Goal: Feedback & Contribution: Submit feedback/report problem

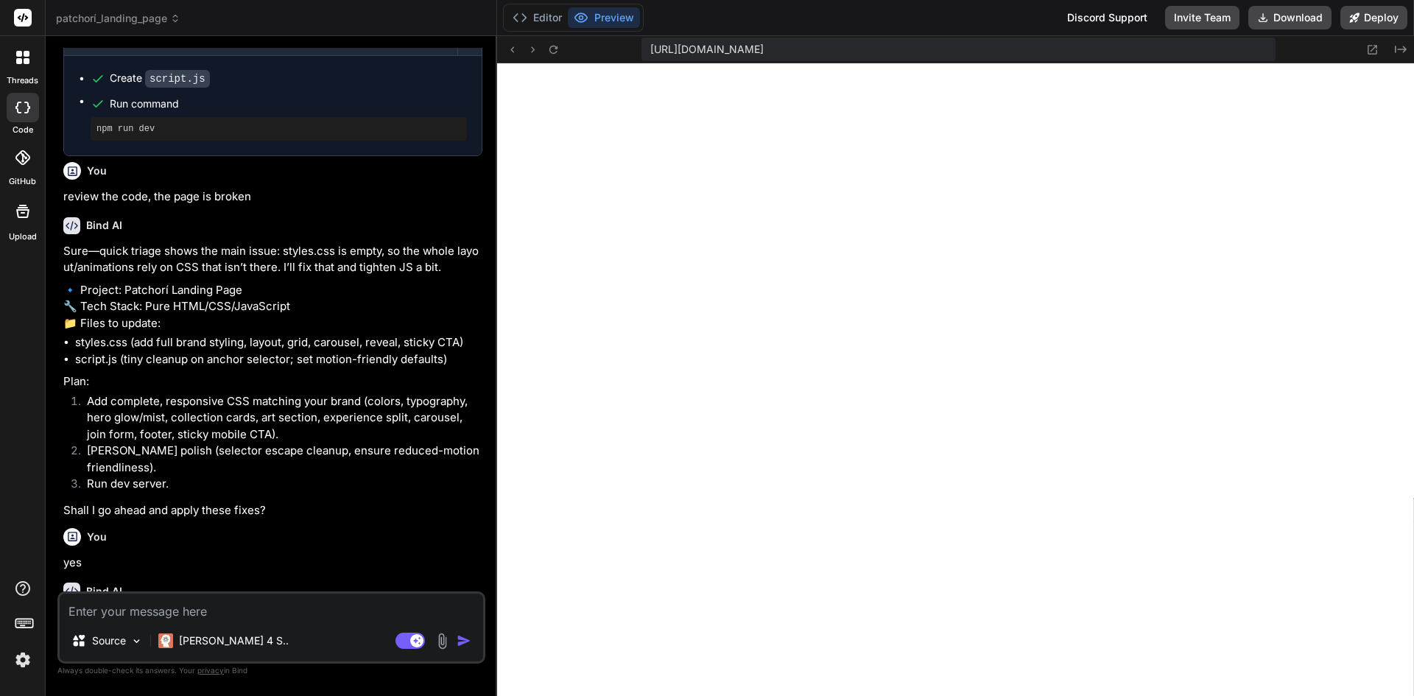
scroll to position [504, 0]
click at [257, 605] on textarea at bounding box center [271, 606] width 423 height 27
click at [317, 613] on textarea at bounding box center [271, 606] width 423 height 27
click at [442, 640] on img at bounding box center [442, 640] width 17 height 17
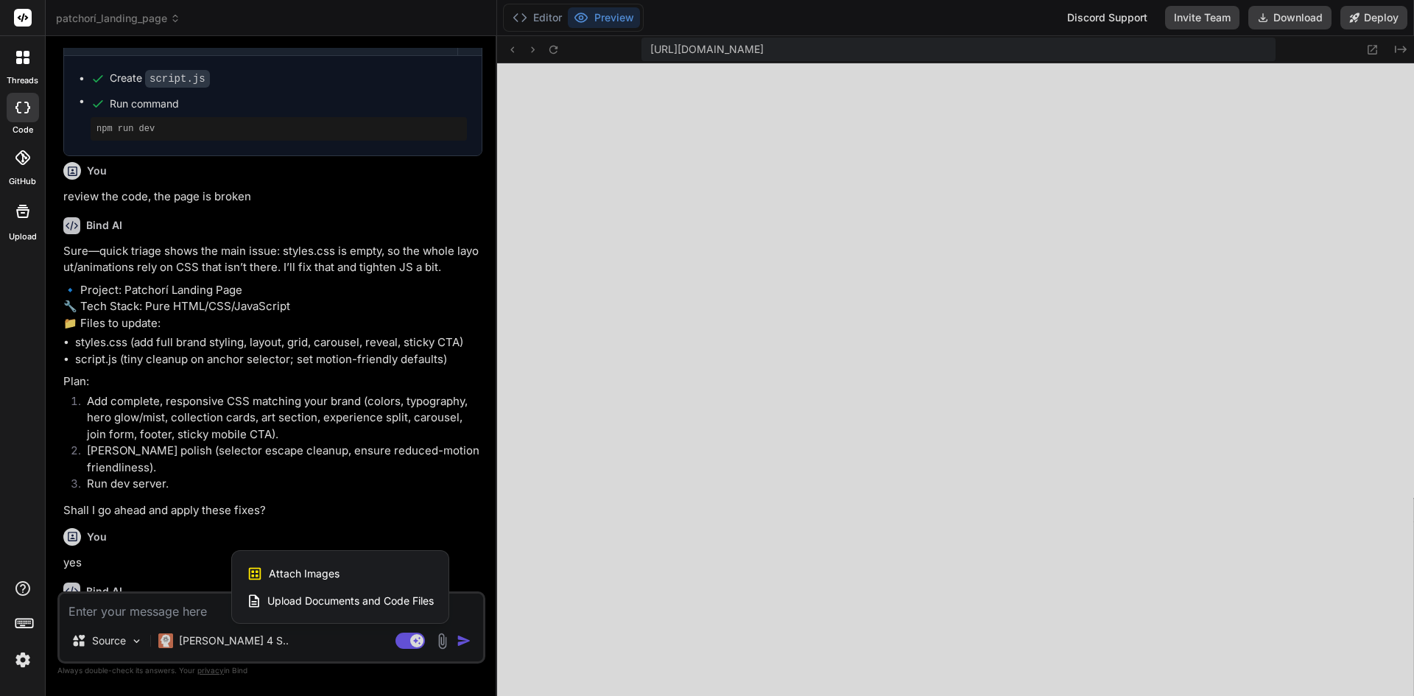
click at [343, 579] on div "Attach Images Image attachments are only supported in Claude and Gemini models." at bounding box center [340, 574] width 187 height 28
type textarea "x"
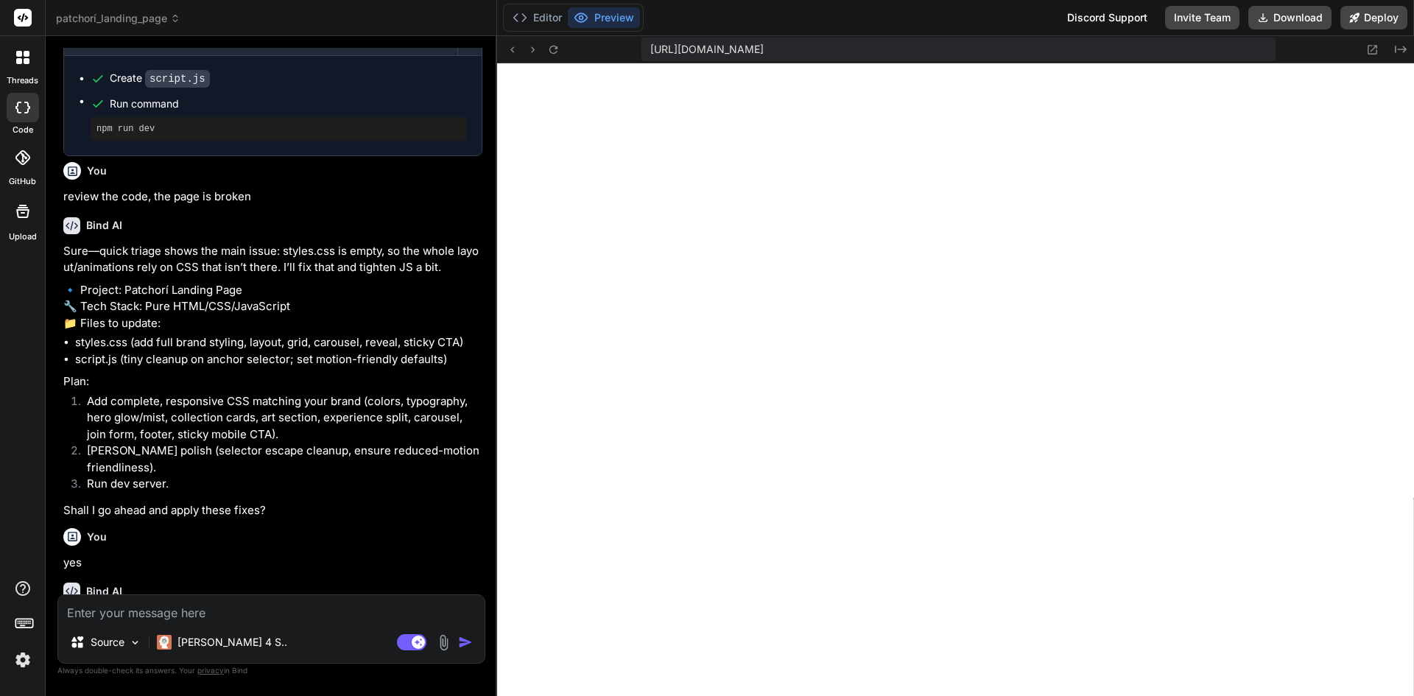
type input "C:\fakepath\IMG_6231.jpg"
type textarea "x"
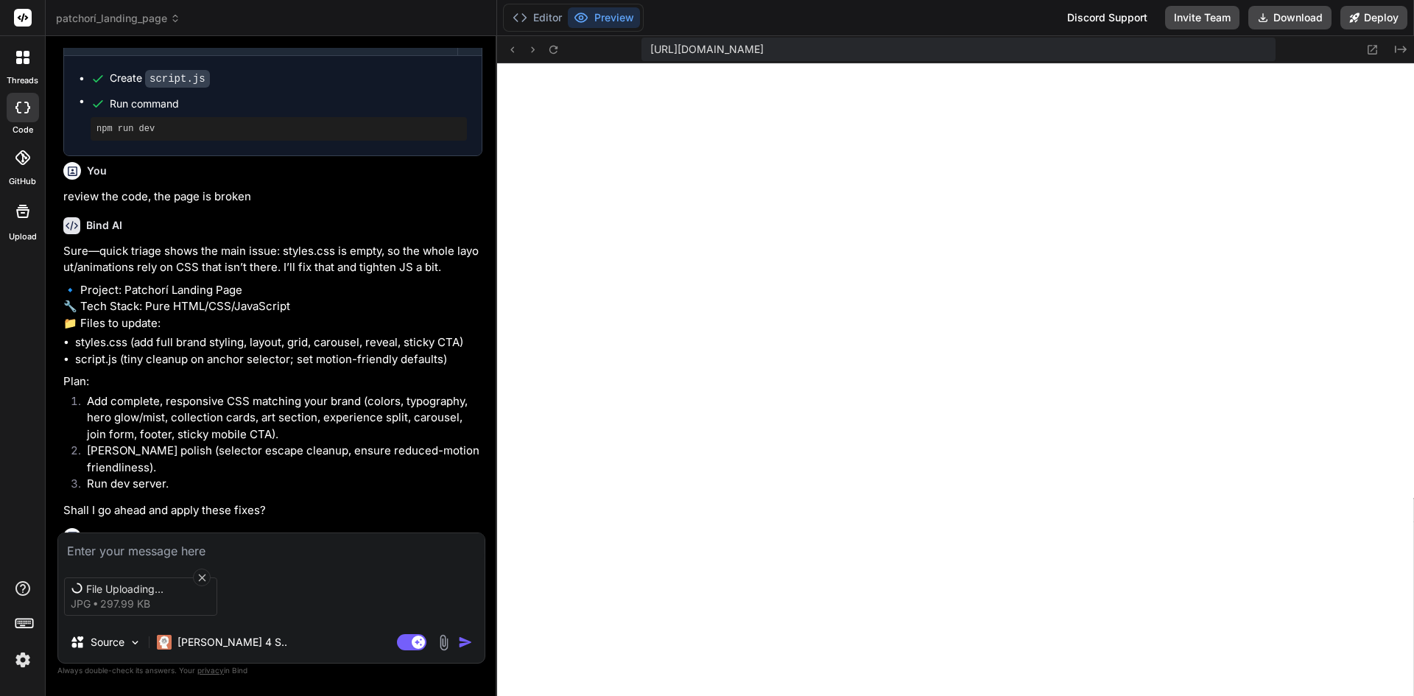
click at [167, 548] on textarea at bounding box center [271, 546] width 426 height 27
type textarea "u"
type textarea "x"
type textarea "us"
type textarea "x"
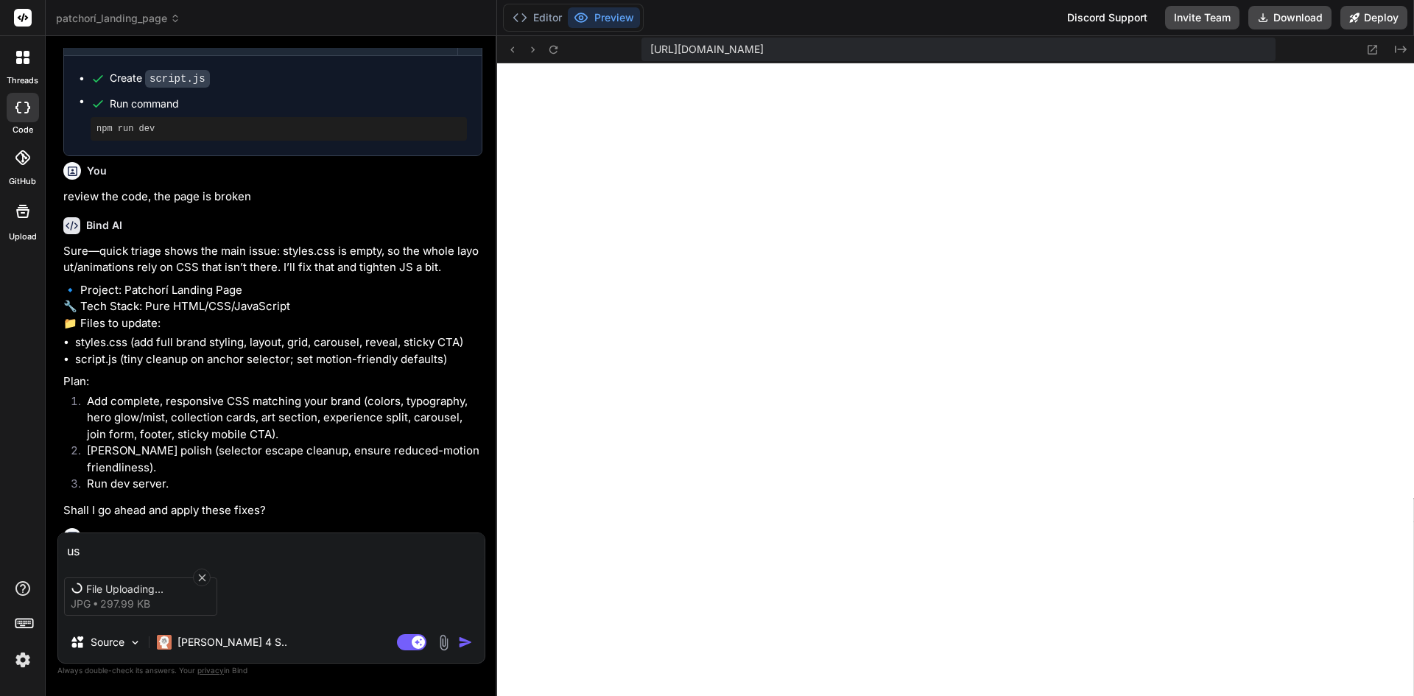
type textarea "use"
type textarea "x"
type textarea "use"
type textarea "x"
type textarea "use t"
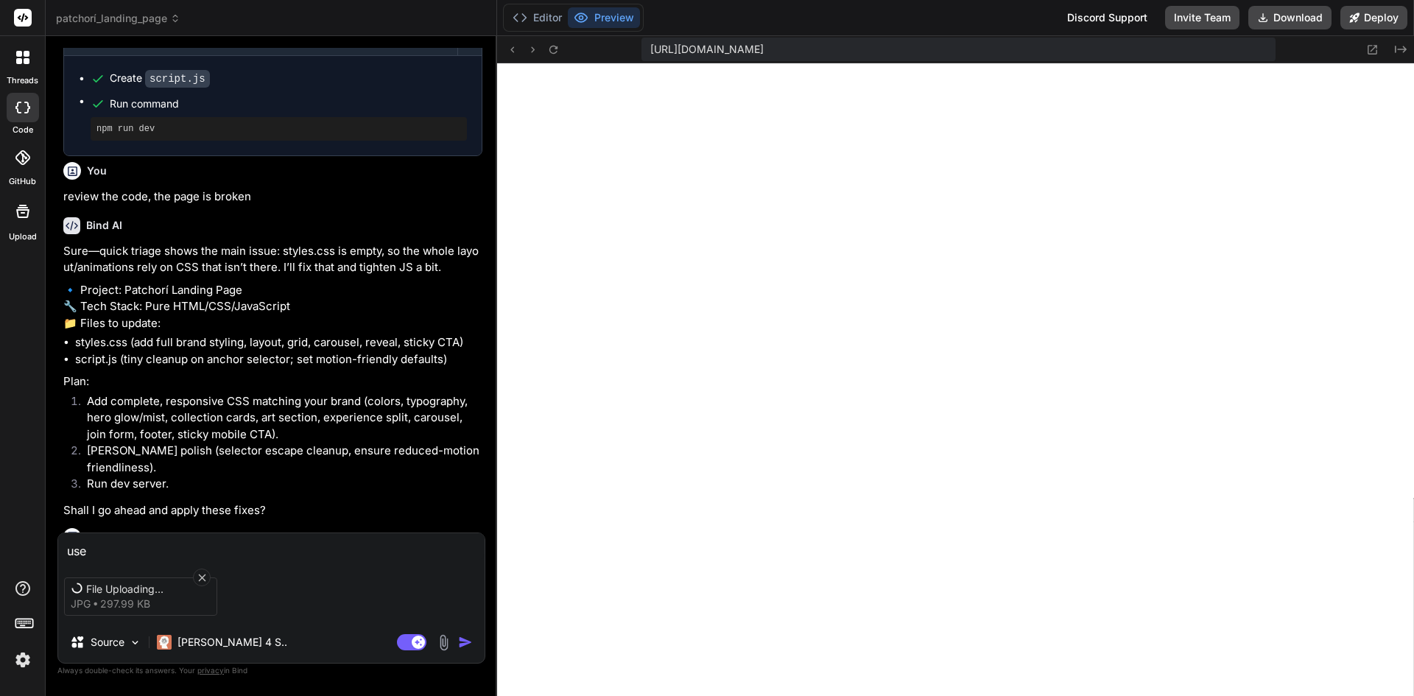
type textarea "x"
type textarea "use th"
type textarea "x"
type textarea "use thi"
type textarea "x"
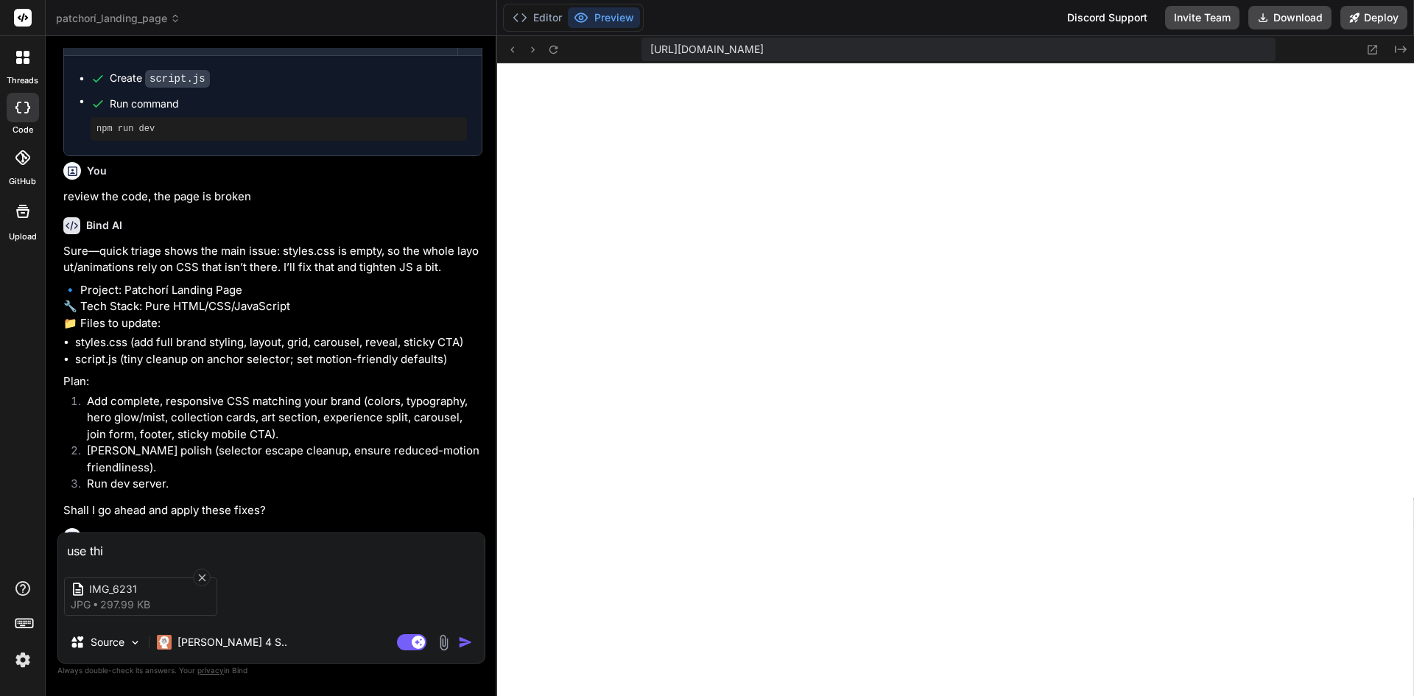
type textarea "use this"
type textarea "x"
type textarea "use this"
type textarea "x"
type textarea "use this i"
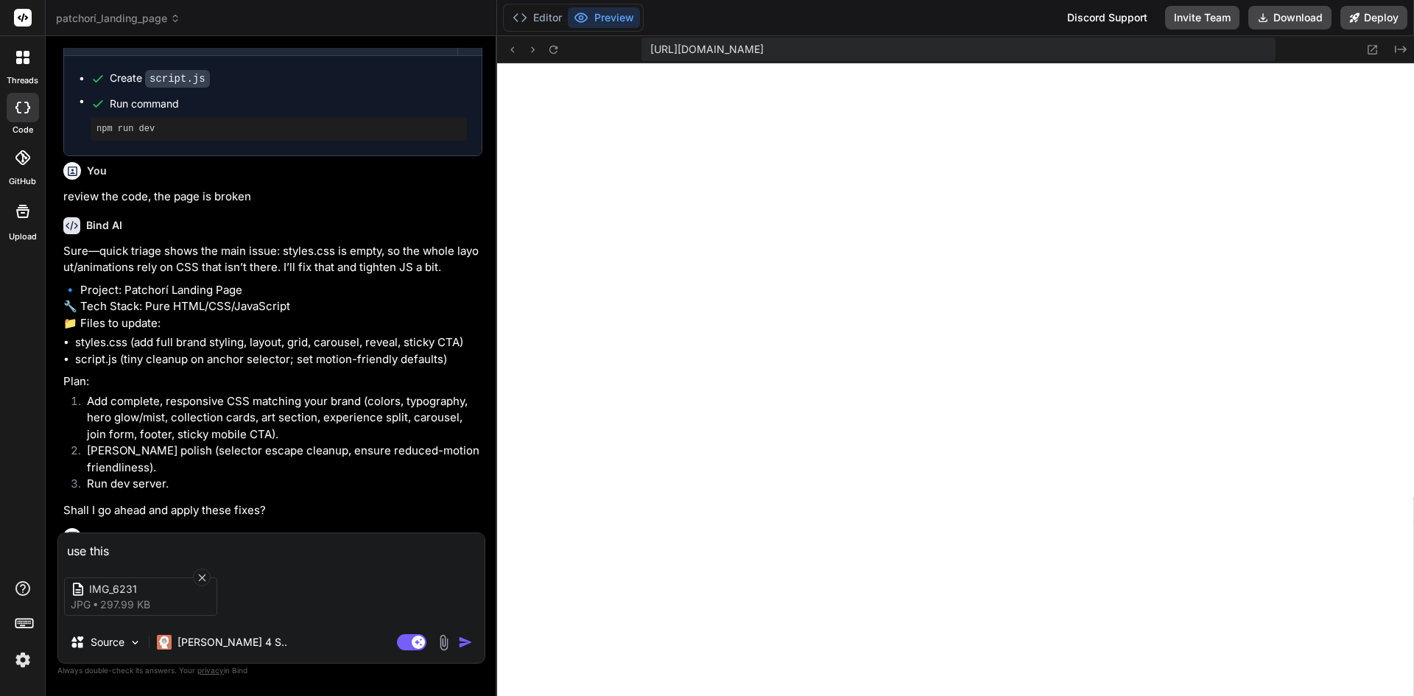
type textarea "x"
type textarea "use this im"
type textarea "x"
type textarea "use this ima"
type textarea "x"
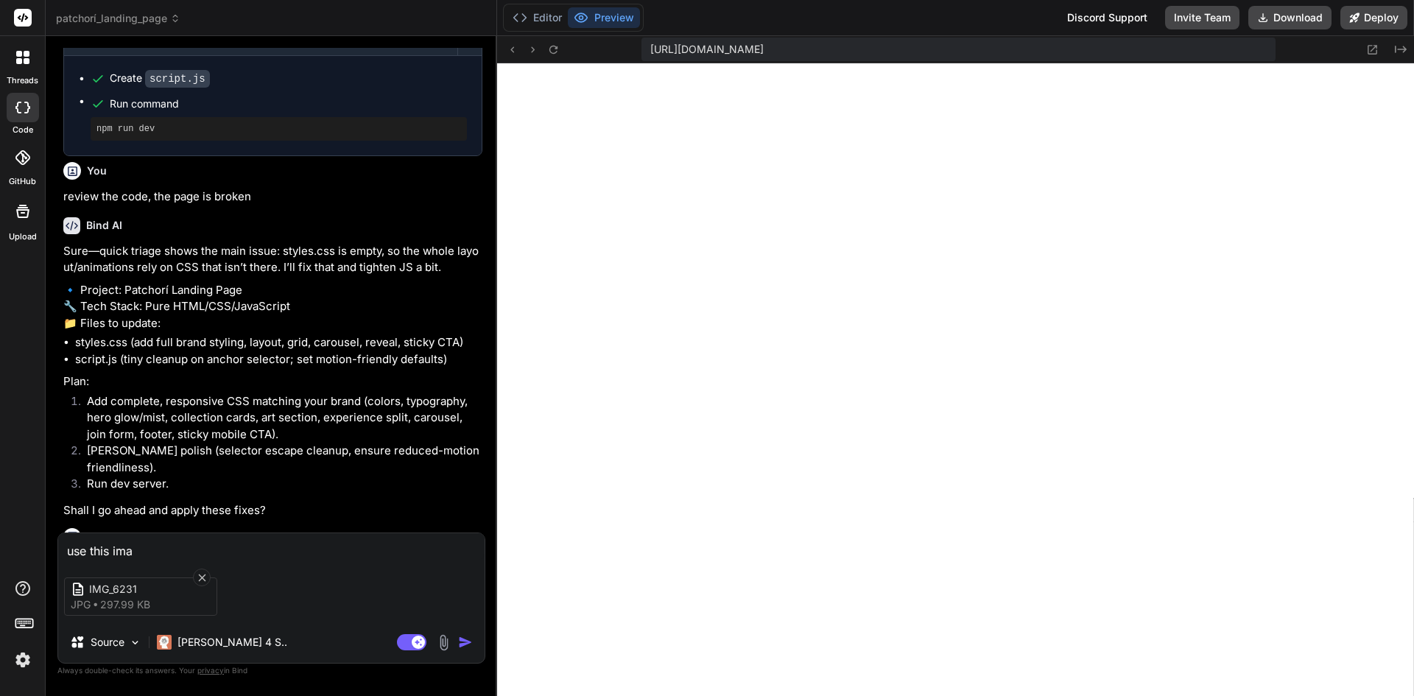
type textarea "use this imag"
type textarea "x"
type textarea "use this image"
type textarea "x"
type textarea "use this image"
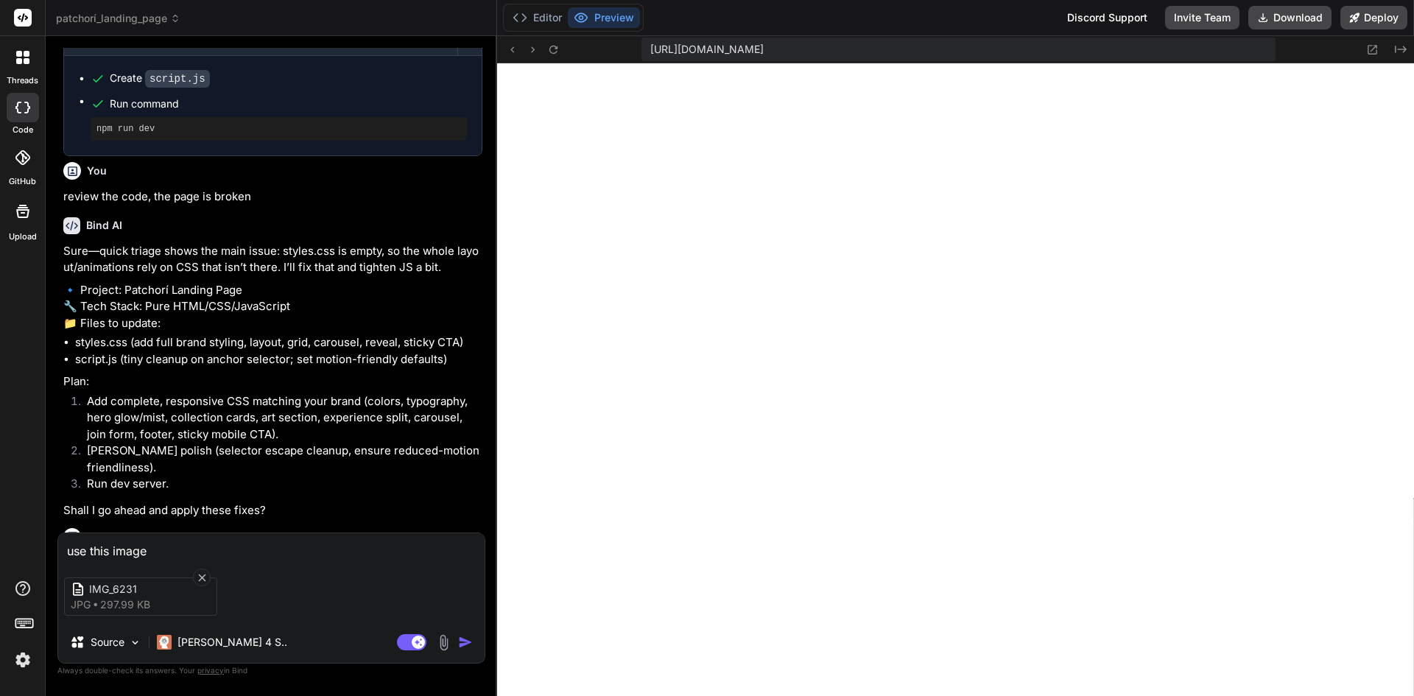
type textarea "x"
type textarea "use this image f"
type textarea "x"
type textarea "use this image fo"
type textarea "x"
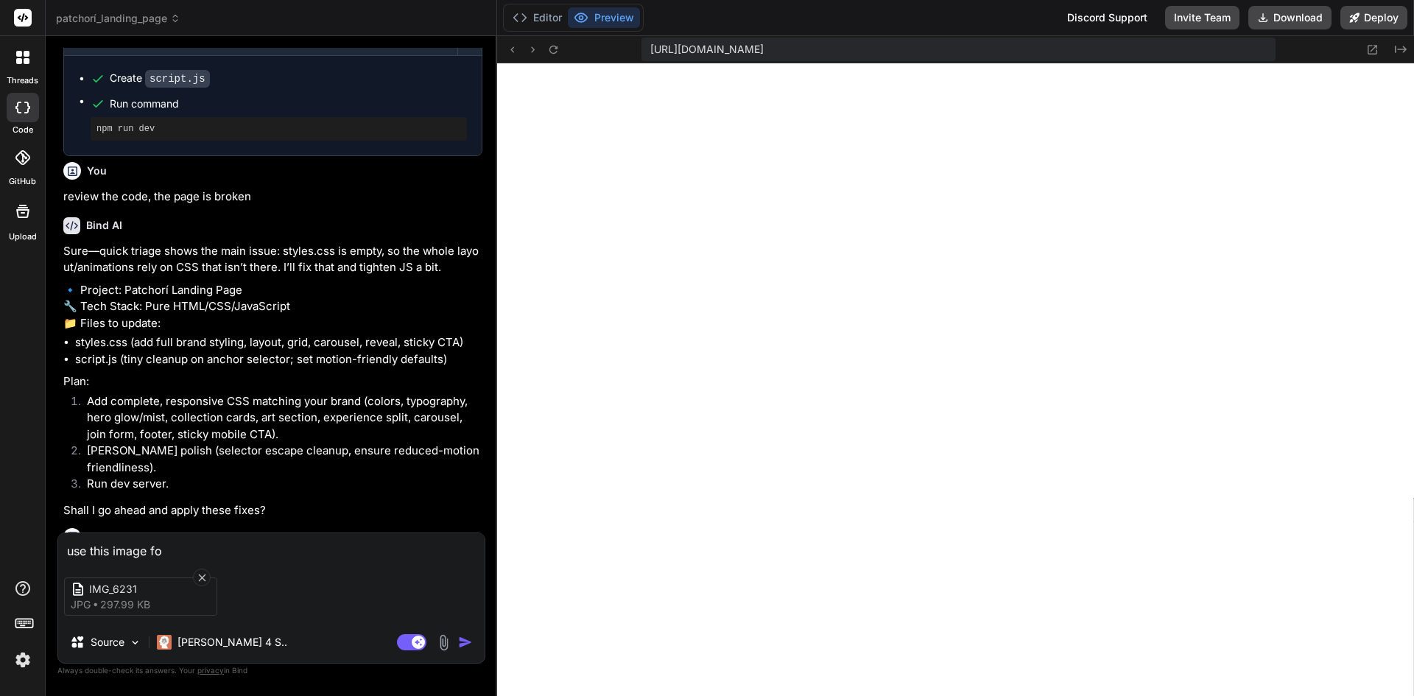
type textarea "use this image for"
type textarea "x"
type textarea "use this image for"
type textarea "x"
type textarea "use this image for t"
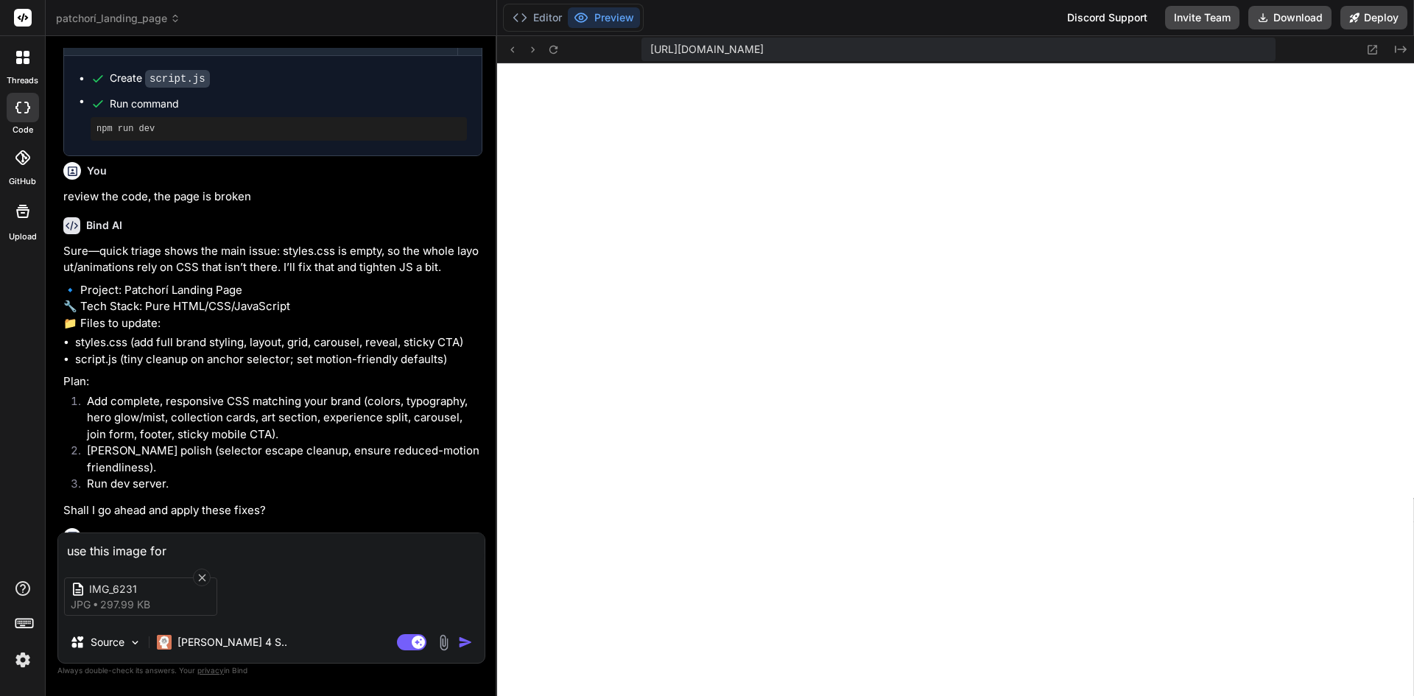
type textarea "x"
type textarea "use this image for th"
type textarea "x"
type textarea "use this image for the"
type textarea "x"
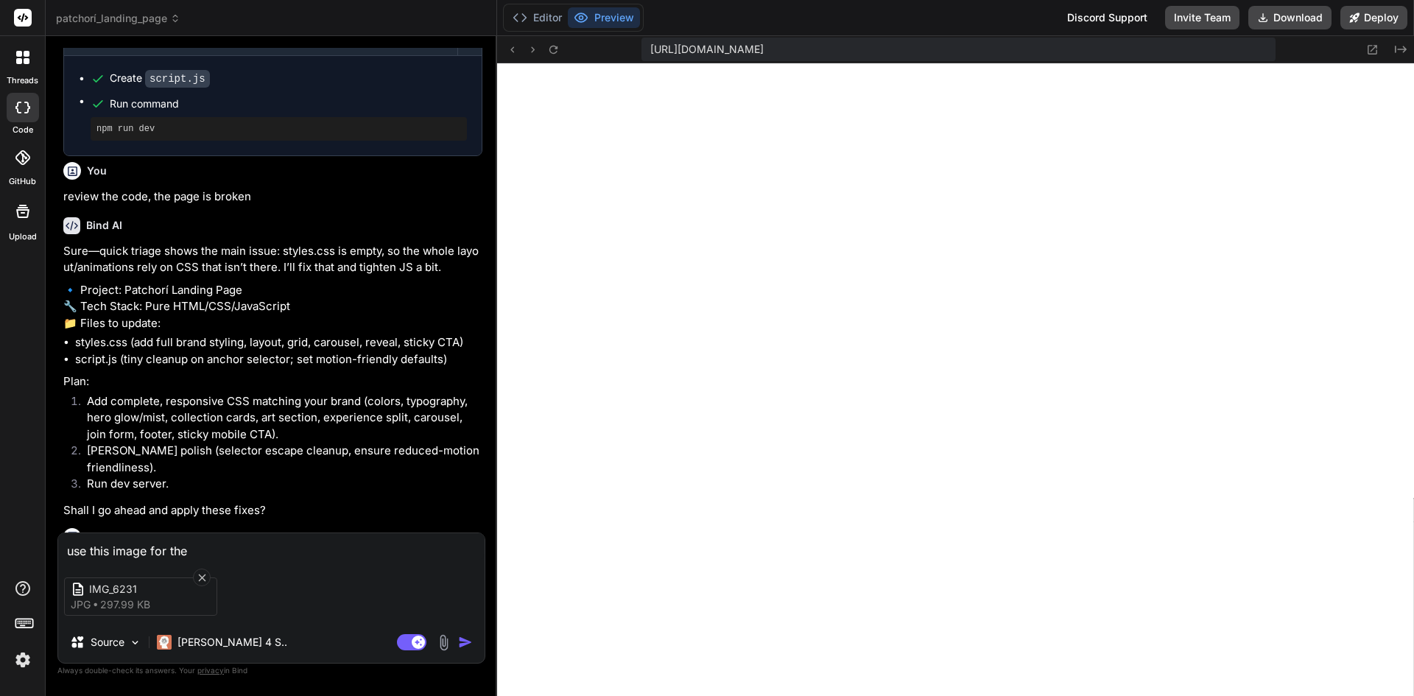
type textarea "use this image for the"
type textarea "x"
type textarea "use this image for the p"
type textarea "x"
type textarea "use this image for the pr"
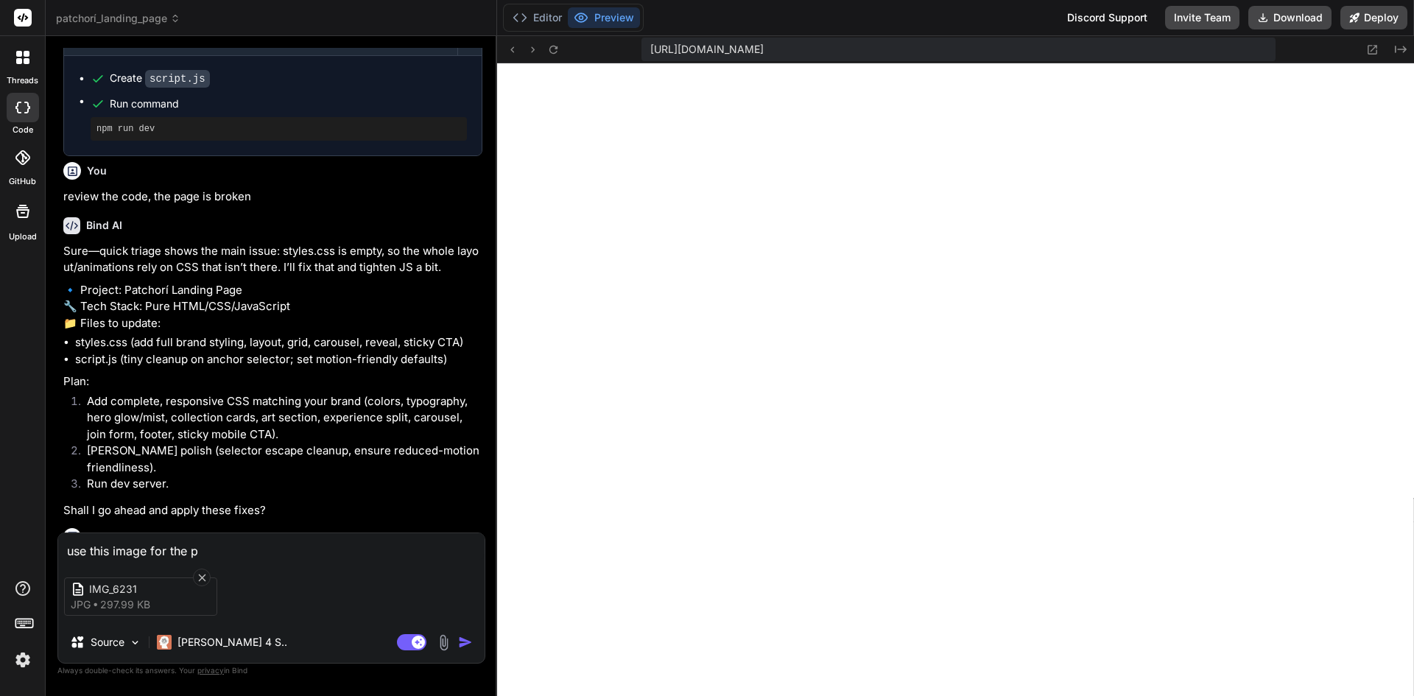
type textarea "x"
type textarea "use this image for the pro"
type textarea "x"
type textarea "use this image for the prod"
type textarea "x"
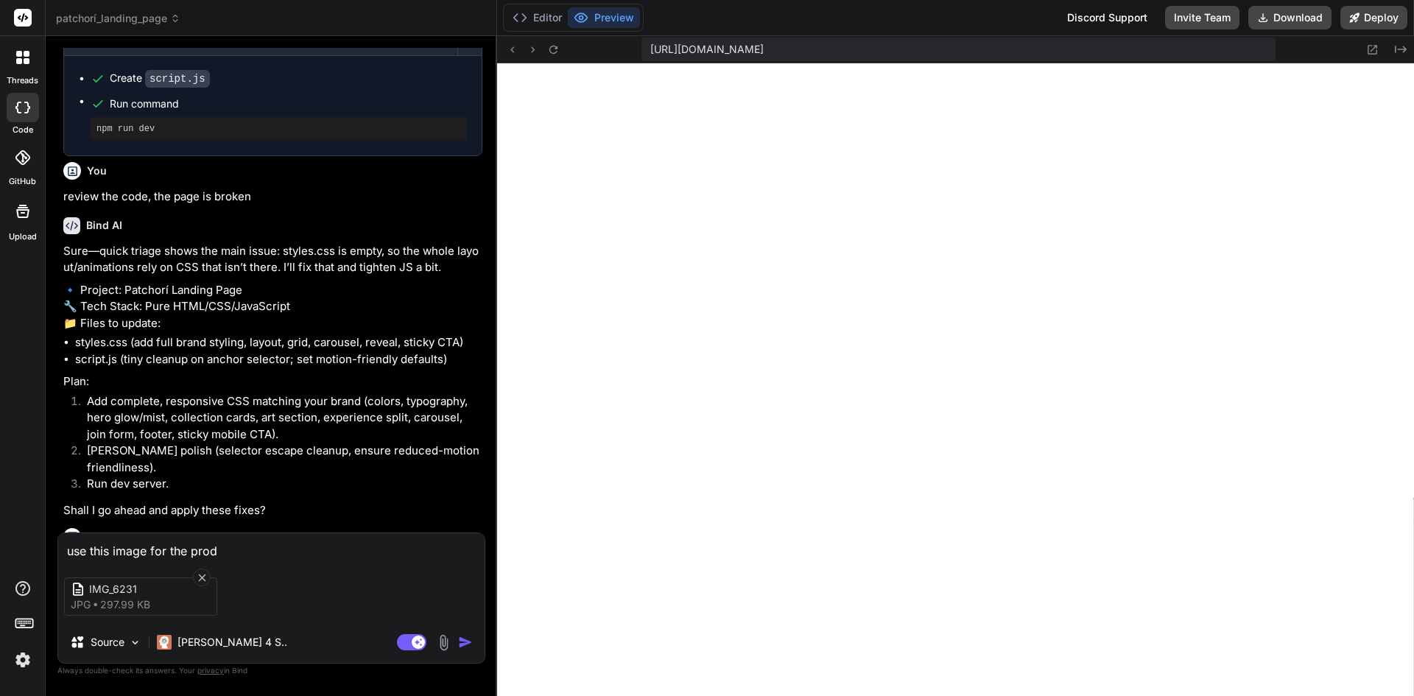
type textarea "use this image for the produ"
type textarea "x"
type textarea "use this image for the produc"
type textarea "x"
type textarea "use this image for the product"
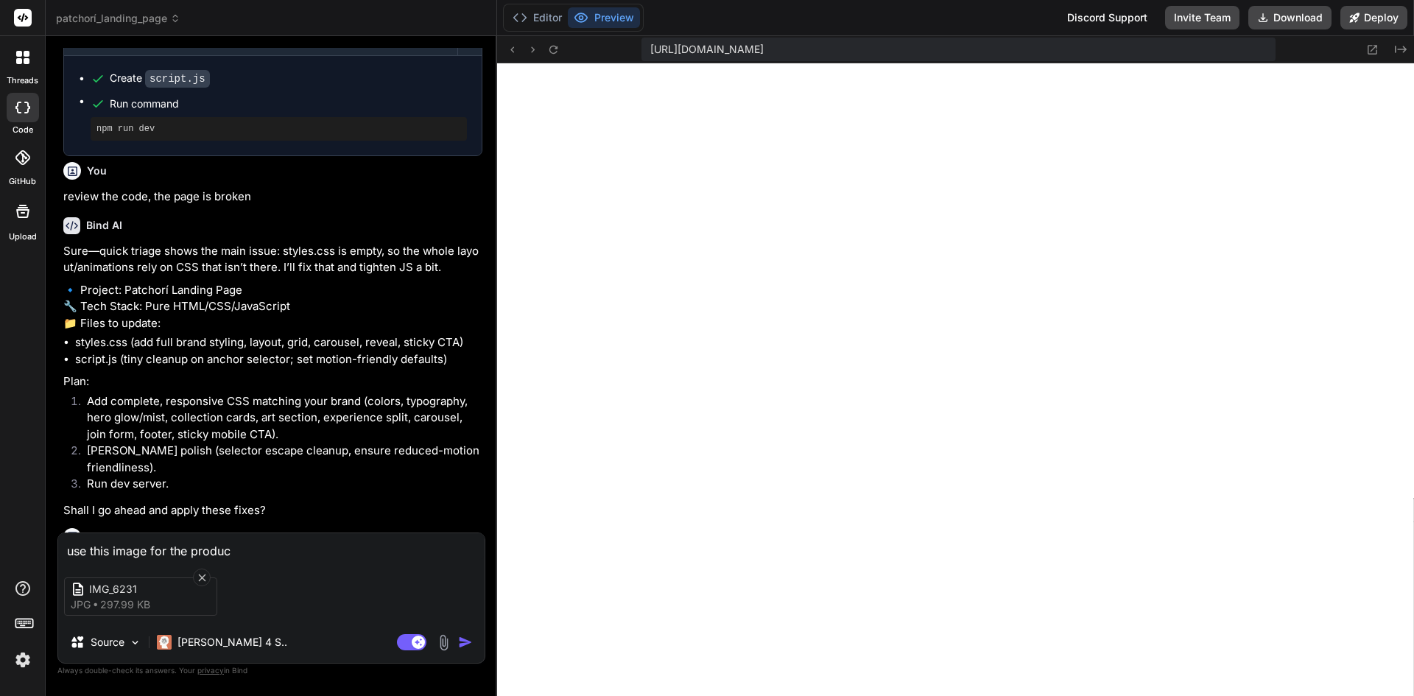
type textarea "x"
type textarea "use this image for the product"
type textarea "x"
type textarea "use this image for the product ""
type textarea "x"
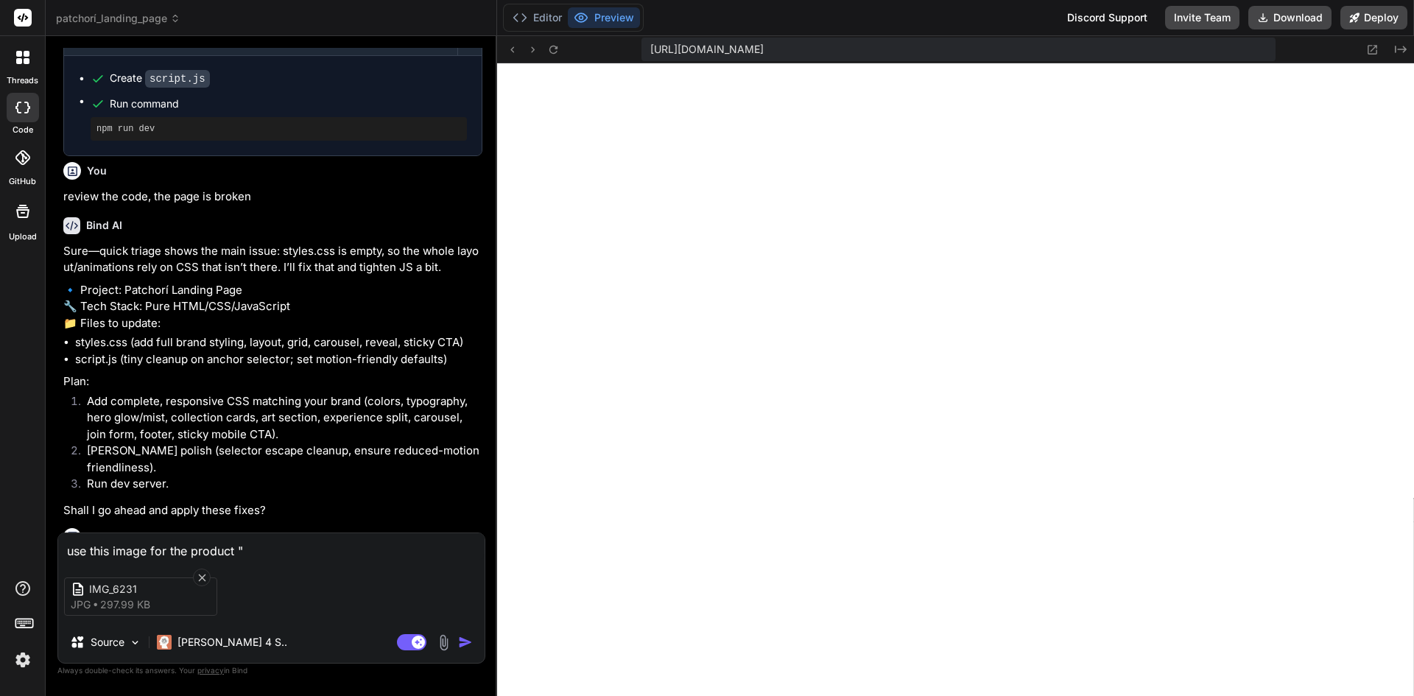
type textarea "use this image for the product """
type textarea "x"
type textarea "use this image for the product "M""
type textarea "x"
type textarea "use this image for the product "Me""
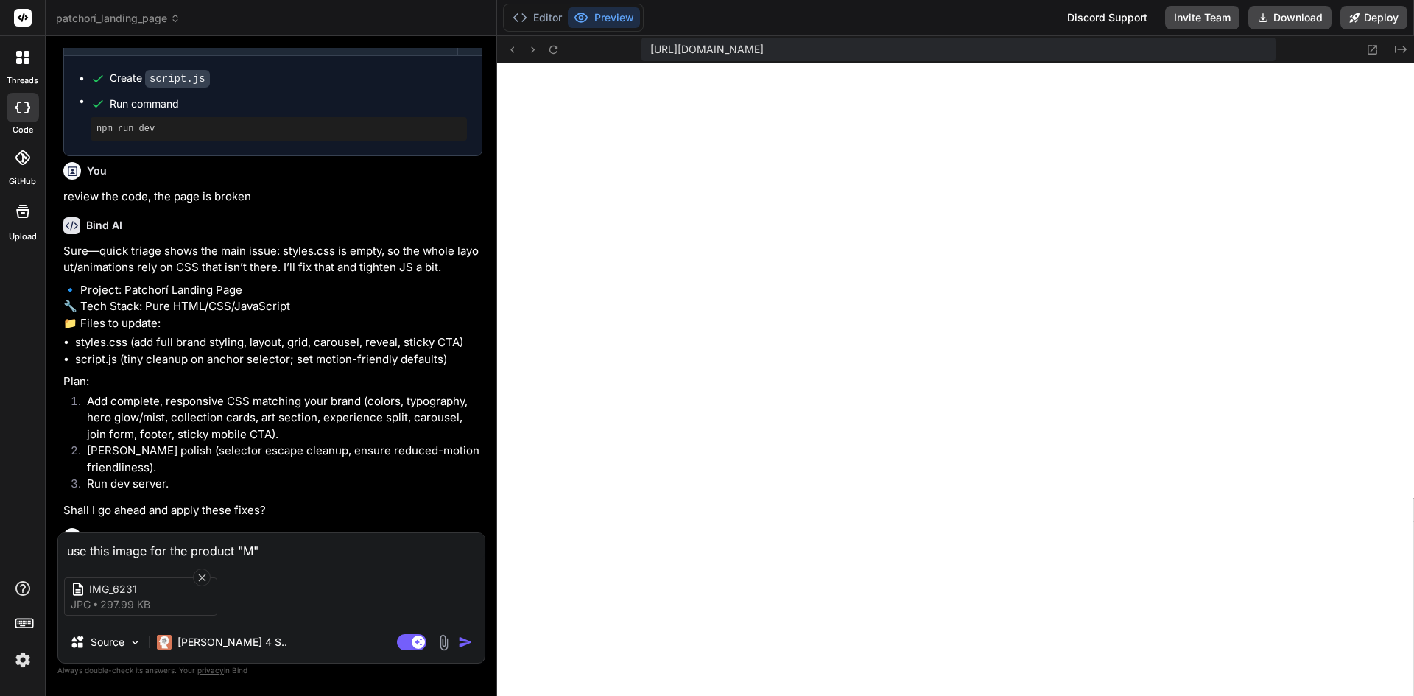
type textarea "x"
type textarea "use this image for the product "Mem""
type textarea "x"
type textarea "use this image for the product "Memo""
type textarea "x"
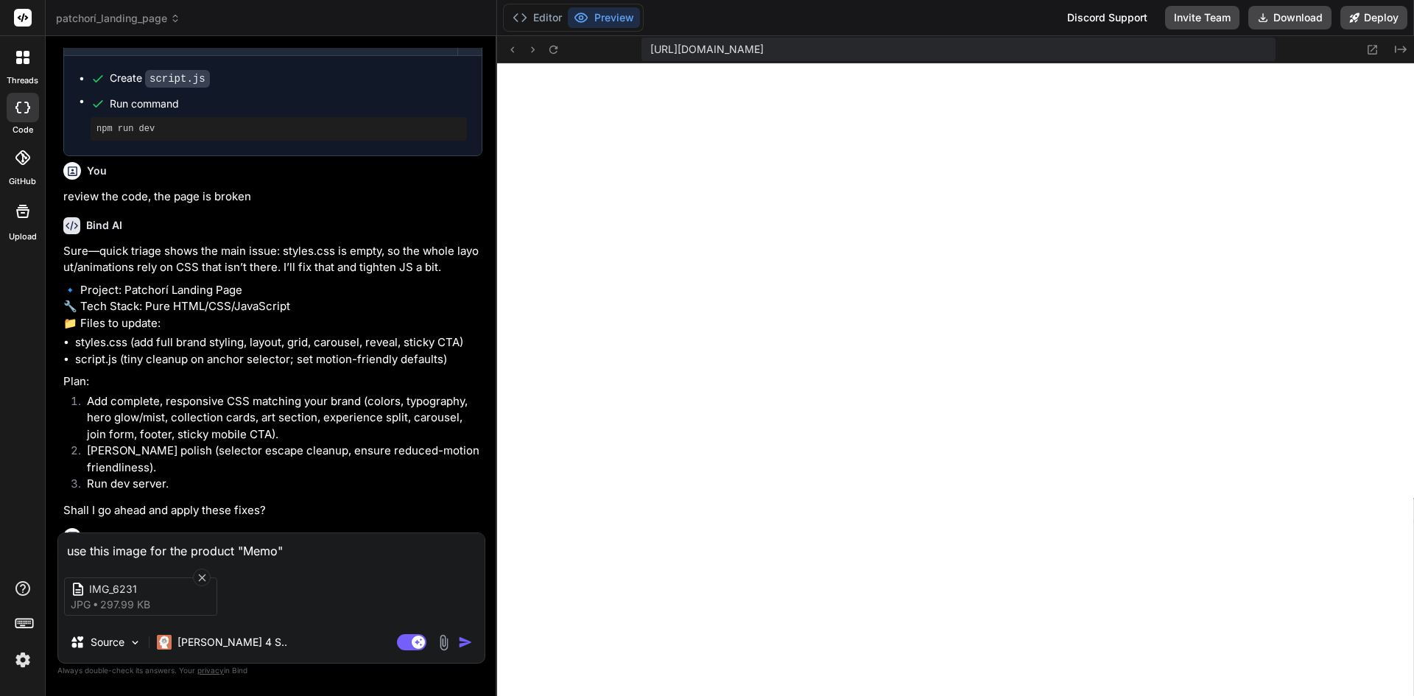
type textarea "use this image for the product "Memor""
type textarea "x"
type textarea "use this image for the product "Memori""
type textarea "x"
type textarea "use this image for the product "Memorie""
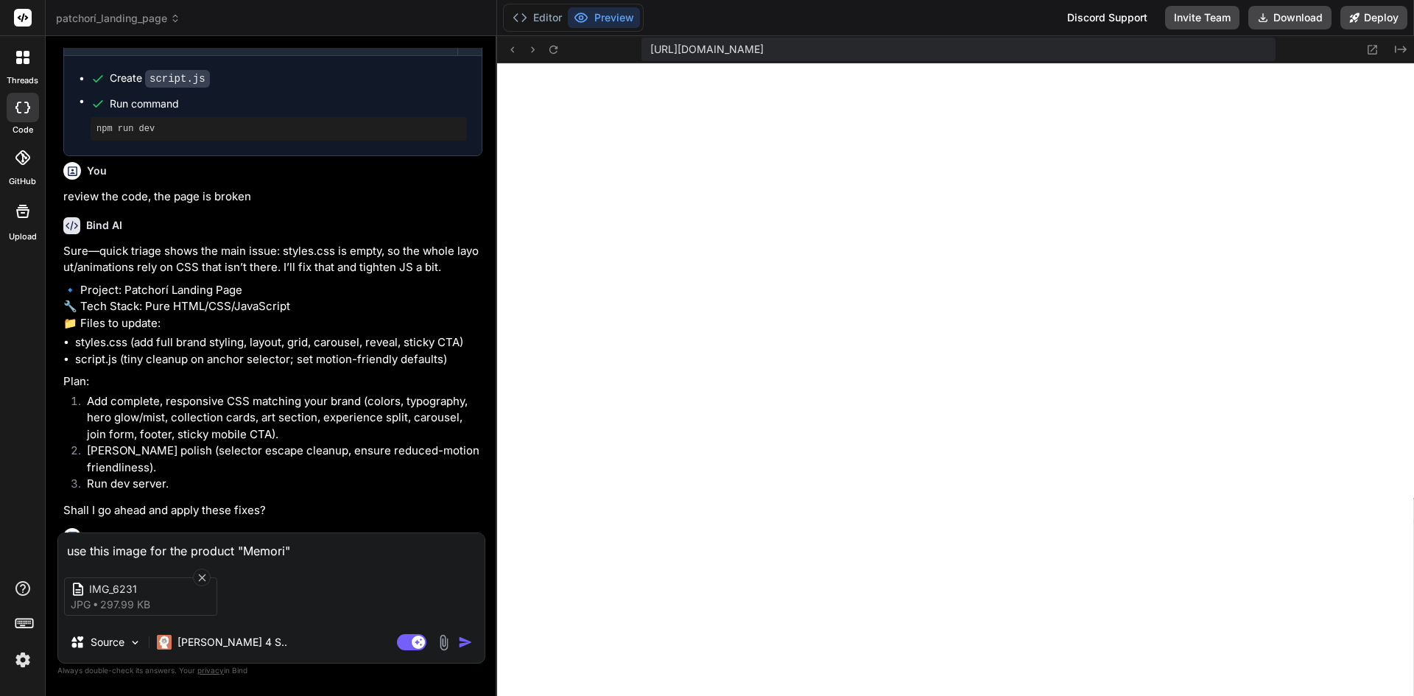
type textarea "x"
type textarea "use this image for the product "Memories""
type textarea "x"
type textarea "use this image for the product "Memories ""
type textarea "x"
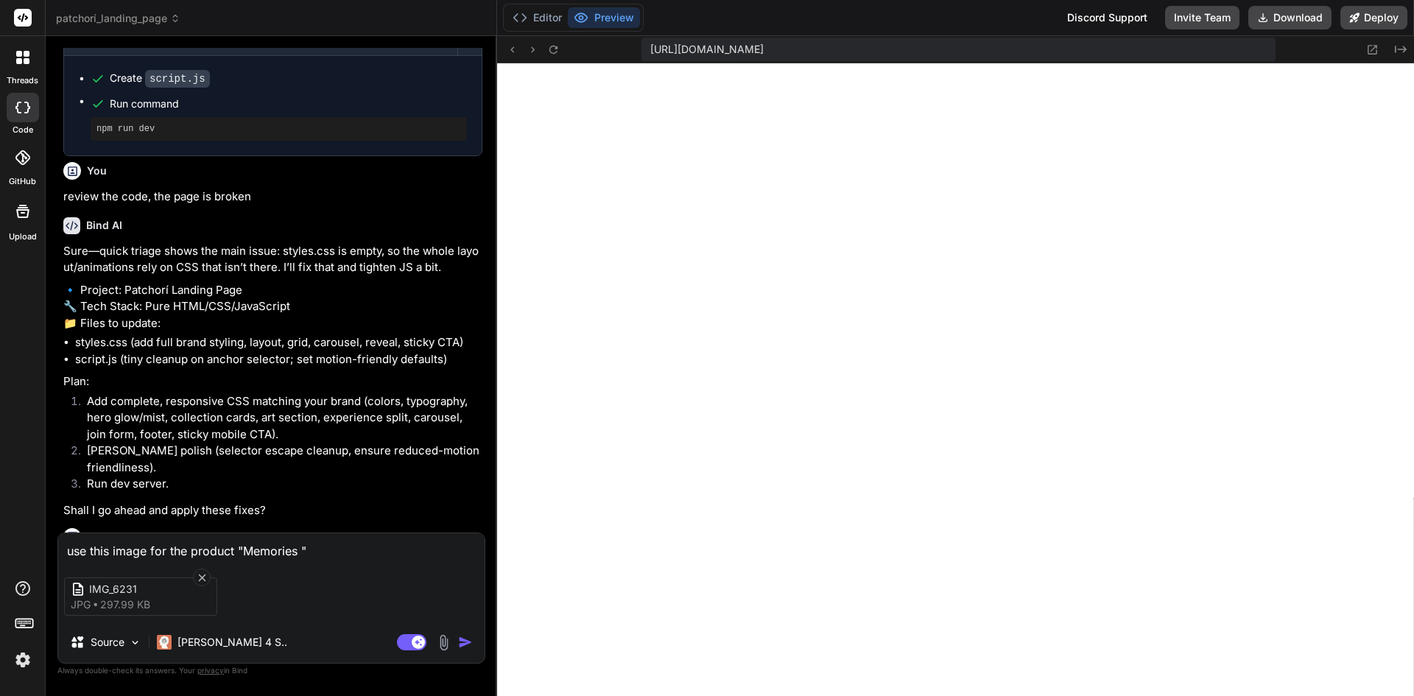
type textarea "use this image for the product "Memories o""
type textarea "x"
type textarea "use this image for the product "Memories of""
type textarea "x"
type textarea "use this image for the product "Memories of ""
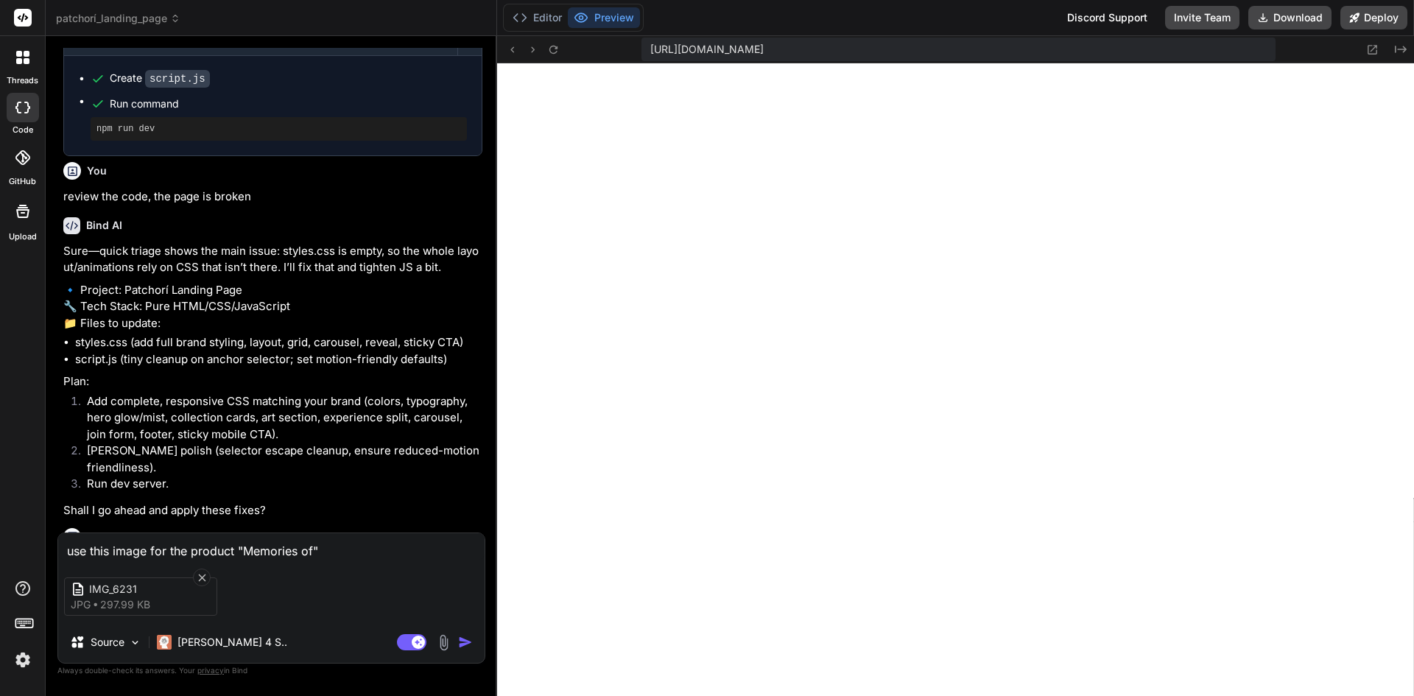
type textarea "x"
type textarea "use this image for the product "Memories of t""
type textarea "x"
type textarea "use this image for the product "Memories of th""
type textarea "x"
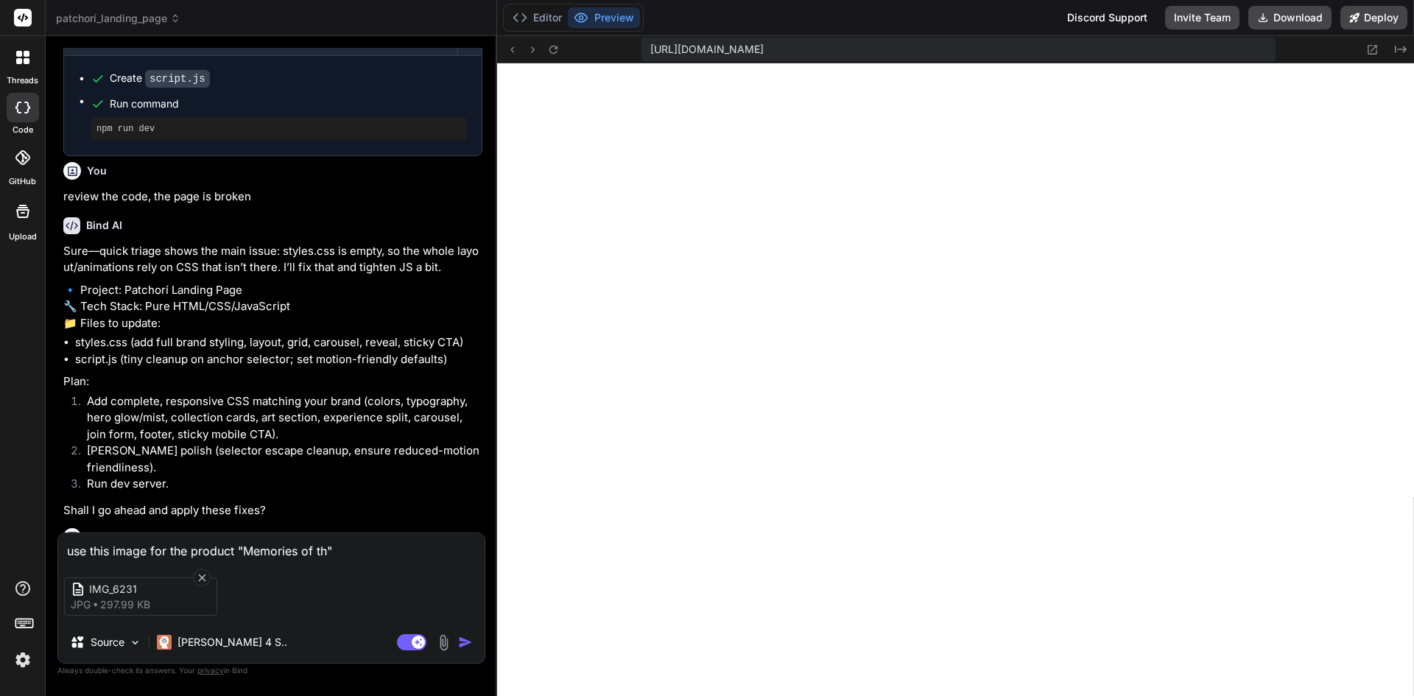
type textarea "use this image for the product "Memories of the""
type textarea "x"
type textarea "use this image for the product "Memories of the ""
type textarea "x"
type textarea "use this image for the product "Memories of the M""
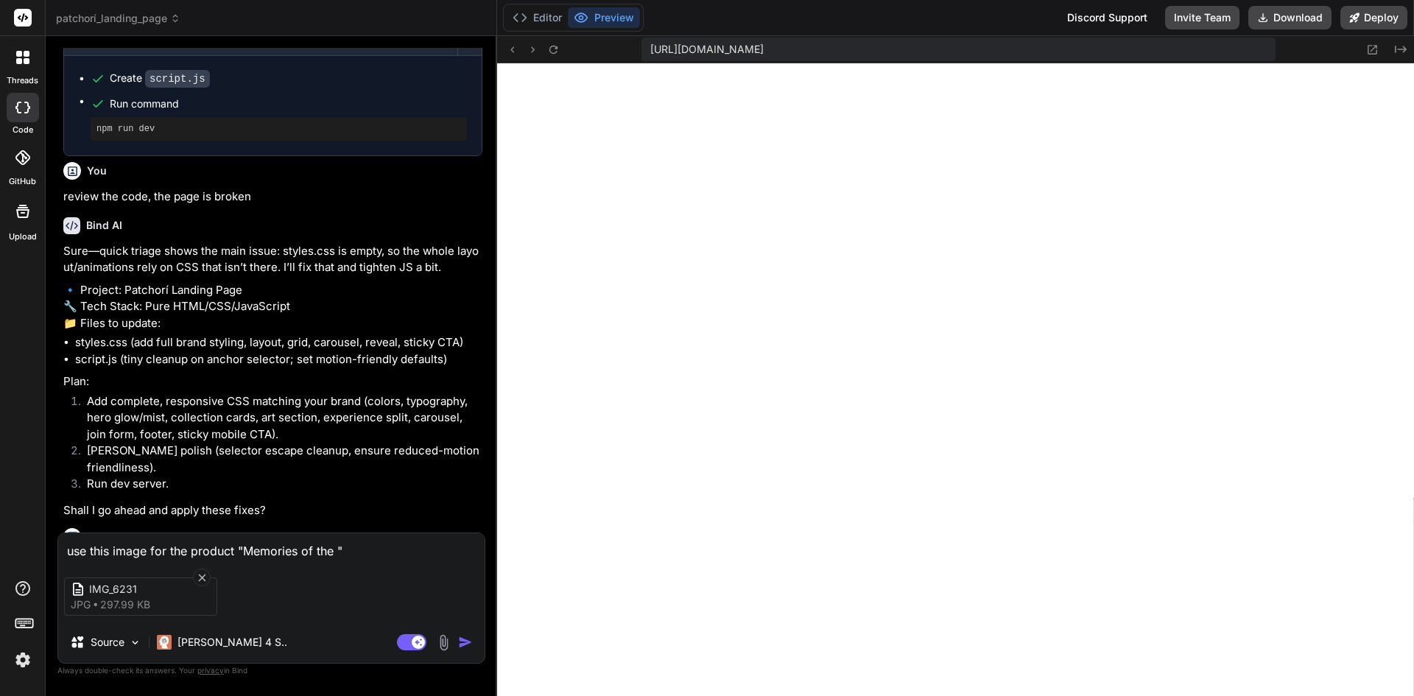
type textarea "x"
type textarea "use this image for the product "Memories of the Mo""
type textarea "x"
type textarea "use this image for the product "Memories of the Mor""
type textarea "x"
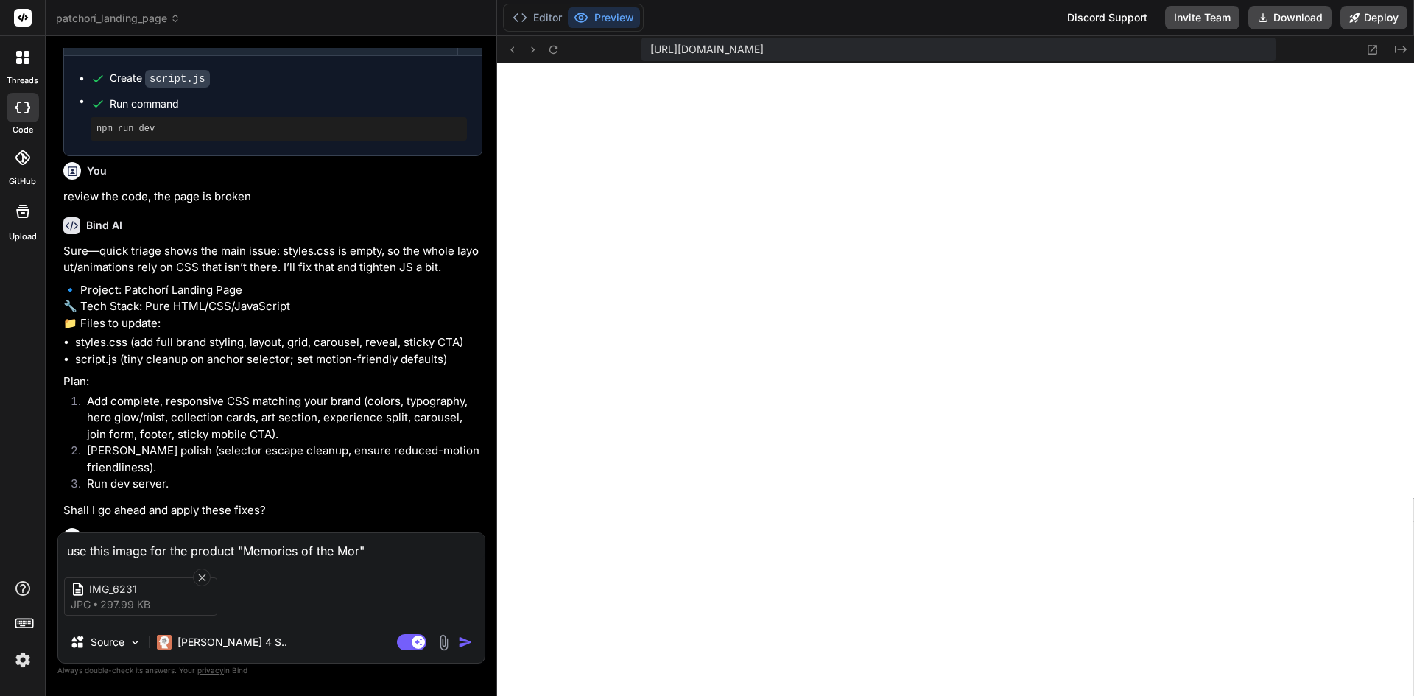
type textarea "use this image for the product "Memories of the Morn""
type textarea "x"
type textarea "use this image for the product "Memories of the Morni""
type textarea "x"
type textarea "use this image for the product "Memories of the Mornin""
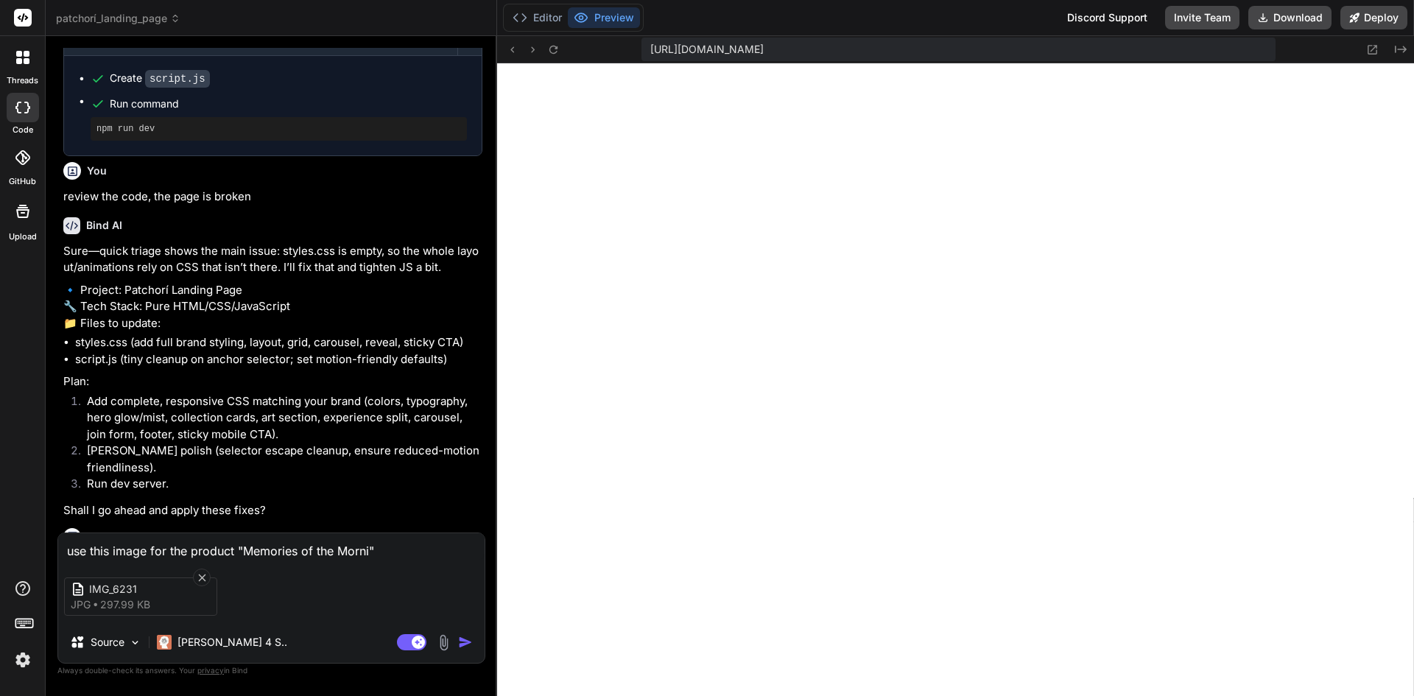
type textarea "x"
type textarea "use this image for the product "Memories of the Morning""
type textarea "x"
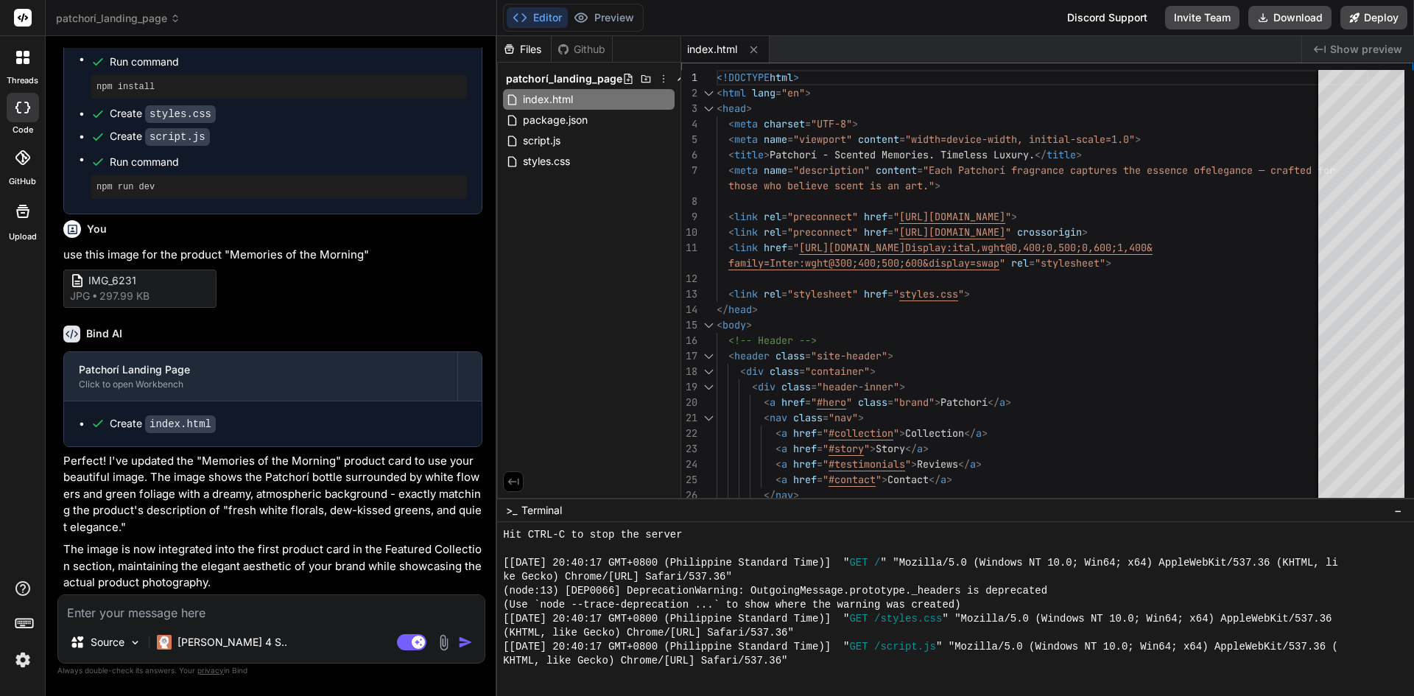
scroll to position [2517, 0]
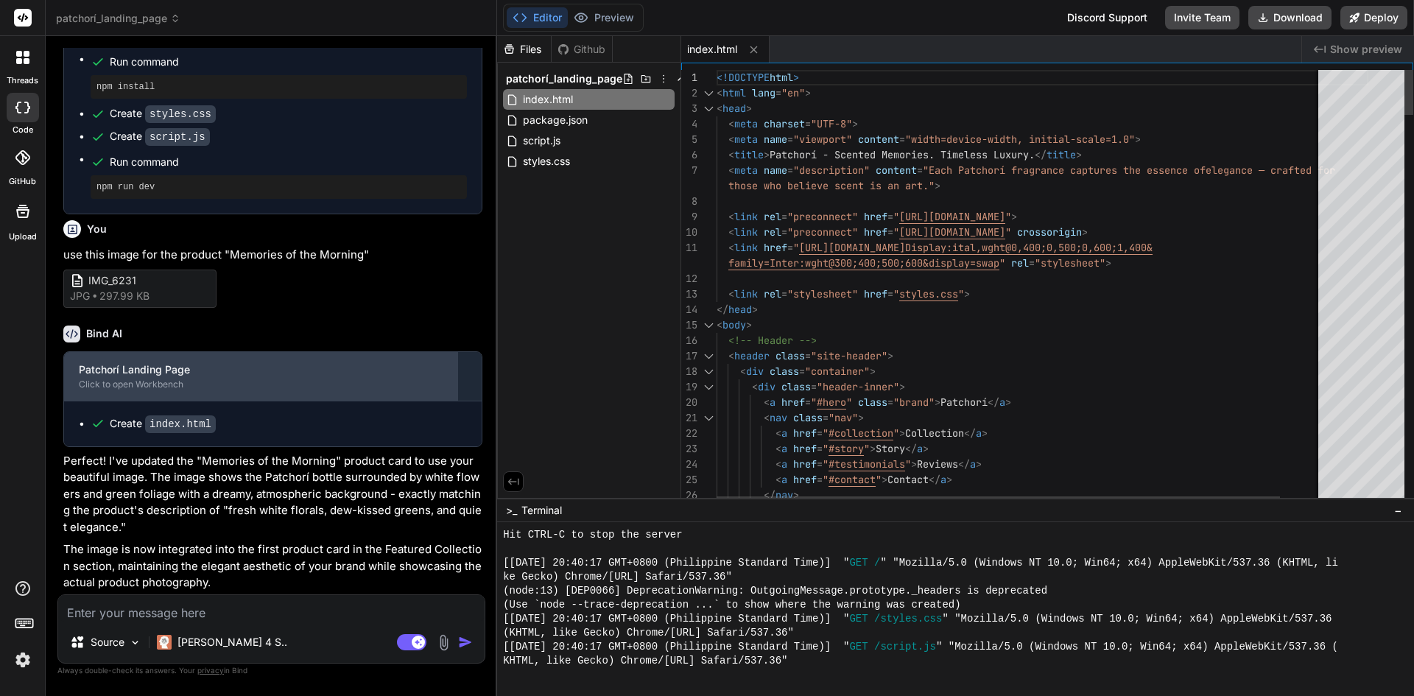
type textarea "x"
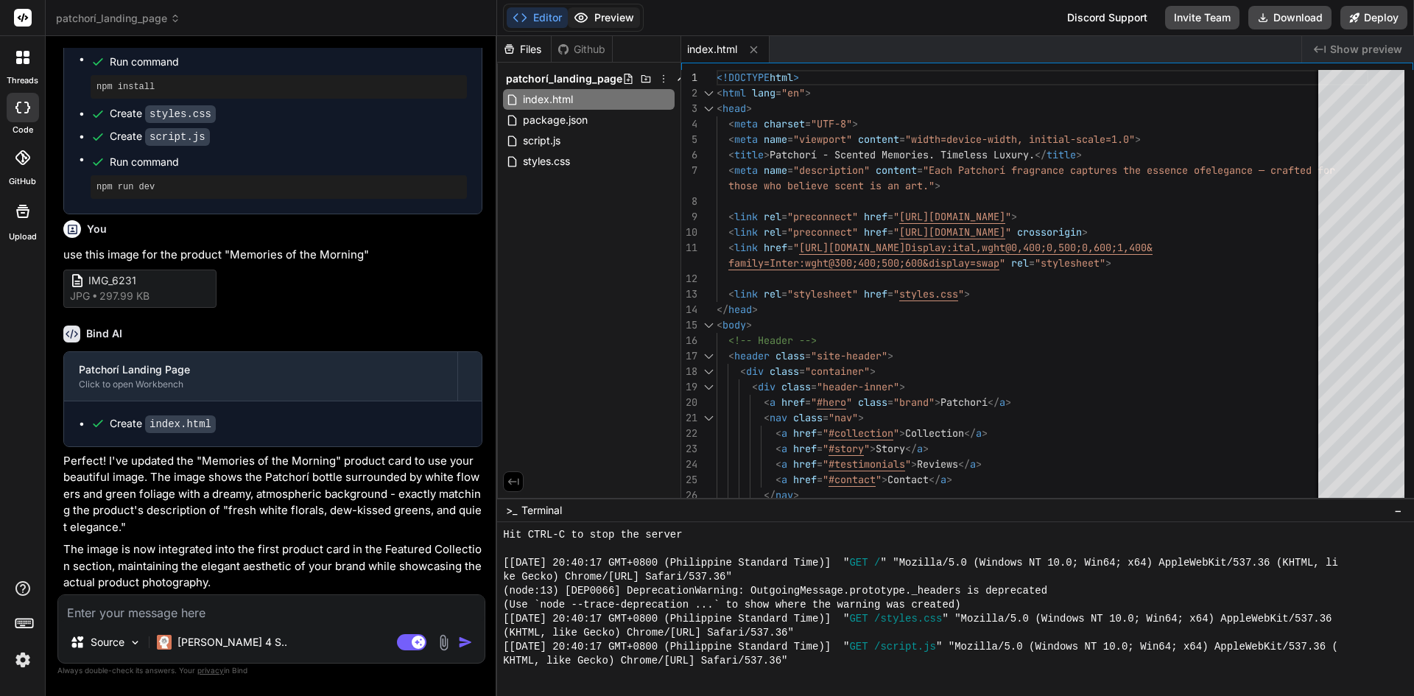
click at [604, 21] on button "Preview" at bounding box center [604, 17] width 72 height 21
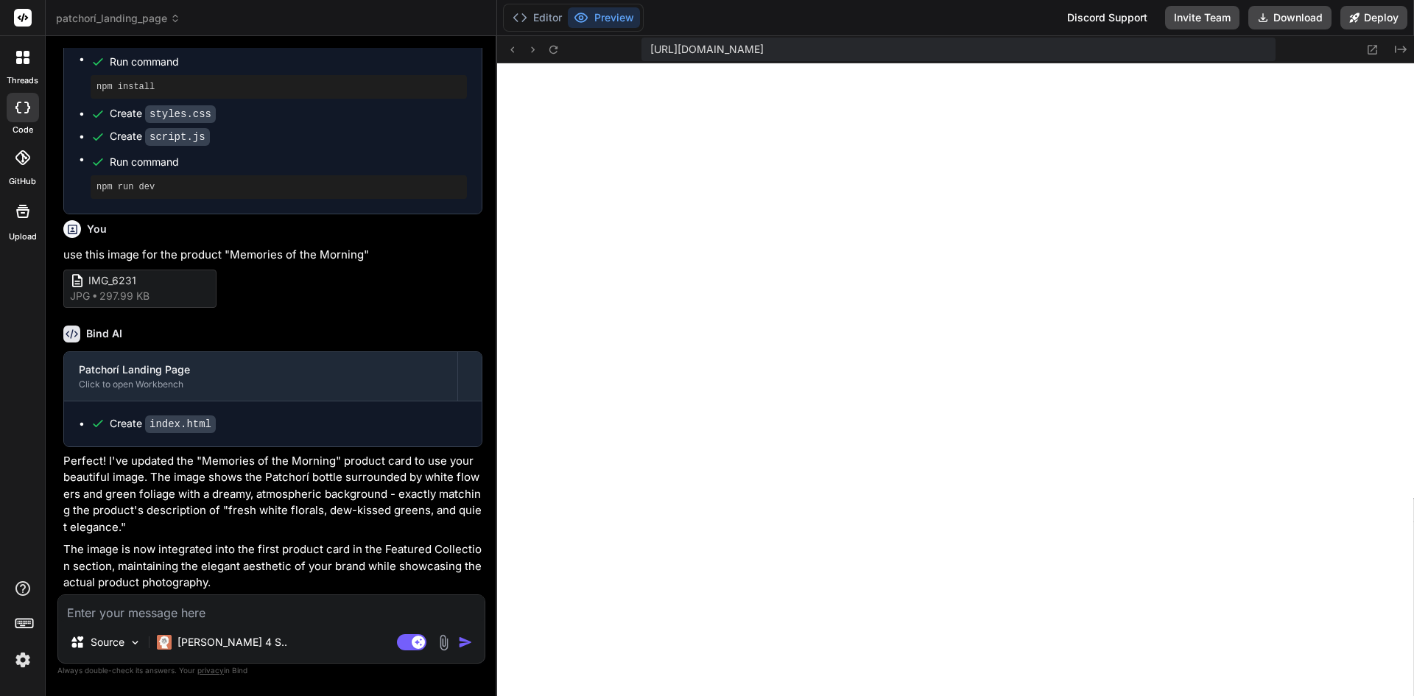
click at [251, 613] on textarea at bounding box center [271, 608] width 426 height 27
click at [552, 43] on icon at bounding box center [553, 49] width 13 height 13
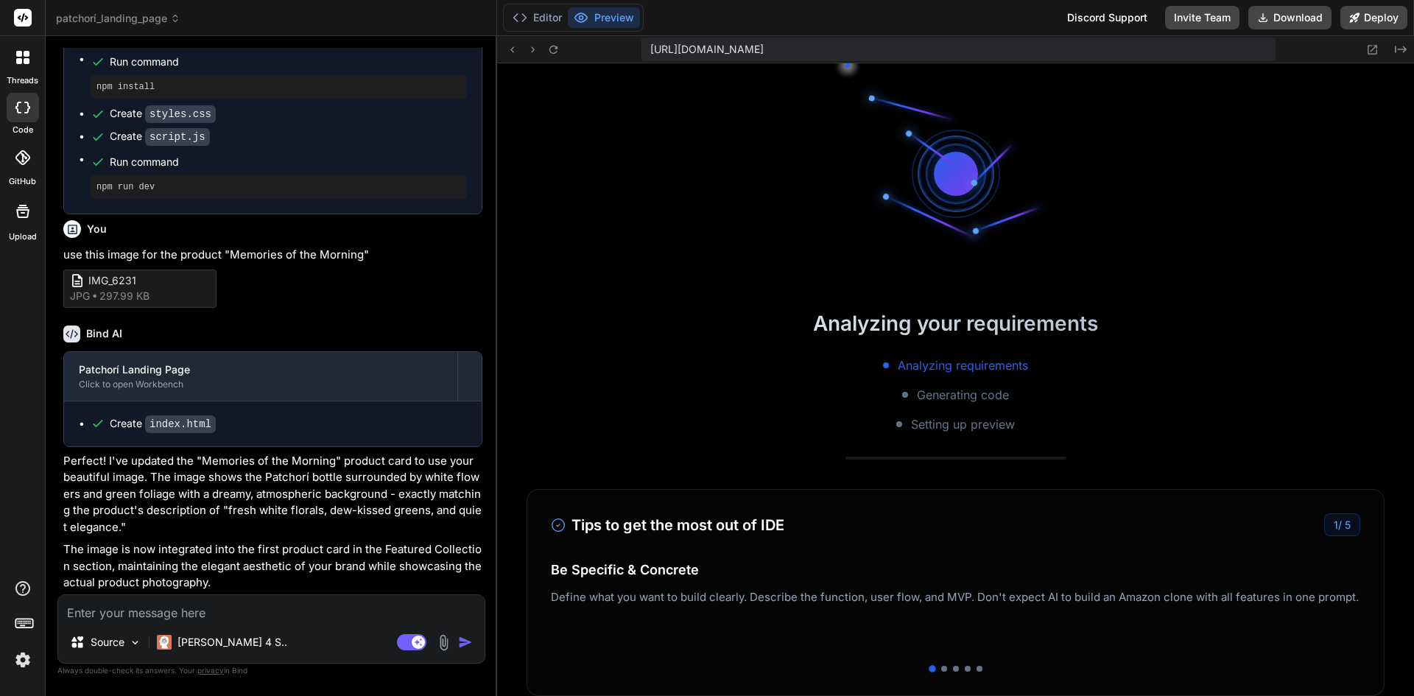
scroll to position [587, 0]
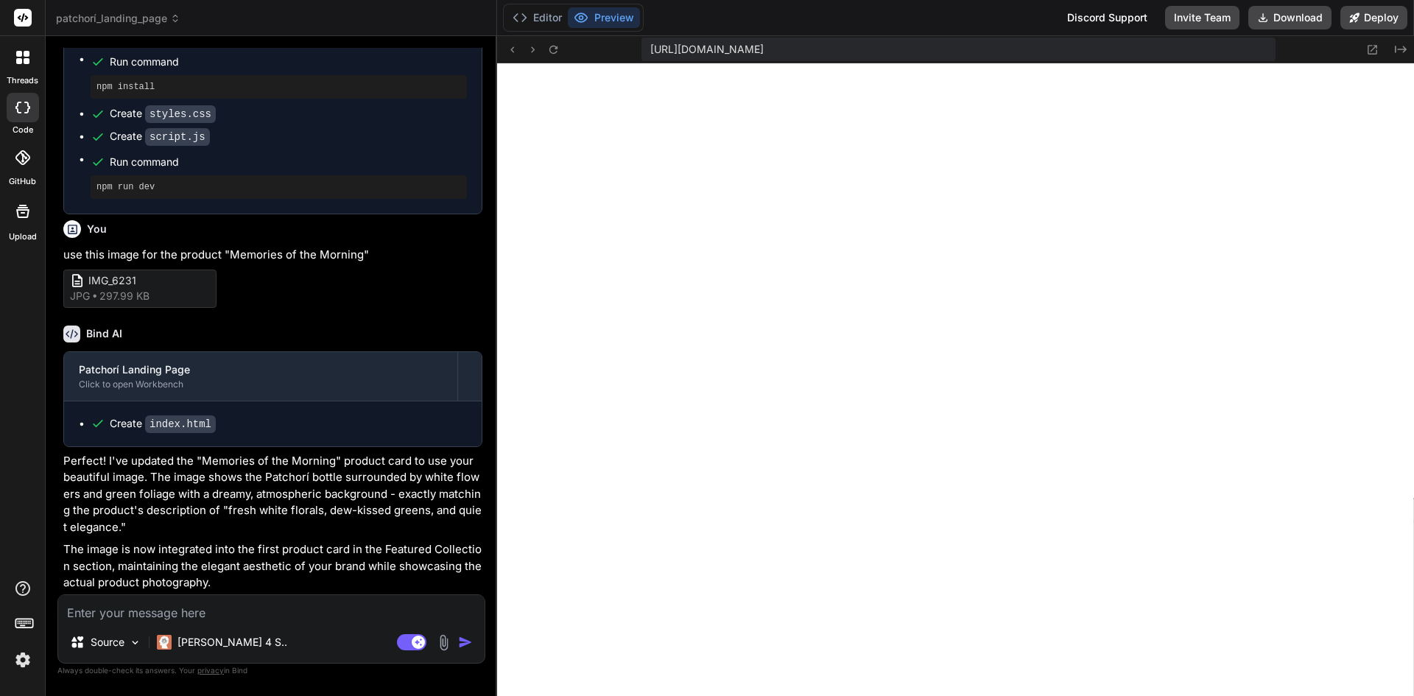
click at [283, 619] on textarea at bounding box center [271, 608] width 426 height 27
type textarea "t"
type textarea "x"
type textarea "th"
type textarea "x"
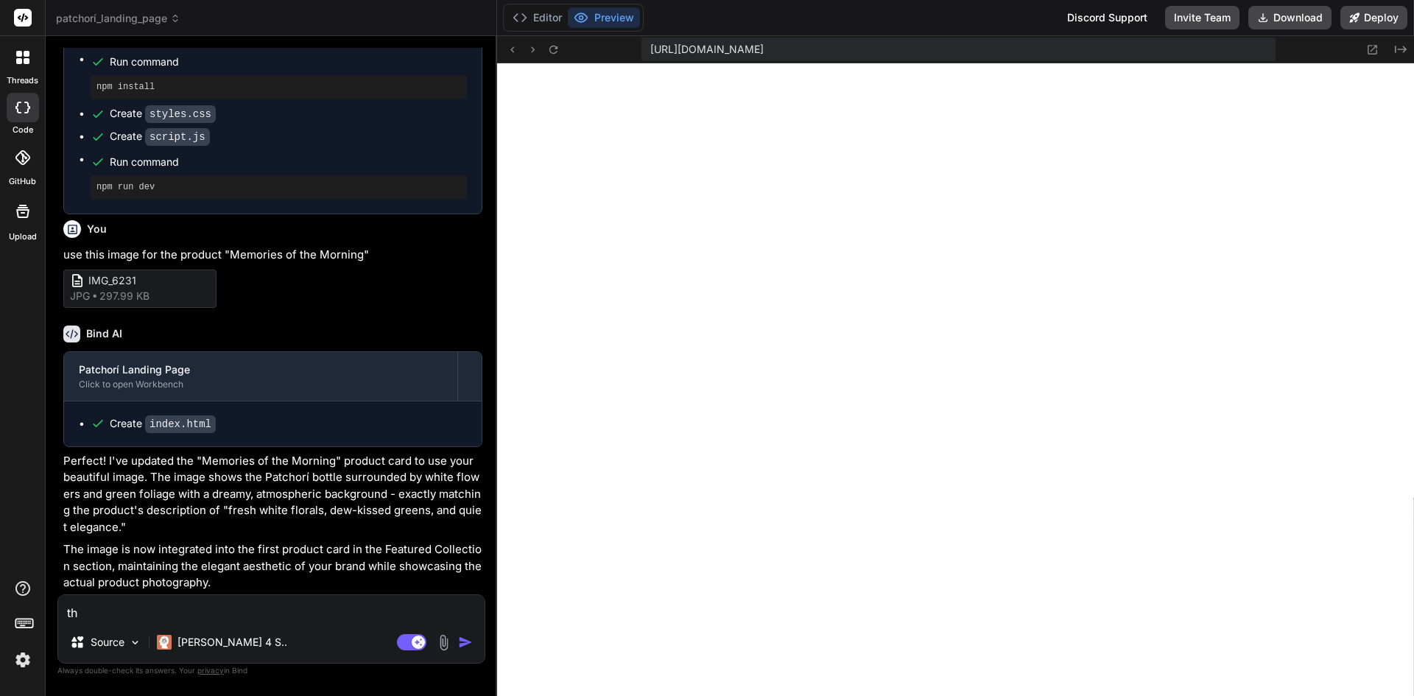
type textarea "the"
type textarea "x"
type textarea "the"
type textarea "x"
type textarea "the i"
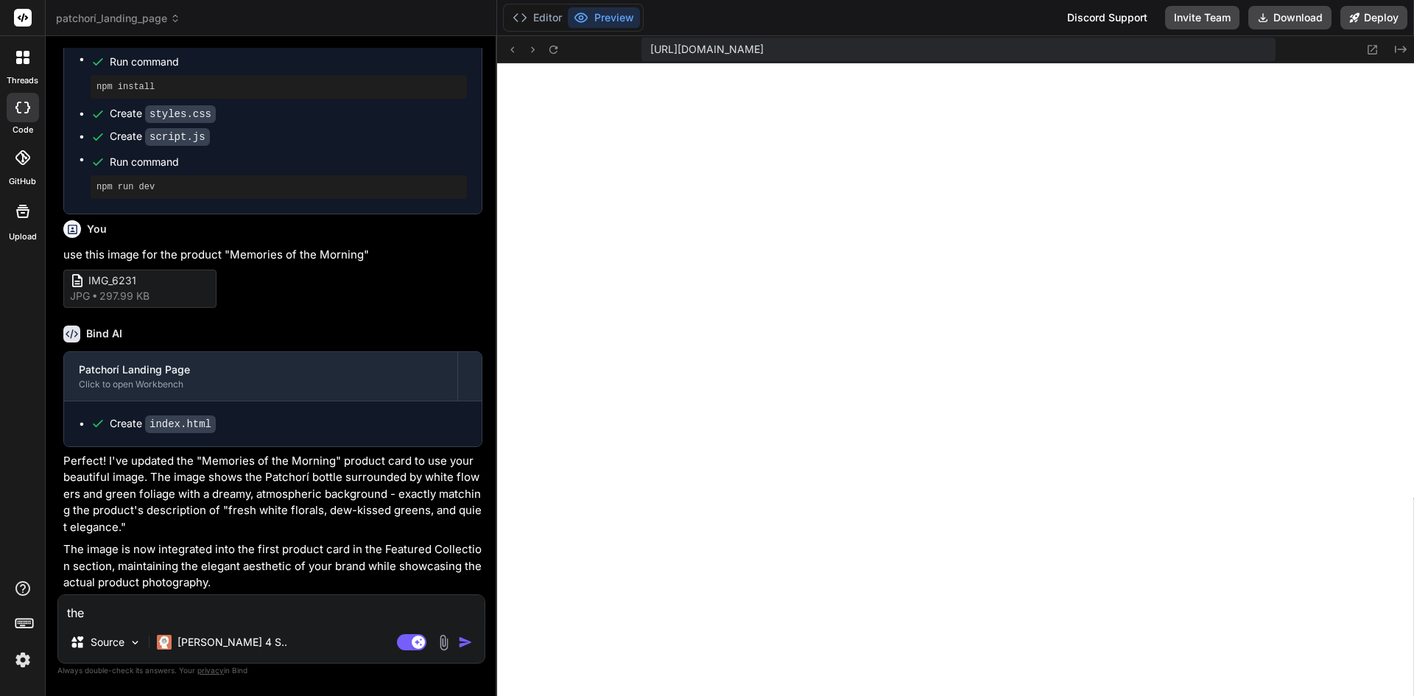
type textarea "x"
type textarea "the im"
type textarea "x"
type textarea "the ima"
type textarea "x"
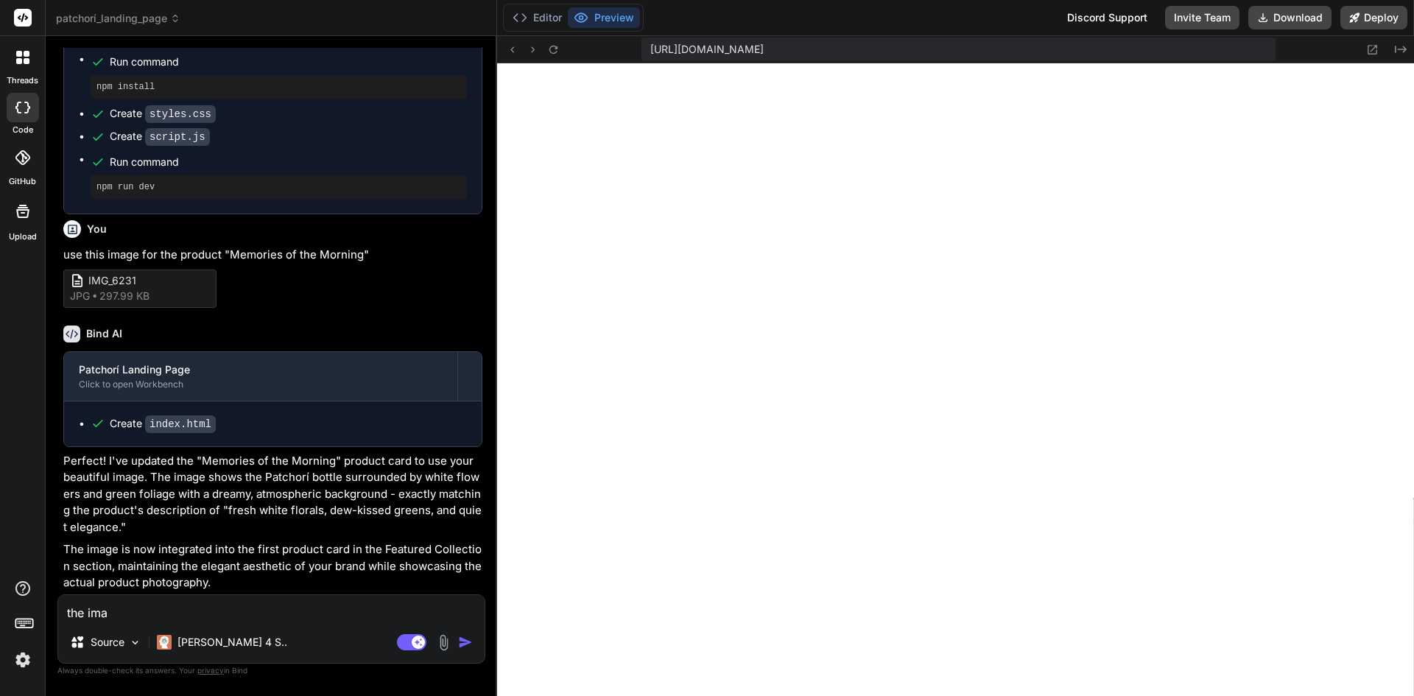
type textarea "the imag"
type textarea "x"
type textarea "the image"
type textarea "x"
type textarea "the image"
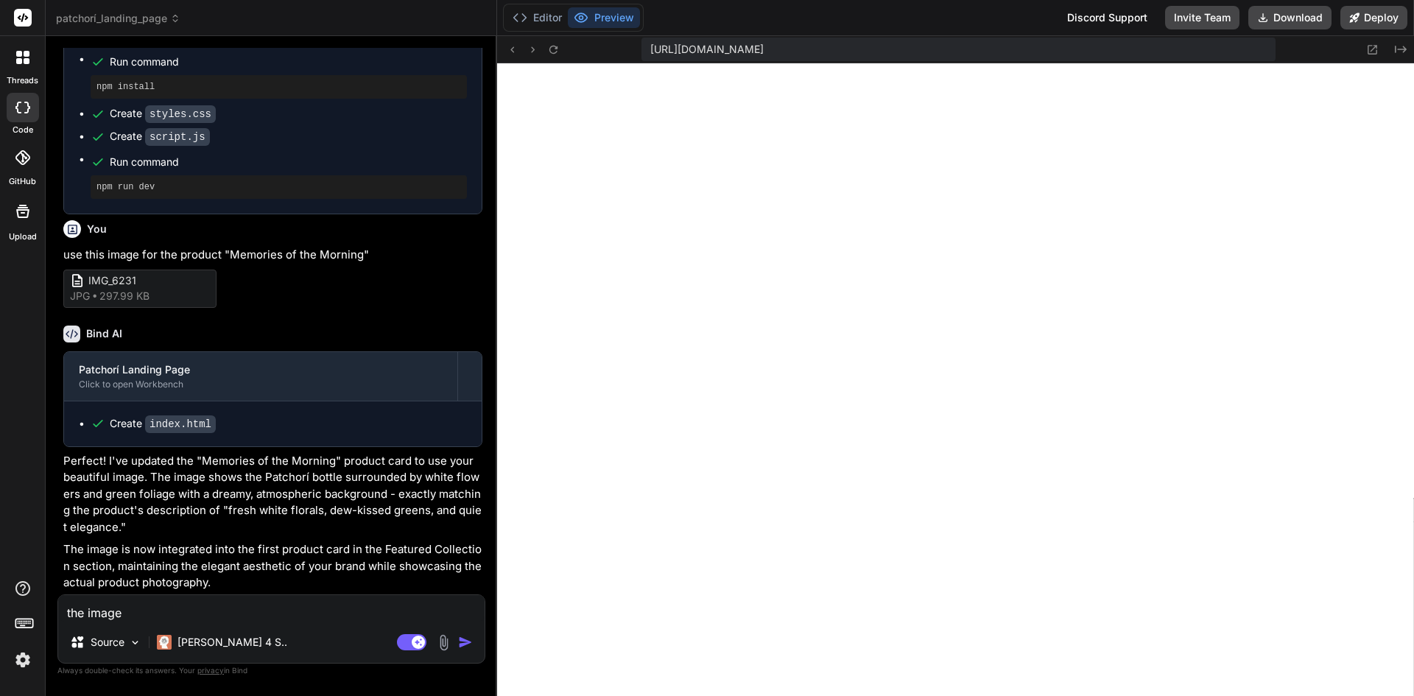
type textarea "x"
type textarea "the image s"
type textarea "x"
type textarea "the image"
type textarea "x"
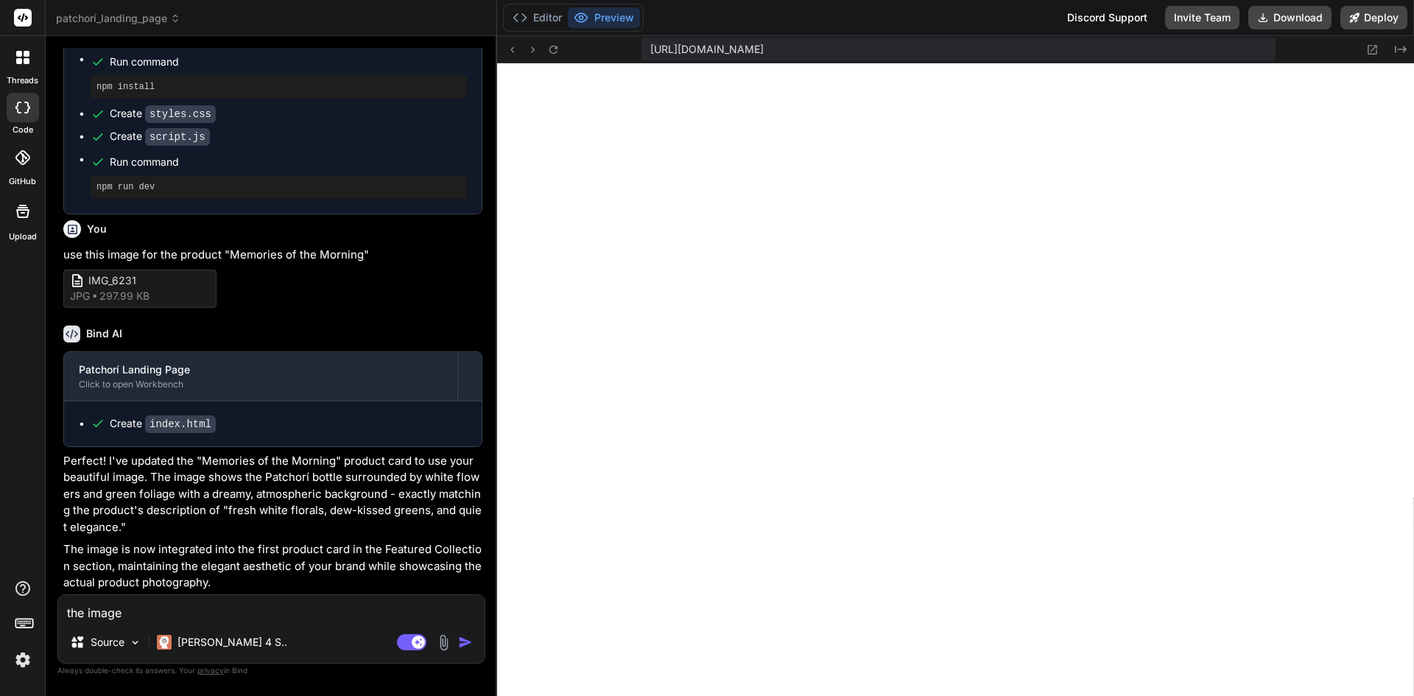
type textarea "the image l"
type textarea "x"
type textarea "the image lop"
type textarea "x"
type textarea "the image lopo"
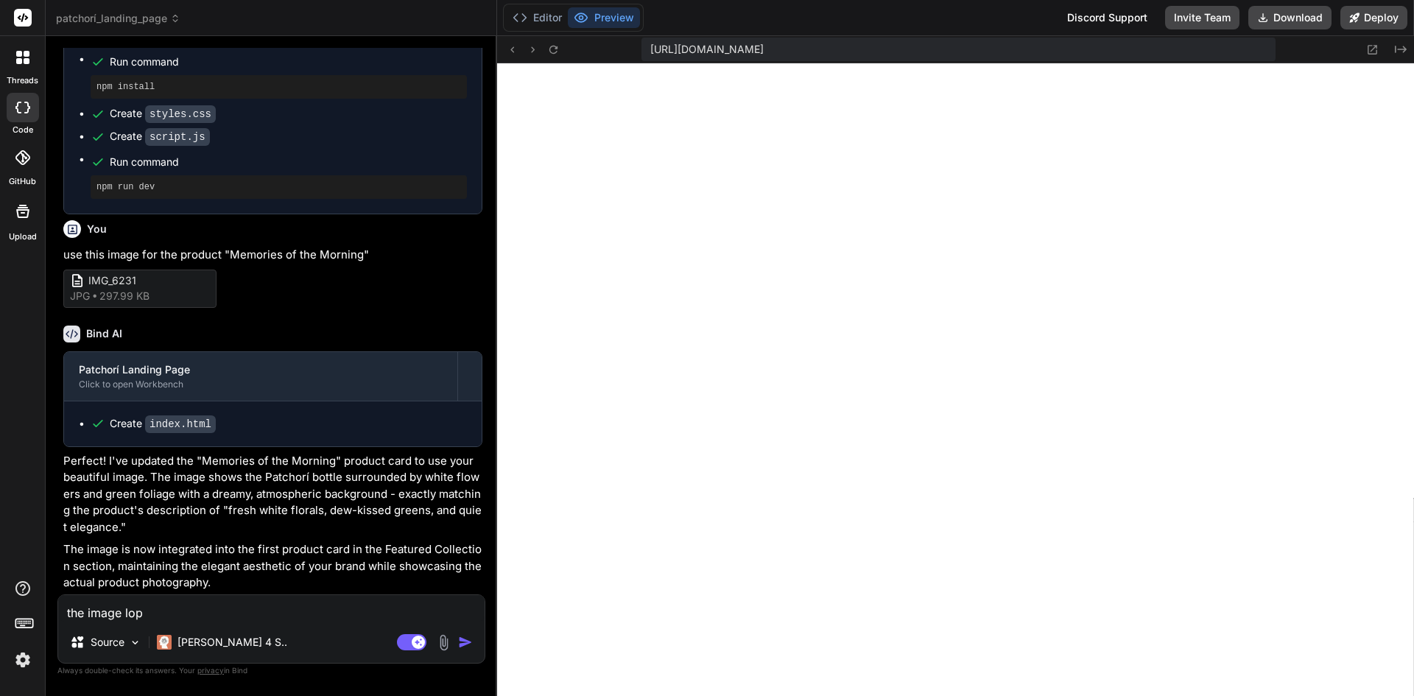
type textarea "x"
type textarea "the image lopok"
type textarea "x"
type textarea "the image lopo"
type textarea "x"
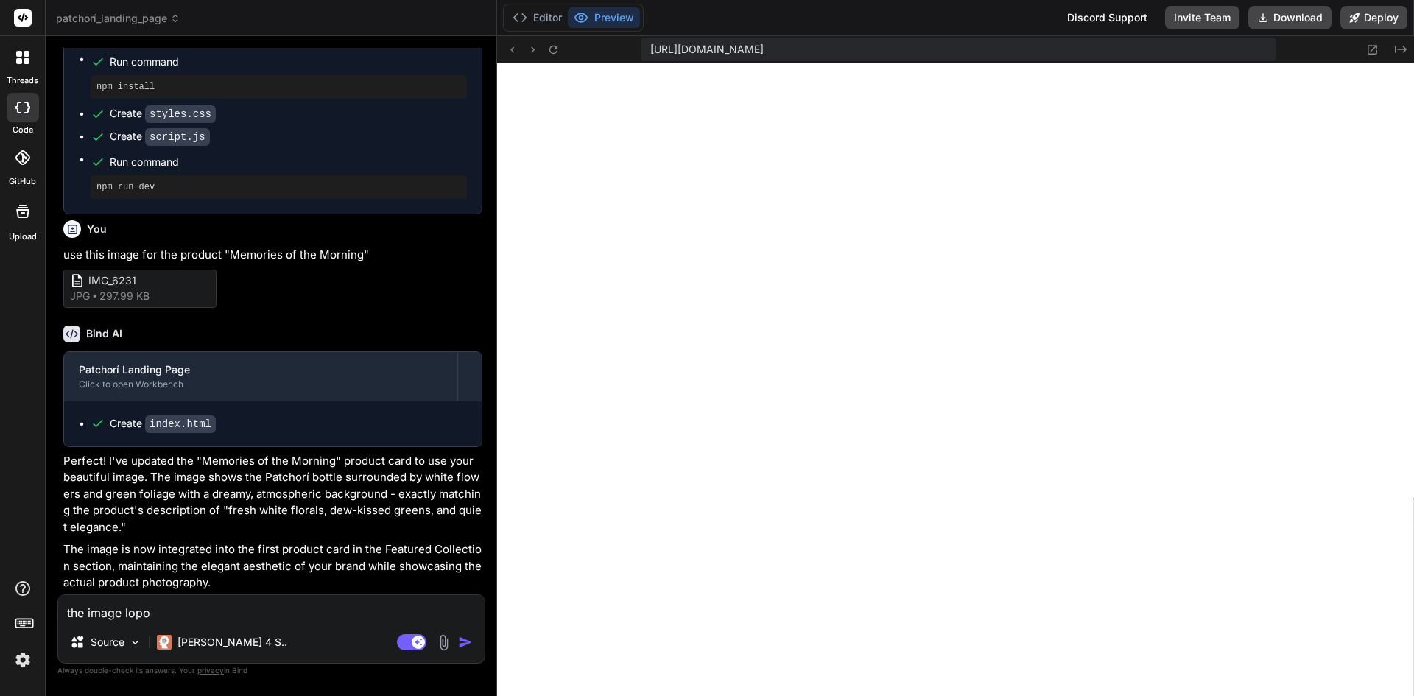
type textarea "the image lop"
type textarea "x"
type textarea "the image lo"
type textarea "x"
type textarea "the image loo"
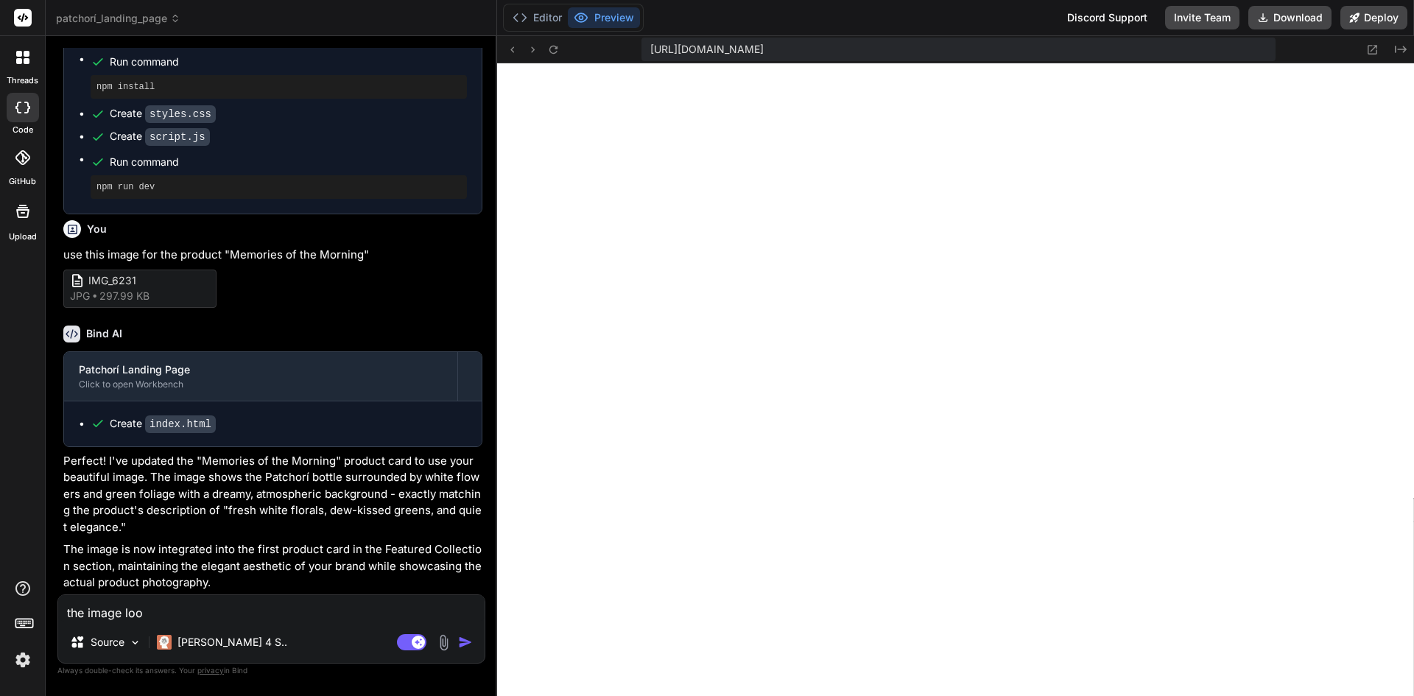
type textarea "x"
type textarea "the image look"
type textarea "x"
type textarea "the image looks"
type textarea "x"
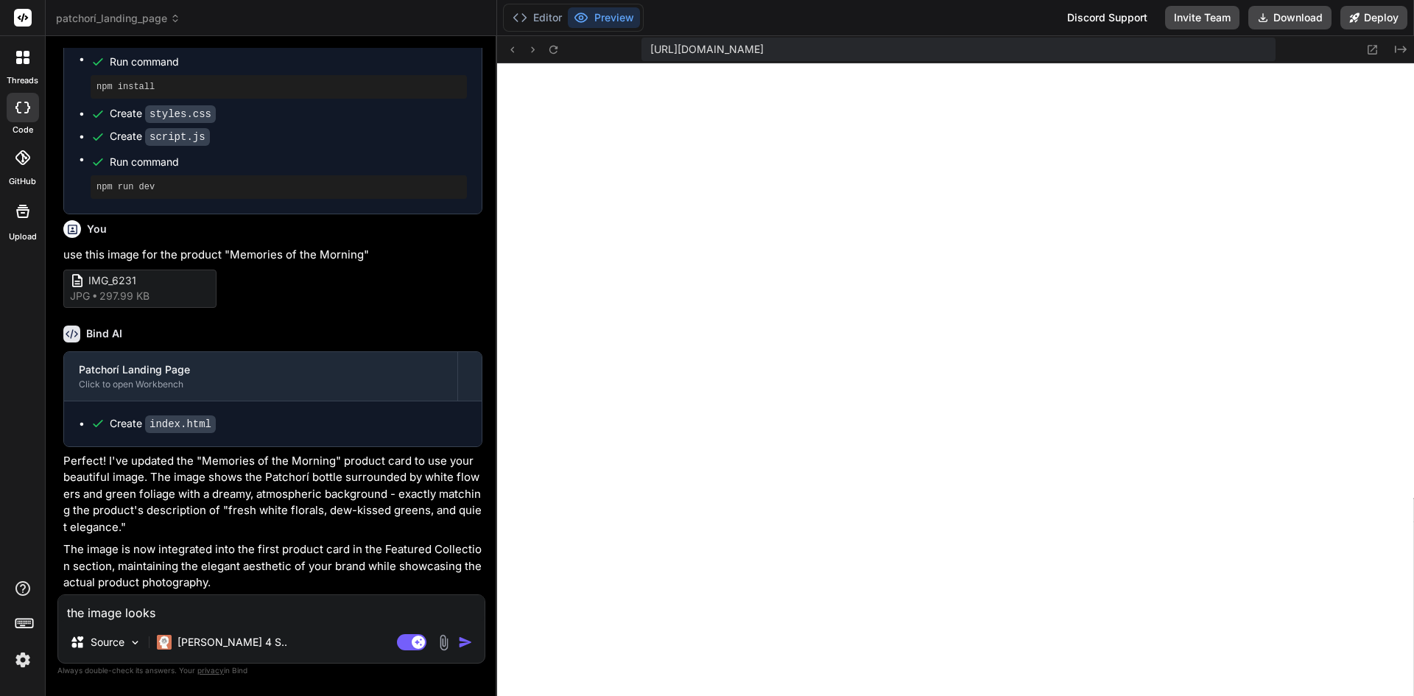
type textarea "the image looks"
type textarea "x"
type textarea "the image looks b"
type textarea "x"
type textarea "the image looks br"
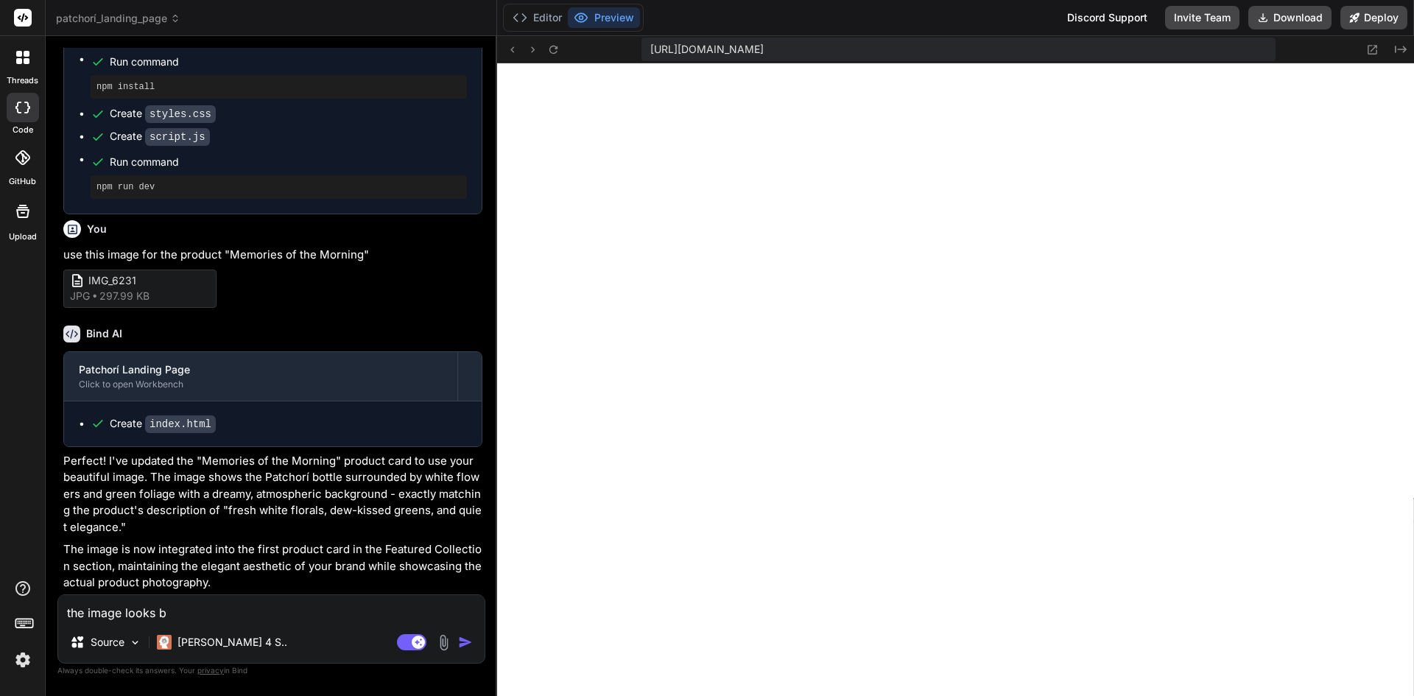
type textarea "x"
type textarea "the image looks bro"
type textarea "x"
type textarea "the image looks brok"
type textarea "x"
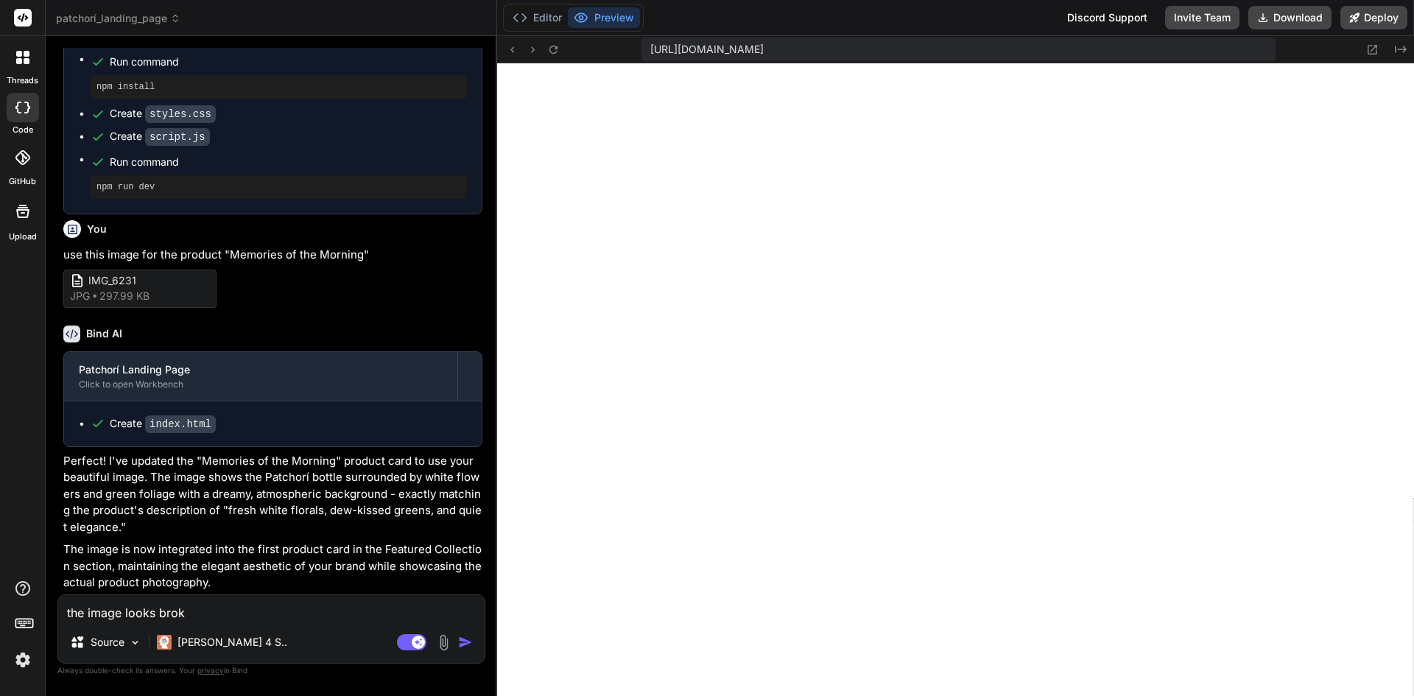
type textarea "the image looks broke"
type textarea "x"
type textarea "the image looks broken"
type textarea "x"
type textarea "the image looks broken,"
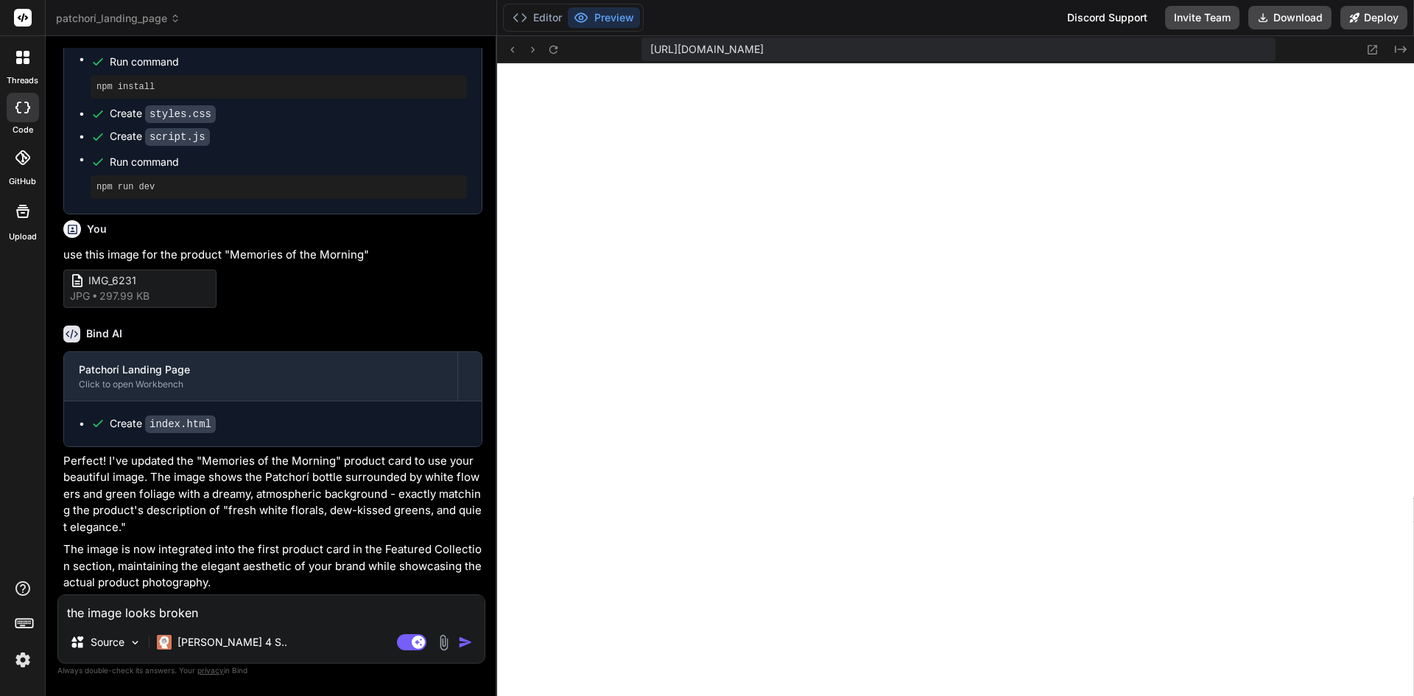
type textarea "x"
type textarea "the image looks broken,"
type textarea "x"
type textarea "the image looks broken, m"
type textarea "x"
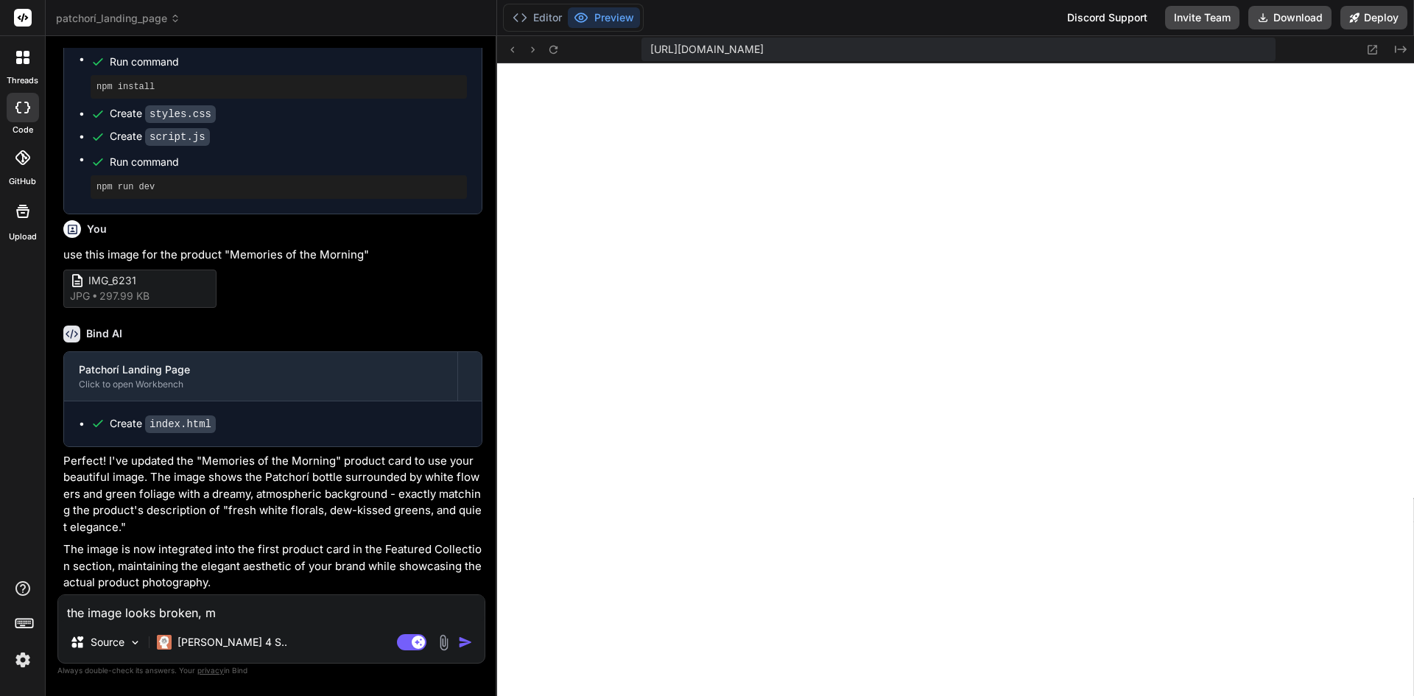
type textarea "the image looks broken, ma"
type textarea "x"
type textarea "the image looks broken, mak"
type textarea "x"
type textarea "the image looks broken, make"
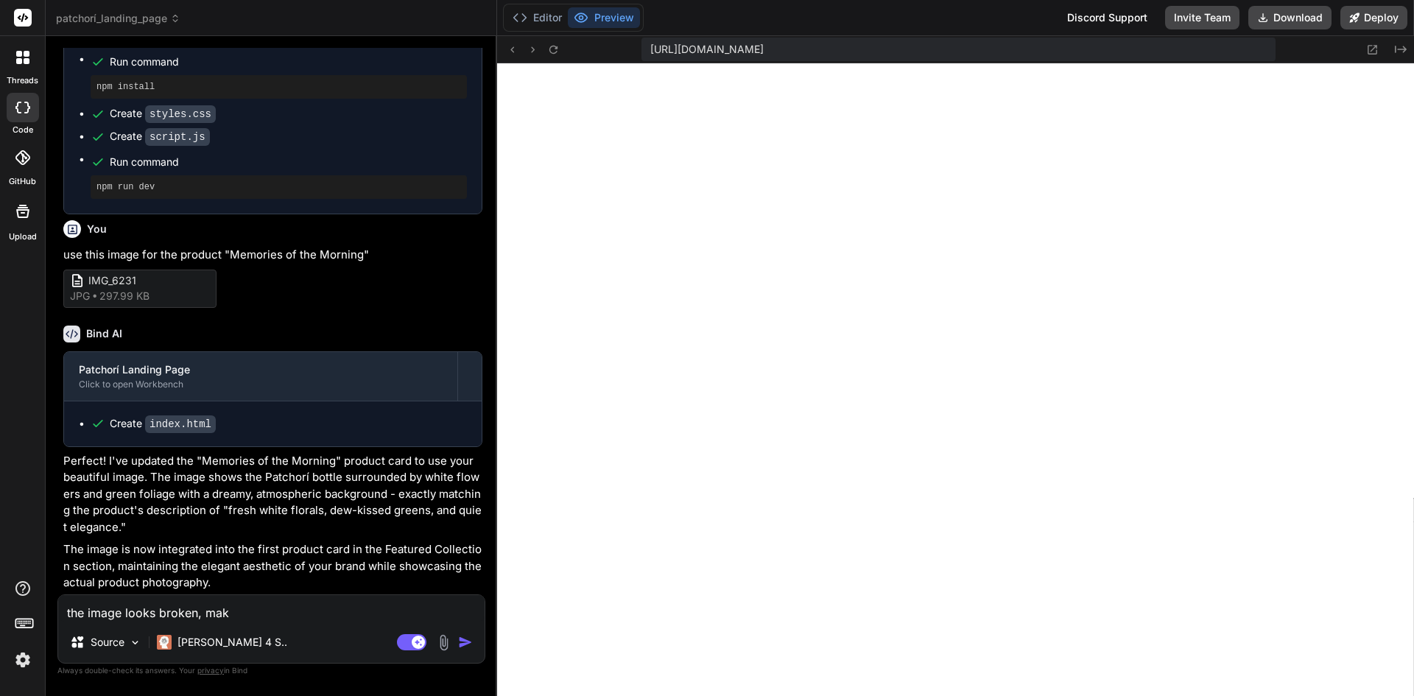
type textarea "x"
type textarea "the image looks broken, make"
type textarea "x"
type textarea "the image looks broken, make t"
type textarea "x"
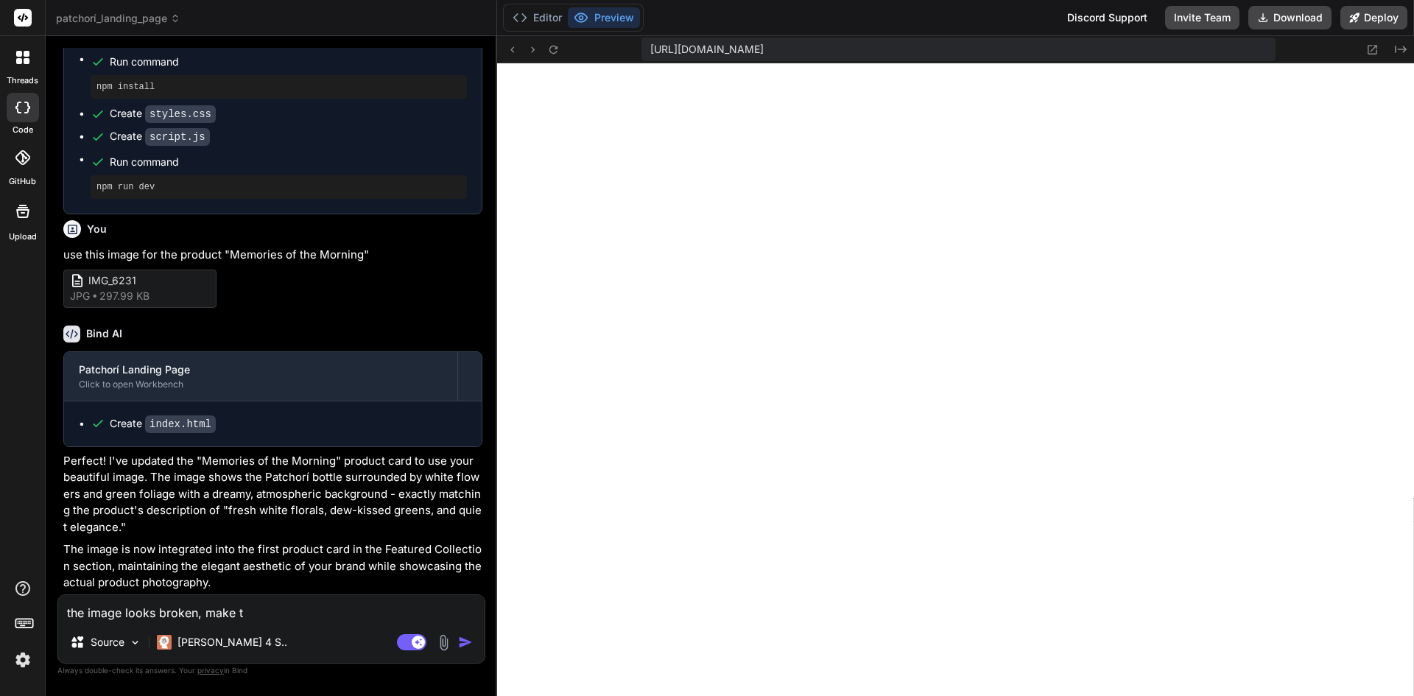
type textarea "the image looks broken, make th"
type textarea "x"
type textarea "the image looks broken, make the"
type textarea "x"
type textarea "the image looks broken, make the"
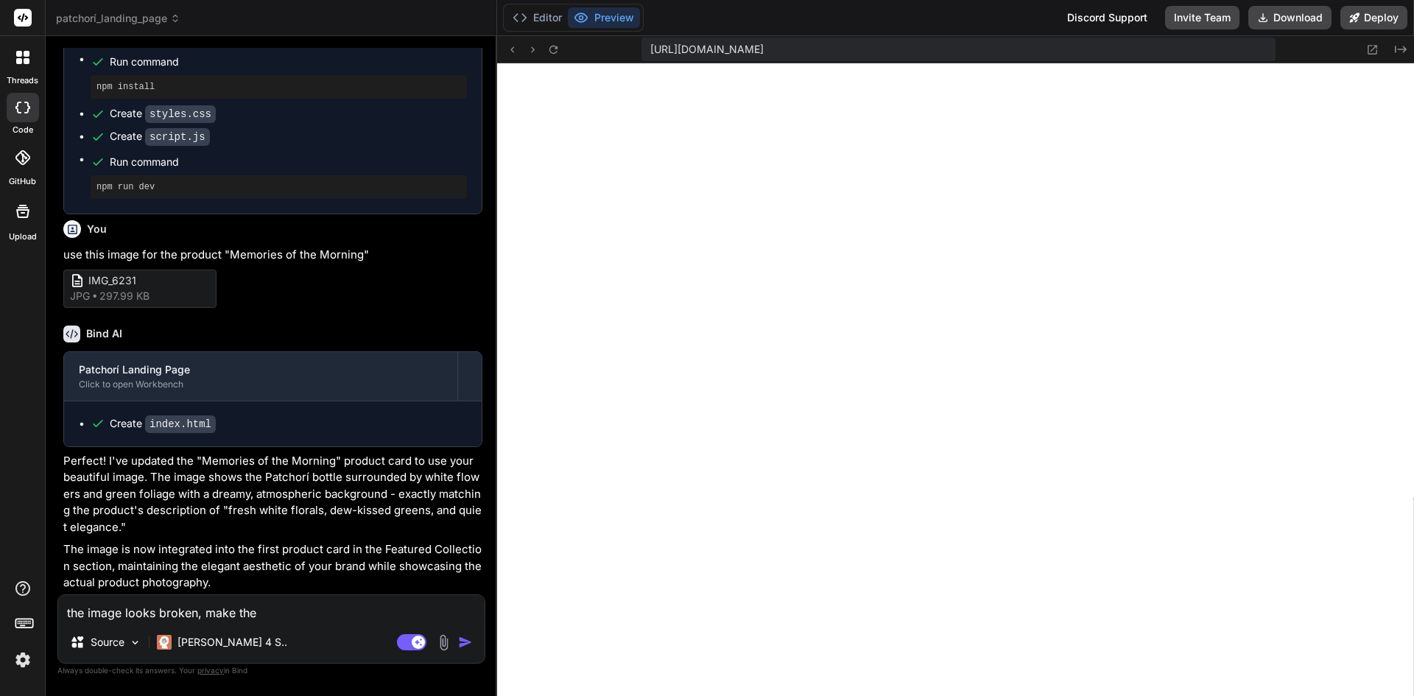
type textarea "x"
type textarea "the image looks broken, make the i"
type textarea "x"
type textarea "the image looks broken, make the im"
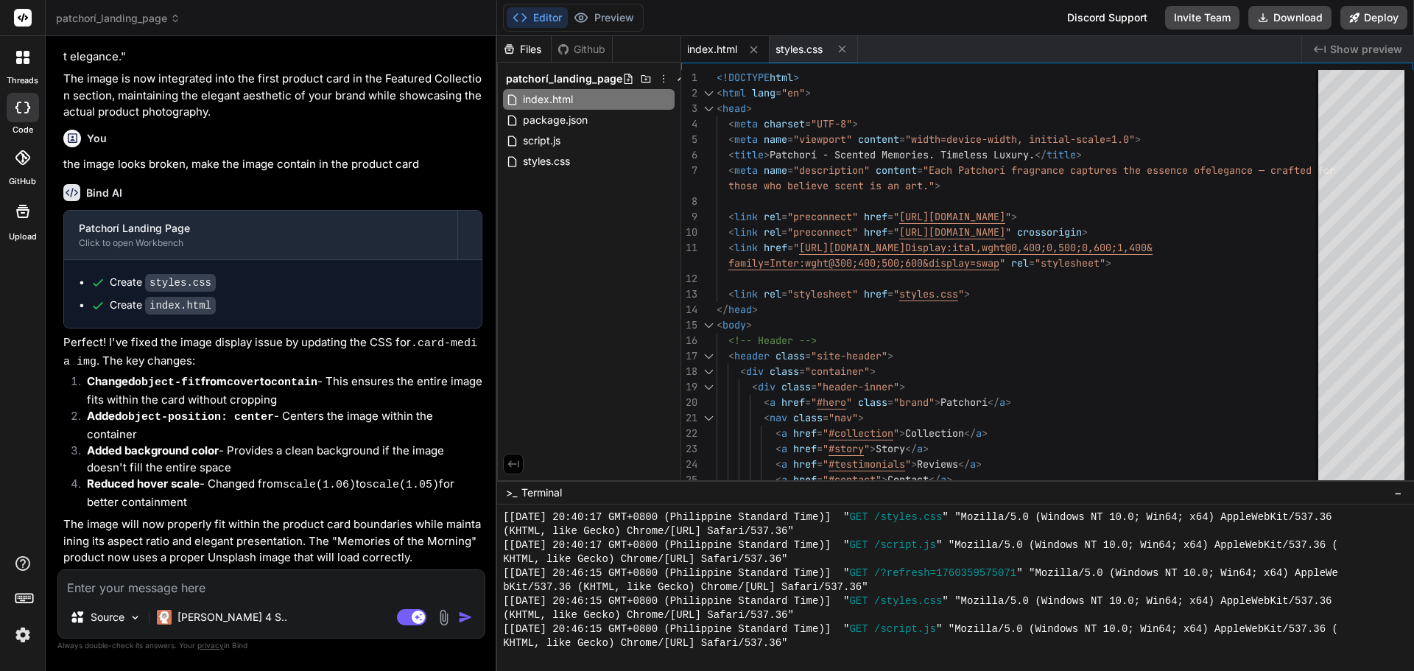
scroll to position [2968, 0]
click at [632, 27] on button "Preview" at bounding box center [604, 17] width 72 height 21
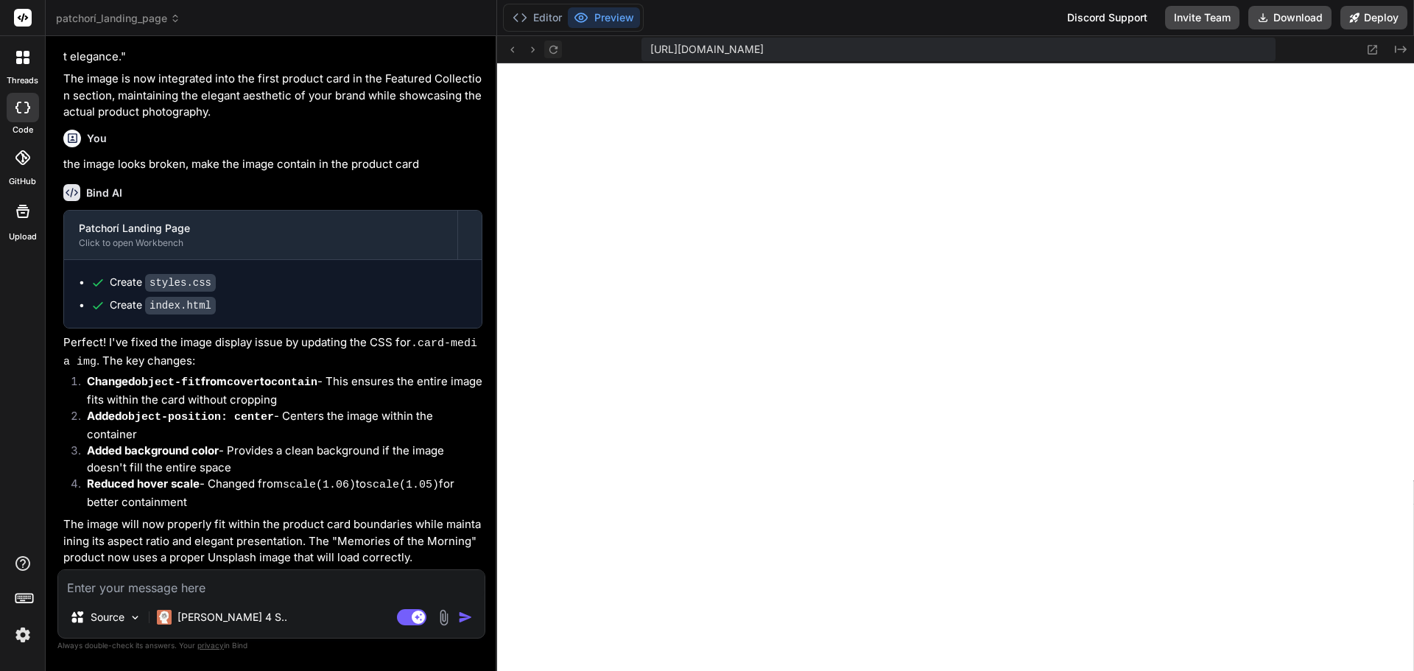
click at [559, 52] on icon at bounding box center [553, 49] width 13 height 13
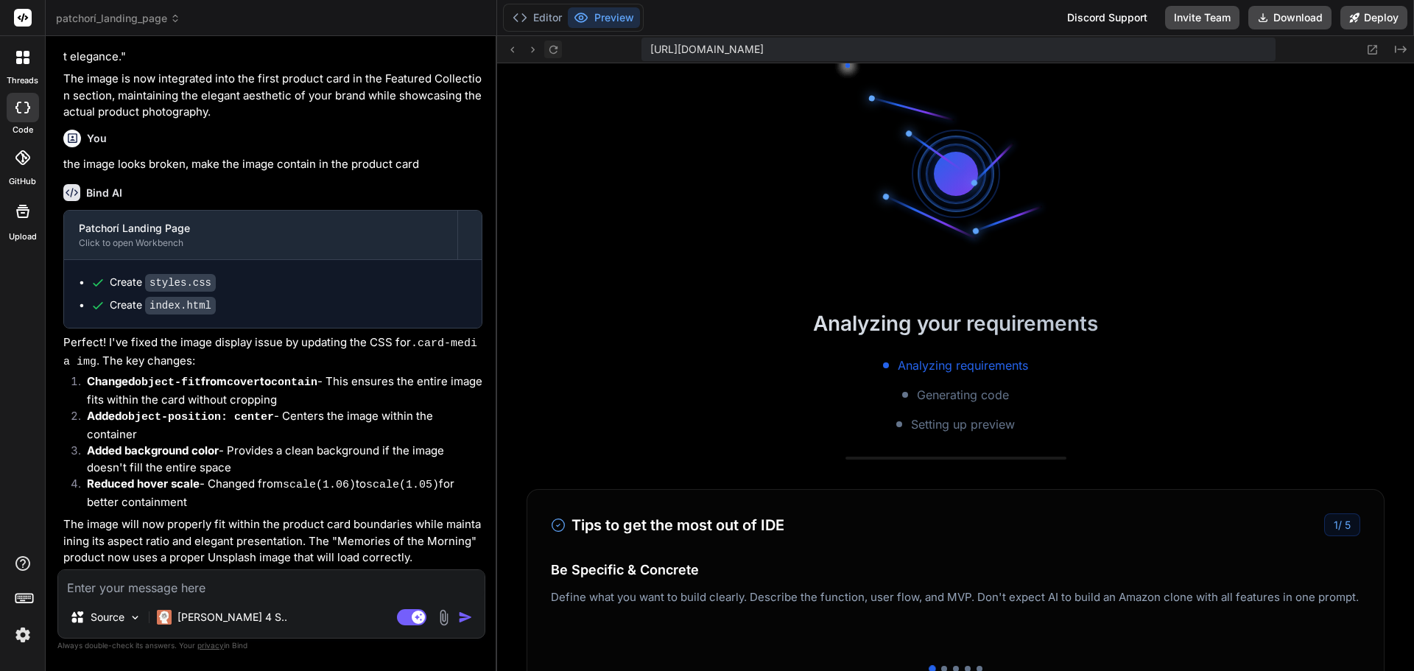
scroll to position [671, 0]
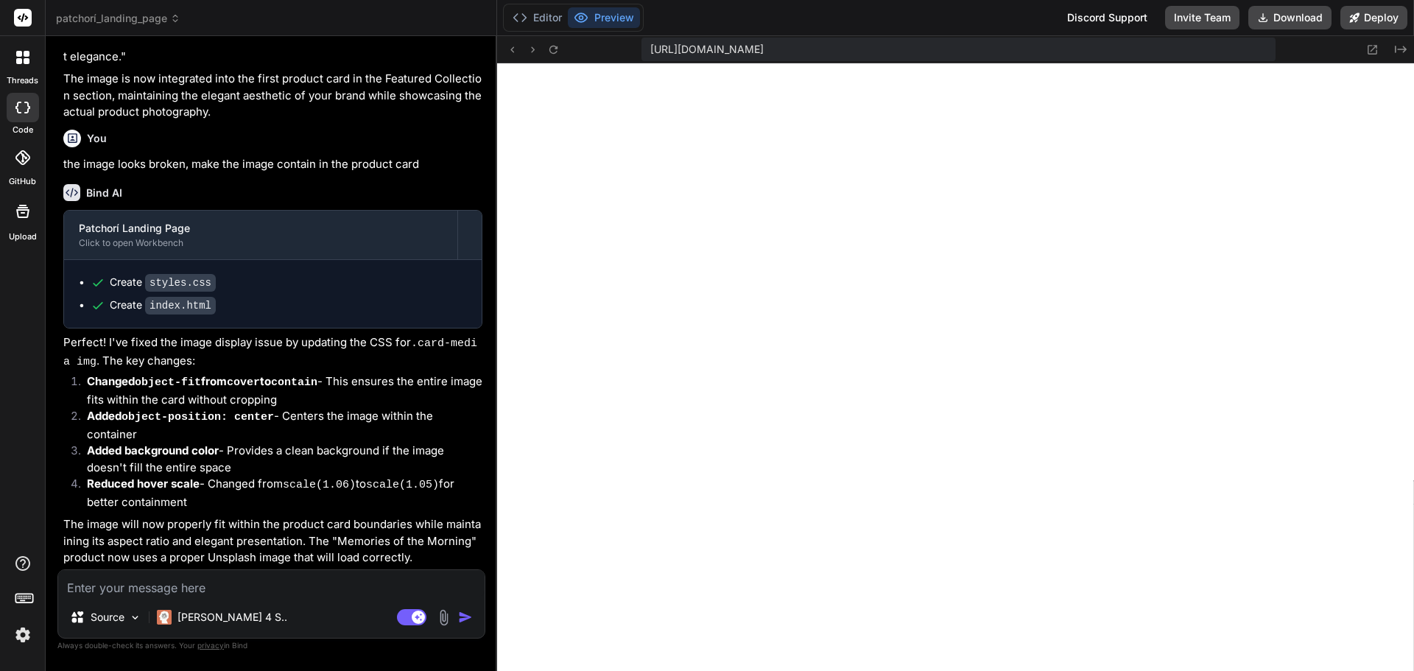
click at [336, 585] on textarea at bounding box center [271, 583] width 426 height 27
click at [295, 596] on div "Source Claude 4 S.. Agent Mode. When this toggle is activated, AI automatically…" at bounding box center [271, 603] width 428 height 69
click at [295, 579] on textarea at bounding box center [271, 583] width 426 height 27
click at [449, 618] on img at bounding box center [443, 617] width 17 height 17
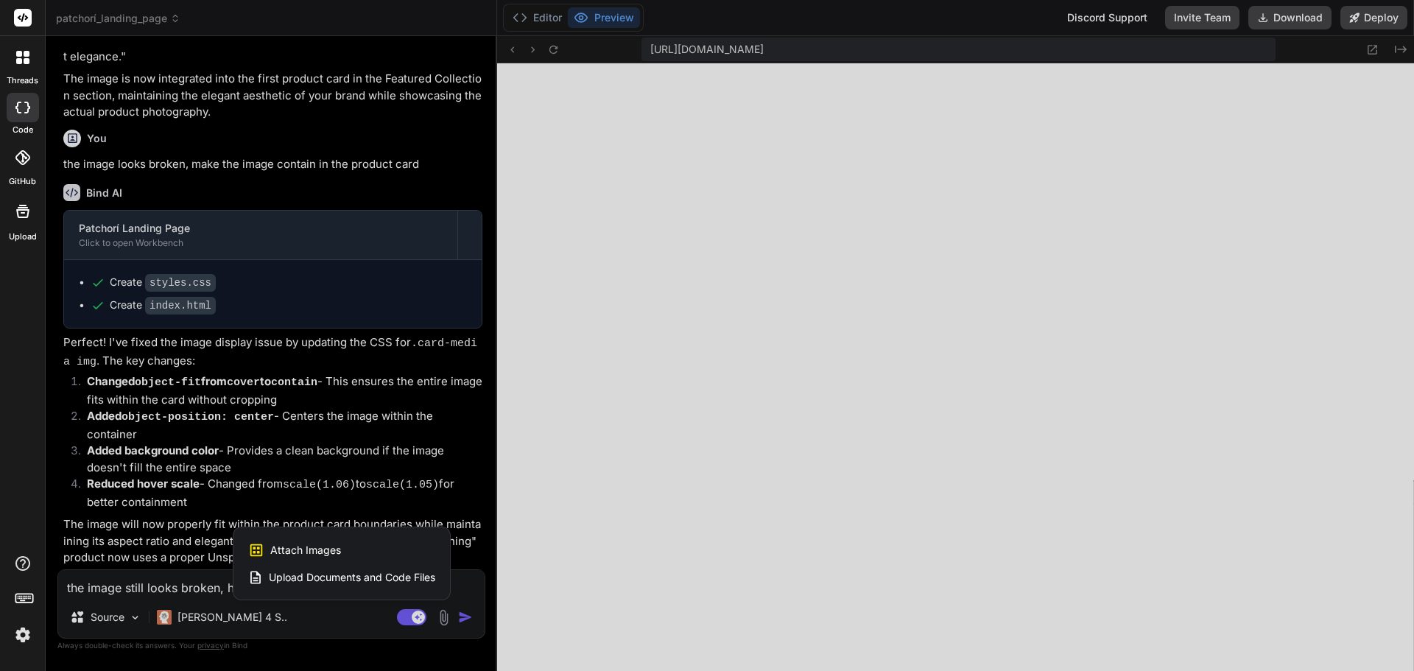
click at [359, 556] on div "Attach Images Image attachments are only supported in Claude and Gemini models." at bounding box center [341, 550] width 187 height 28
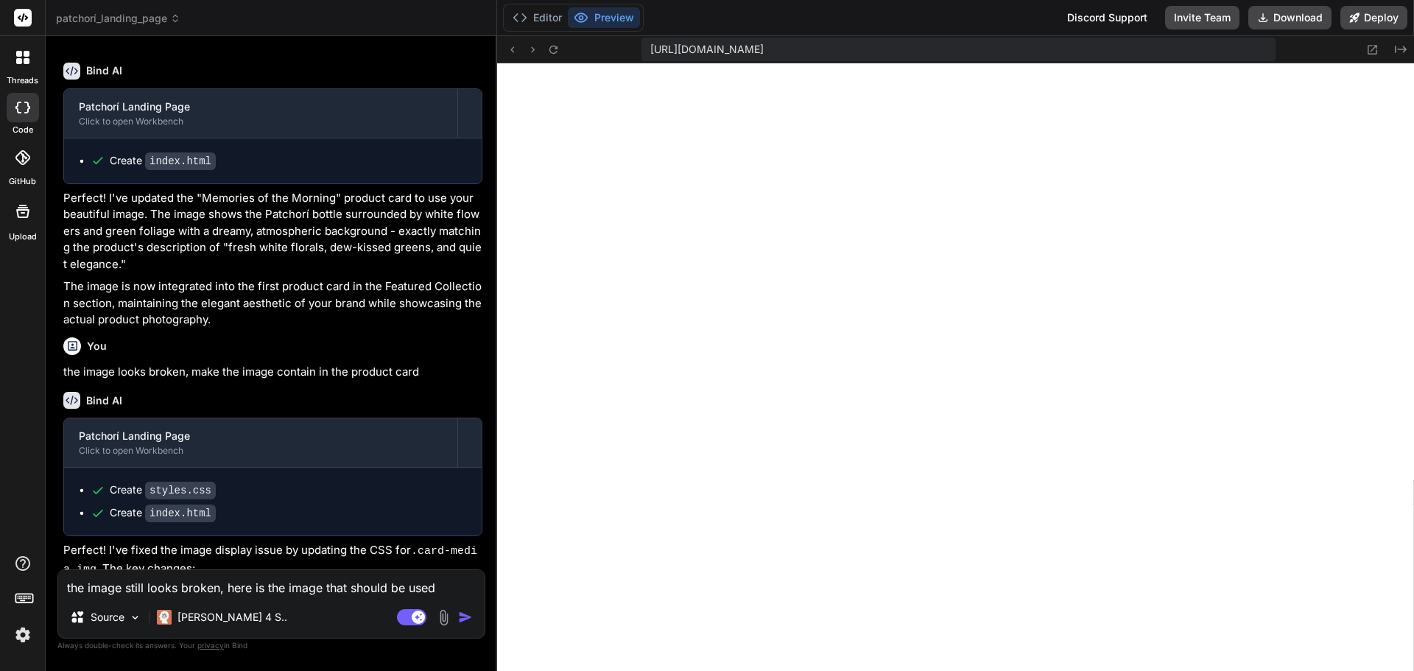
scroll to position [2968, 0]
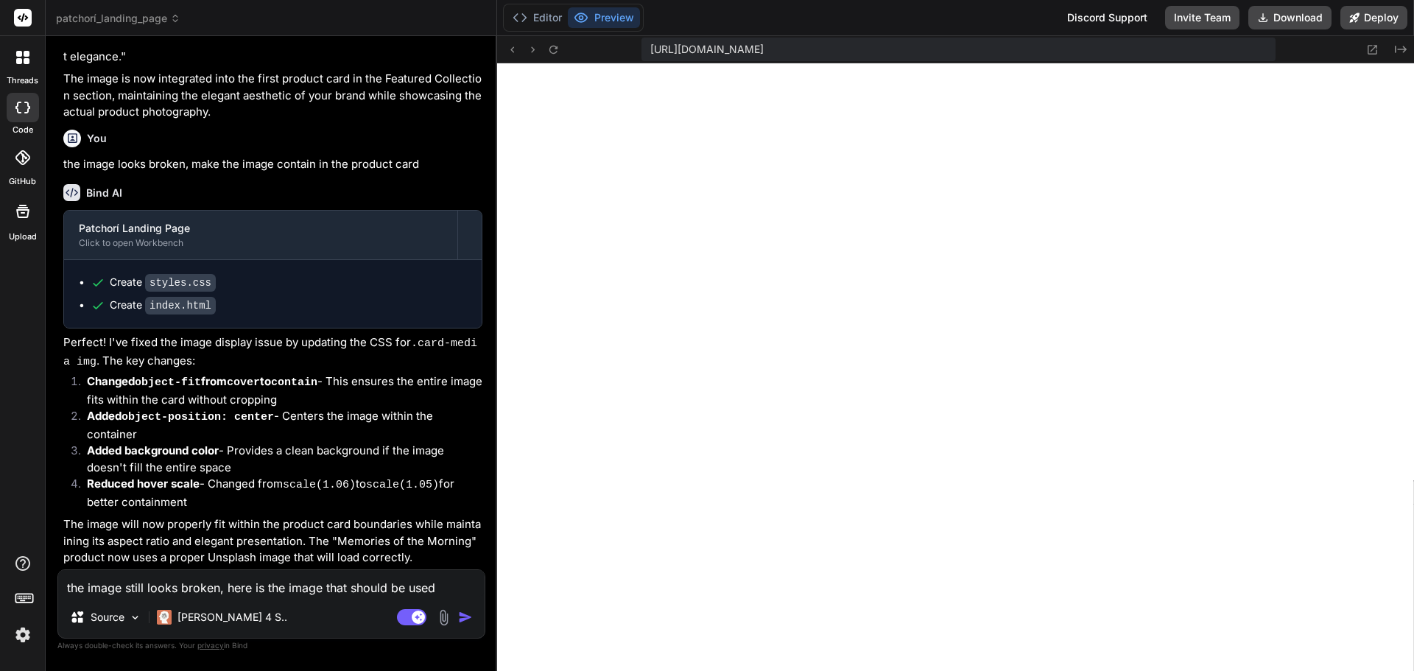
click at [440, 584] on textarea "the image still looks broken, here is the image that should be used" at bounding box center [271, 583] width 426 height 27
click at [445, 612] on img at bounding box center [443, 617] width 17 height 17
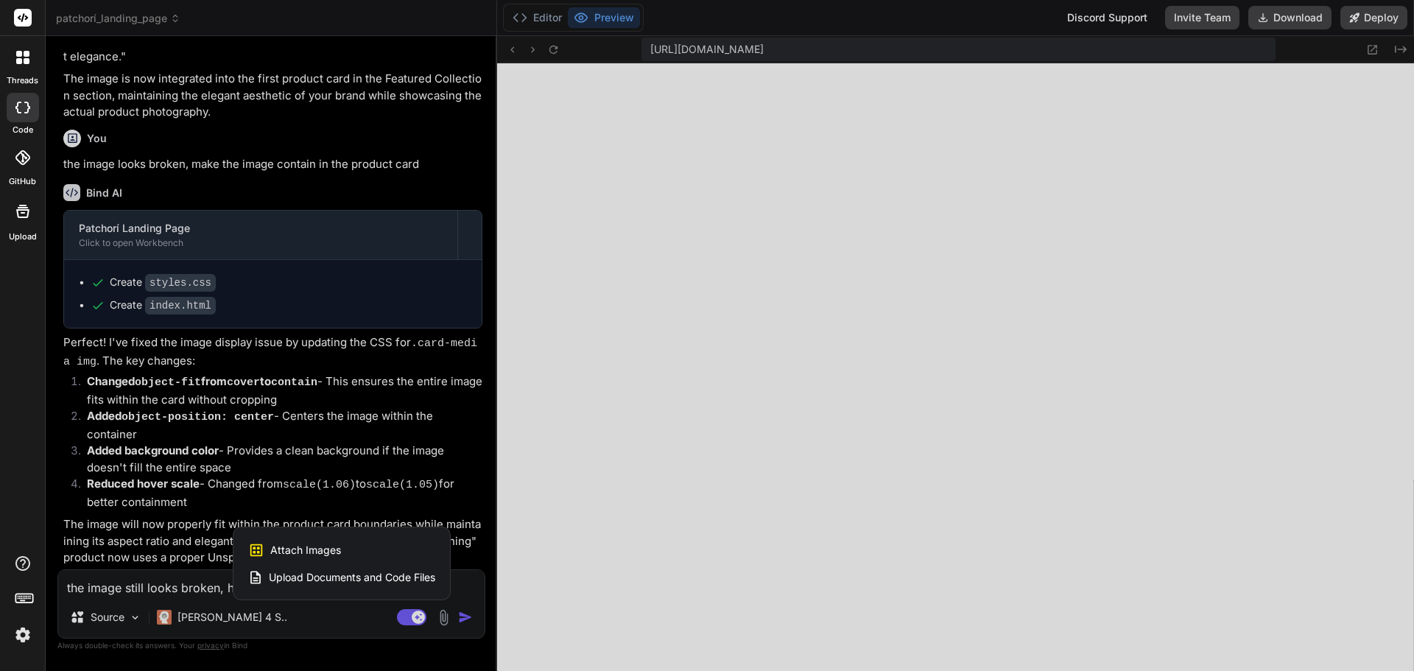
click at [373, 557] on div "Attach Images Image attachments are only supported in Claude and Gemini models." at bounding box center [341, 550] width 187 height 28
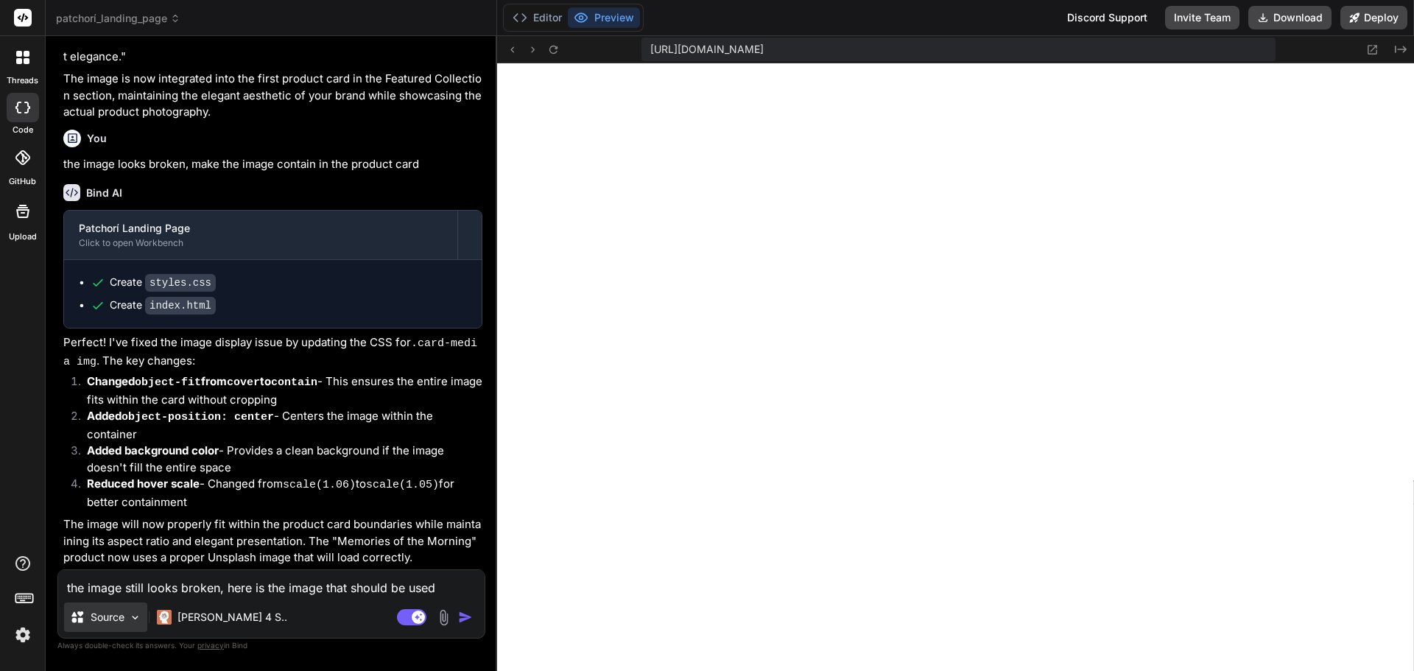
click at [136, 616] on img at bounding box center [135, 617] width 13 height 13
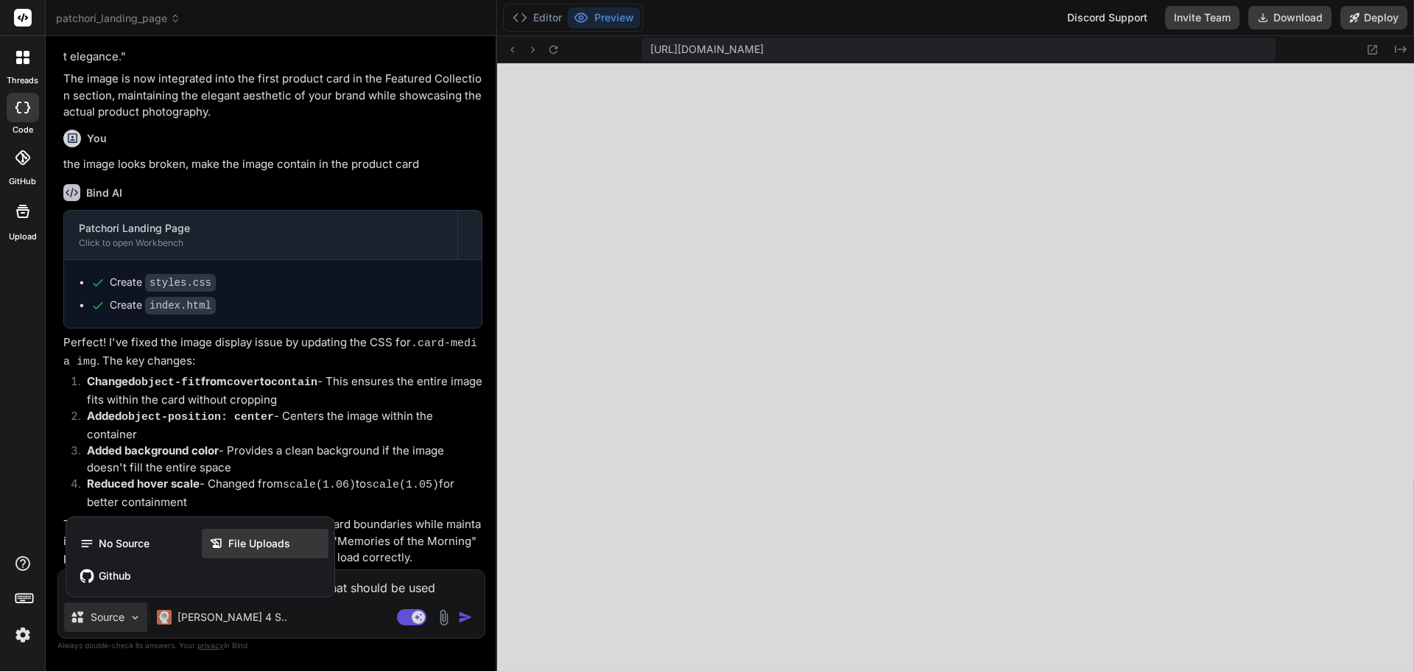
click at [242, 548] on span "File Uploads" at bounding box center [259, 543] width 62 height 15
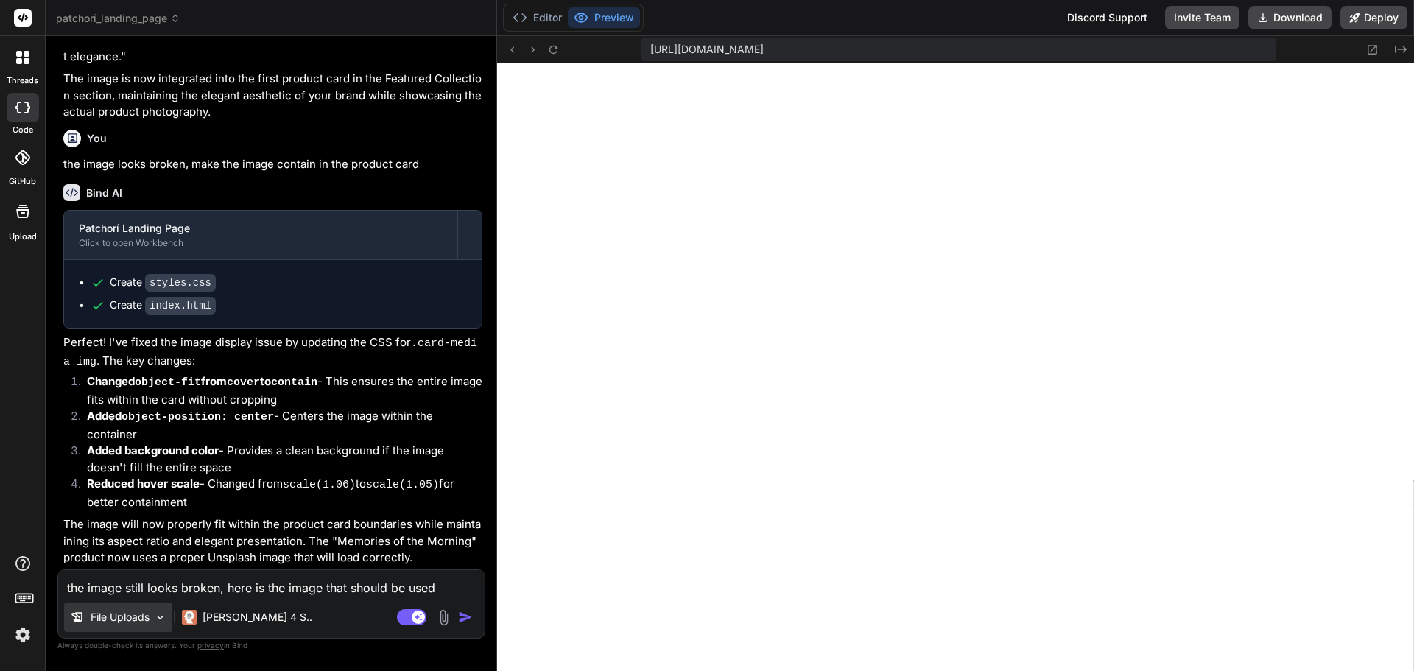
click at [135, 622] on p "File Uploads" at bounding box center [120, 617] width 59 height 15
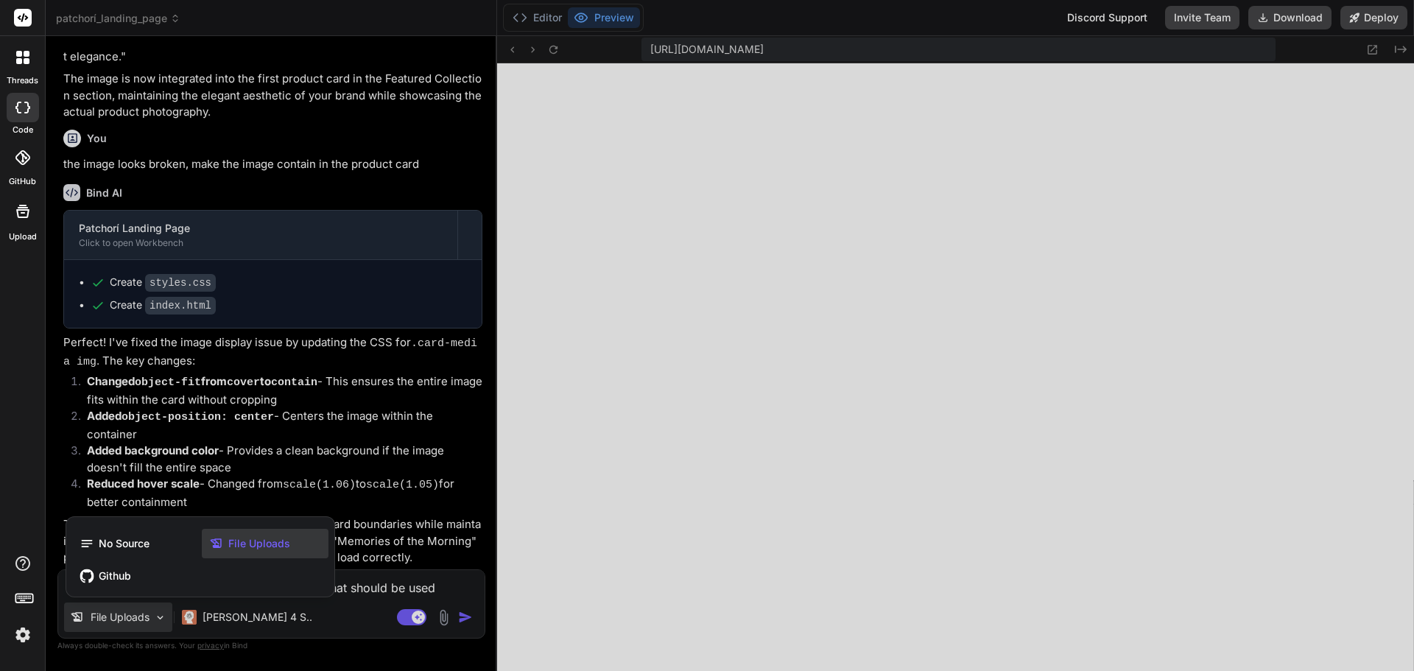
click at [255, 534] on div "File Uploads" at bounding box center [265, 543] width 127 height 29
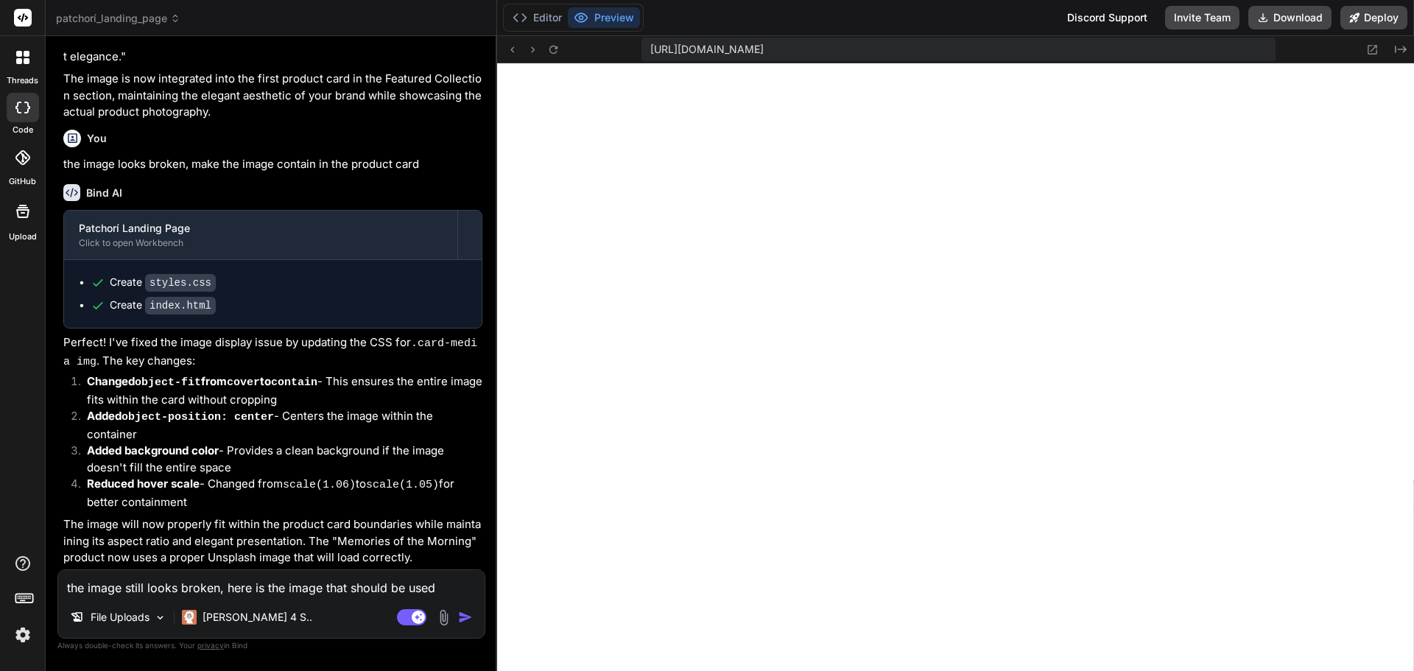
click at [373, 584] on textarea "the image still looks broken, here is the image that should be used" at bounding box center [271, 583] width 426 height 27
click at [320, 579] on textarea "the image still looks broken, here is the image that should be used" at bounding box center [271, 581] width 423 height 27
click at [344, 587] on textarea "the image still looks broken, here is the image that should be used" at bounding box center [271, 581] width 423 height 27
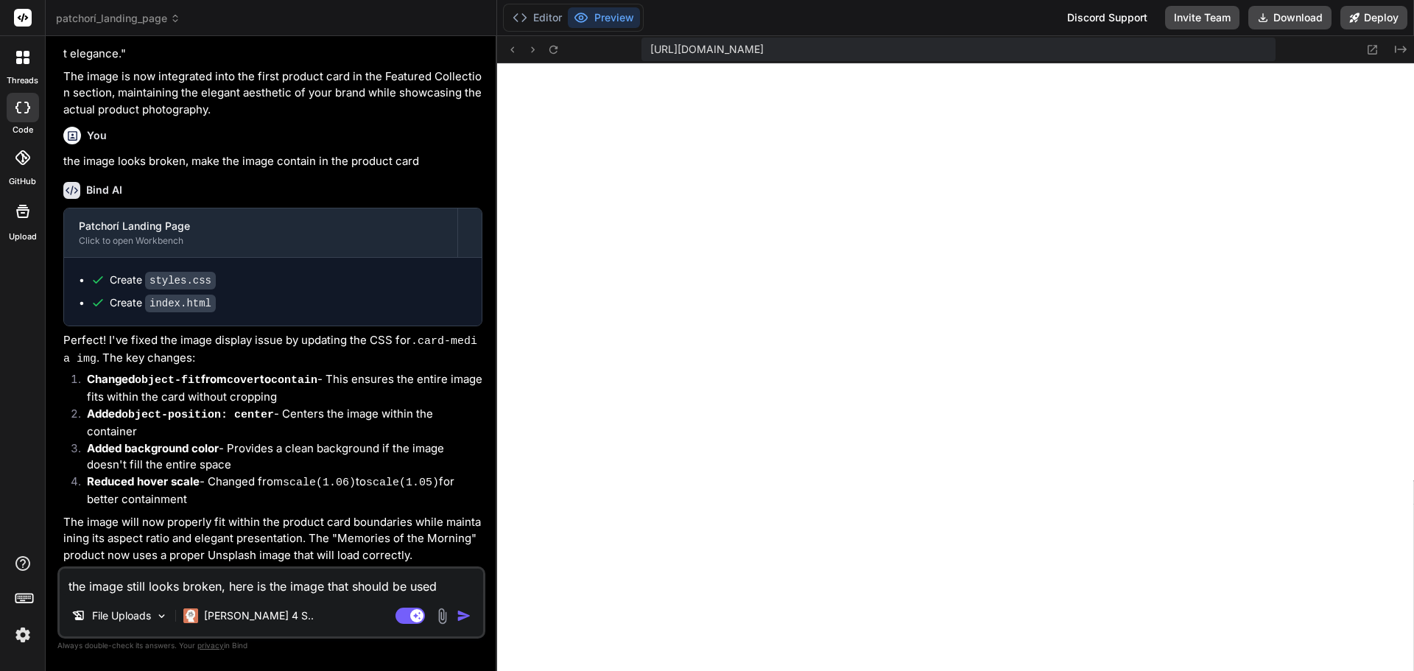
click at [344, 587] on textarea "the image still looks broken, here is the image that should be used" at bounding box center [271, 581] width 423 height 27
click at [146, 614] on p "File Uploads" at bounding box center [121, 615] width 59 height 15
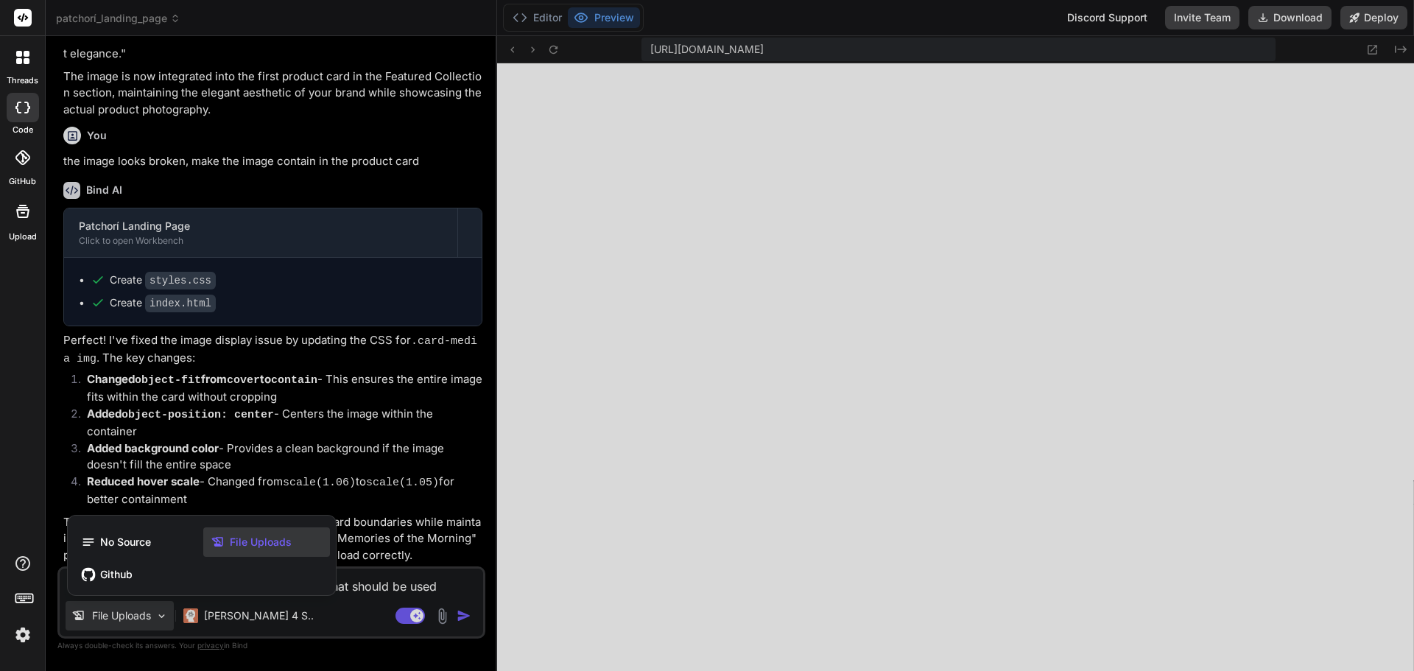
click at [241, 535] on span "File Uploads" at bounding box center [261, 541] width 62 height 15
type textarea "x"
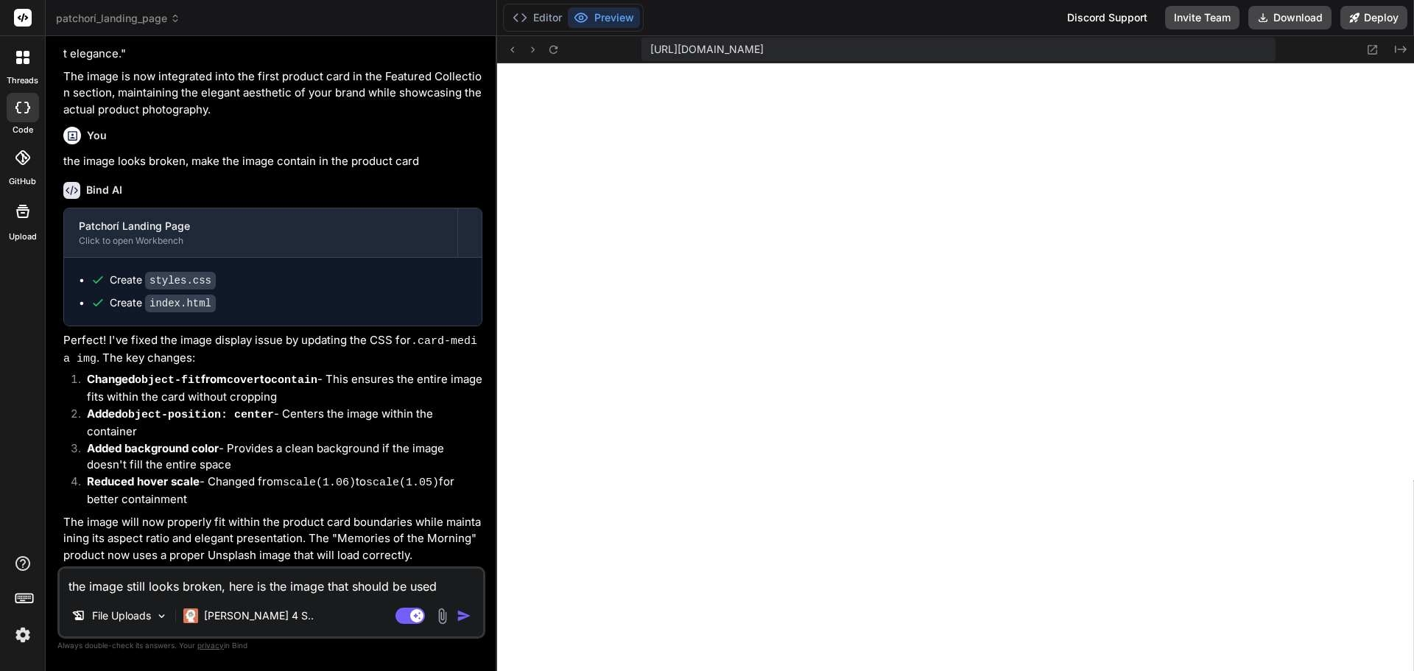
click at [308, 584] on textarea "the image still looks broken, here is the image that should be used" at bounding box center [271, 581] width 423 height 27
type textarea "x"
click at [109, 612] on p "File Uploads" at bounding box center [121, 615] width 59 height 15
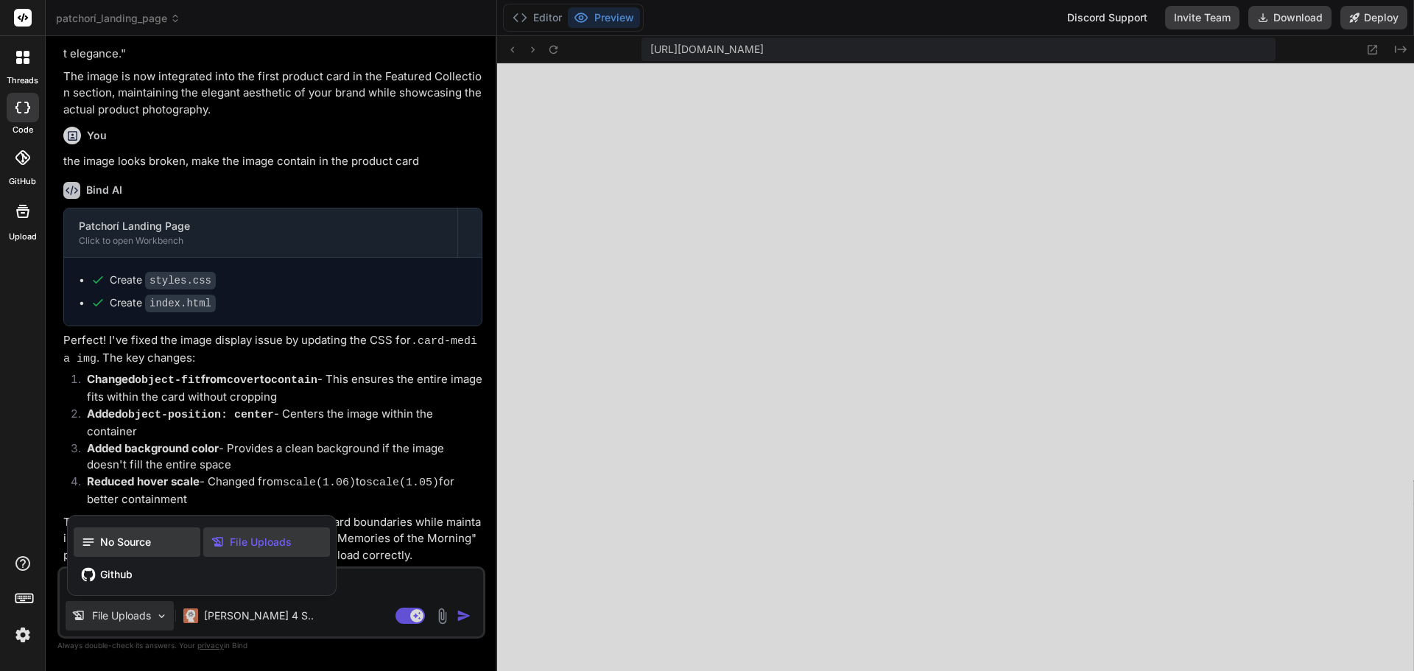
click at [110, 548] on span "No Source" at bounding box center [125, 541] width 51 height 15
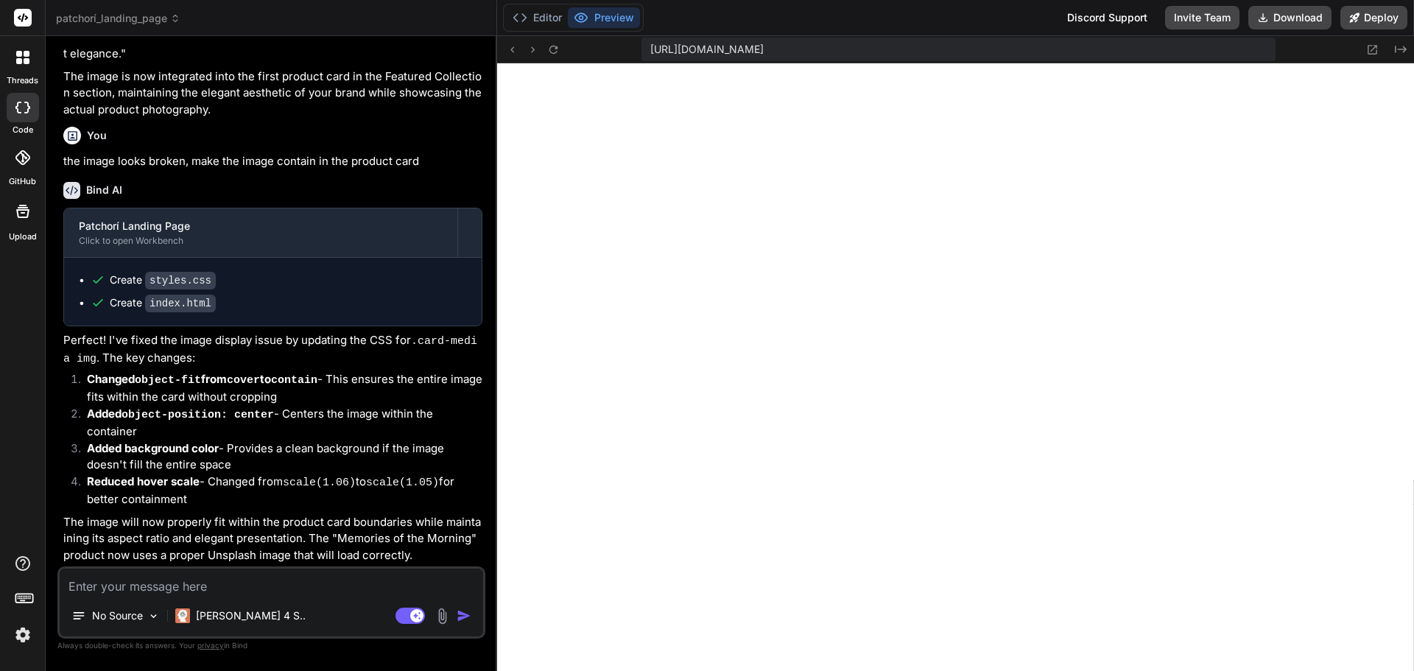
click at [450, 615] on img at bounding box center [442, 615] width 17 height 17
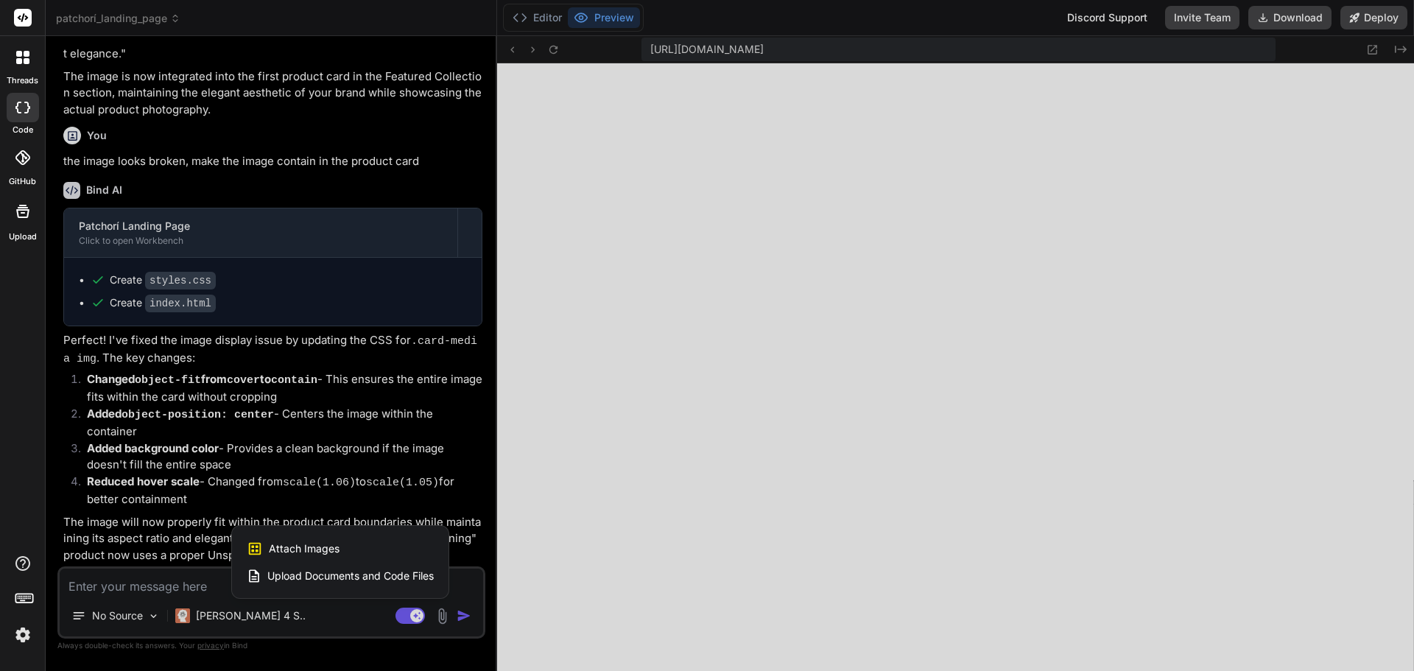
click at [317, 493] on div at bounding box center [707, 335] width 1414 height 671
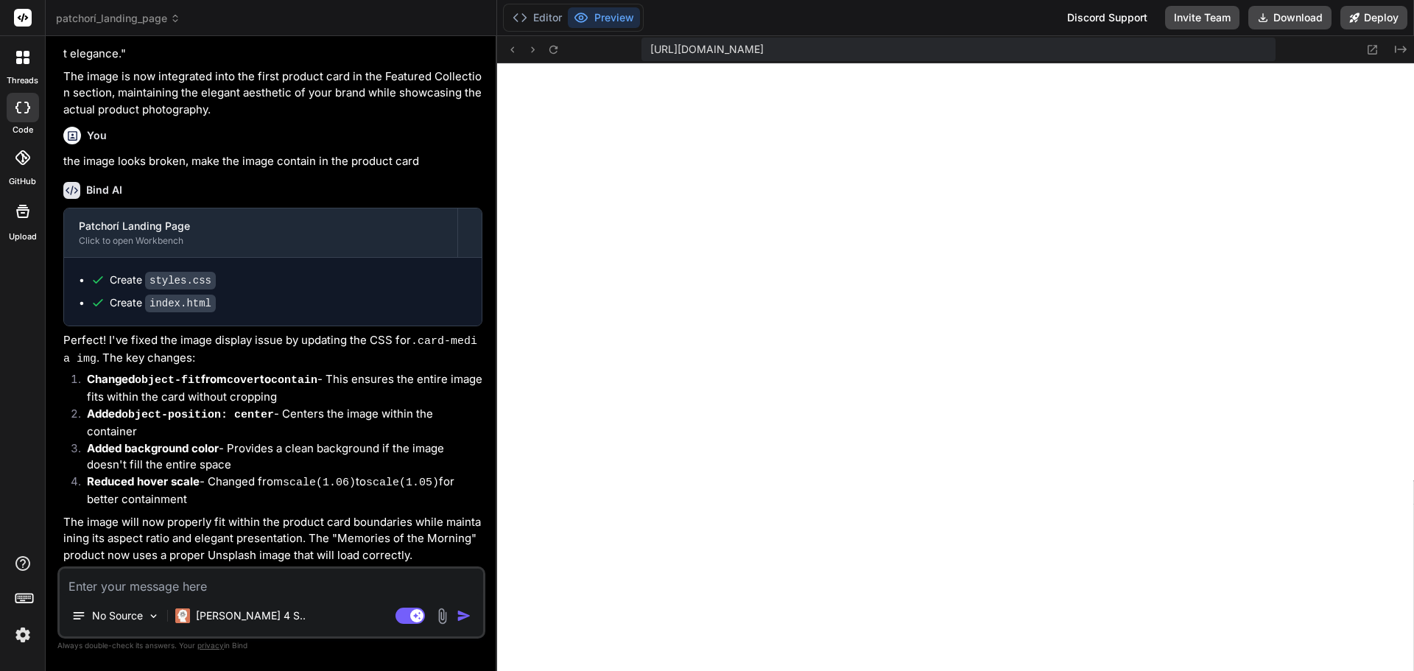
click at [436, 621] on img at bounding box center [442, 615] width 17 height 17
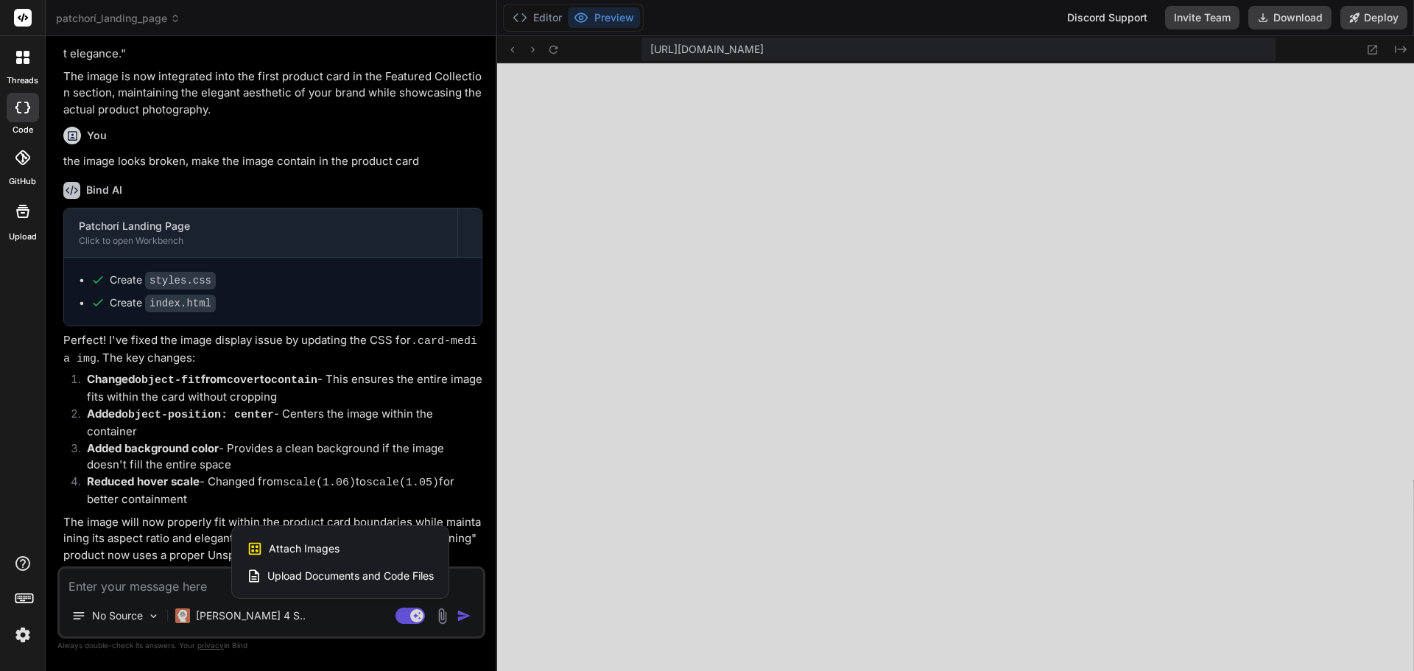
click at [344, 547] on div "Attach Images Image attachments are only supported in Claude and Gemini models." at bounding box center [340, 548] width 187 height 28
type textarea "x"
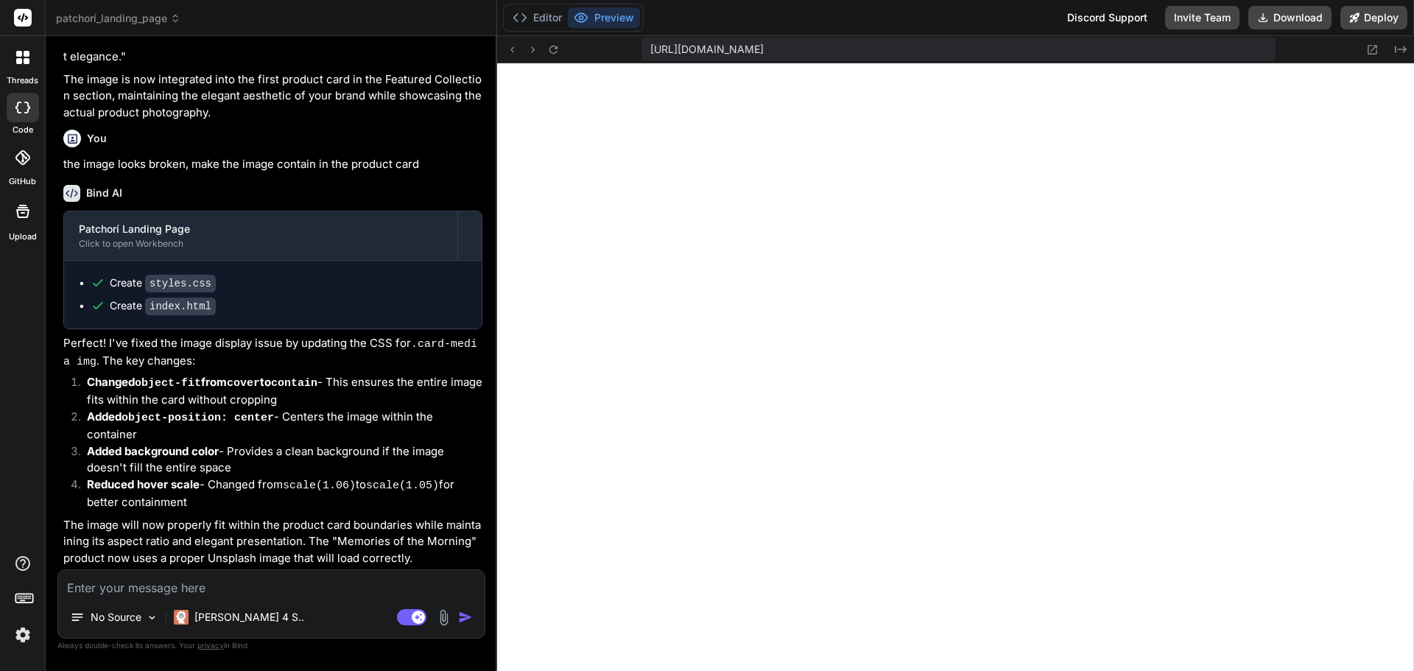
scroll to position [1356, 0]
type input "C:\fakepath\IMG_6231 (1).jpg"
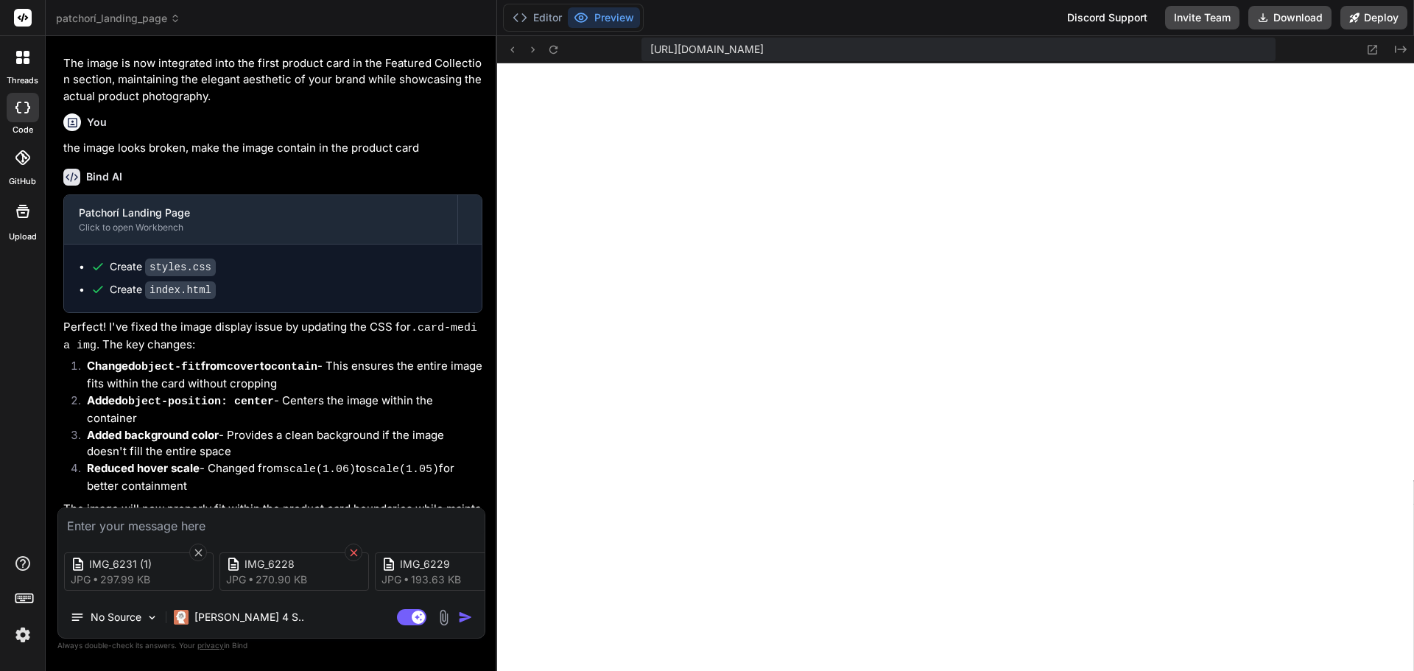
click at [347, 551] on icon at bounding box center [353, 552] width 13 height 13
click at [350, 551] on icon at bounding box center [353, 552] width 13 height 13
click at [356, 551] on icon at bounding box center [361, 552] width 13 height 13
click at [202, 548] on icon at bounding box center [201, 551] width 7 height 7
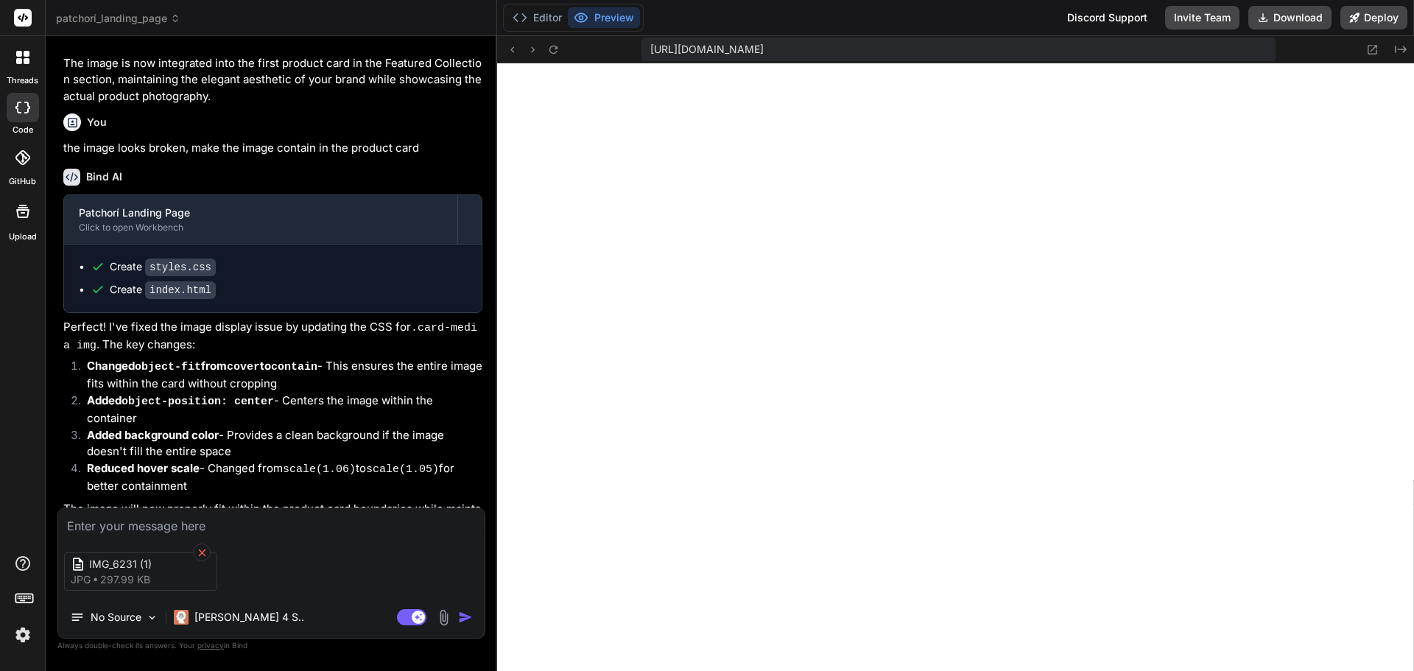
scroll to position [1356, 0]
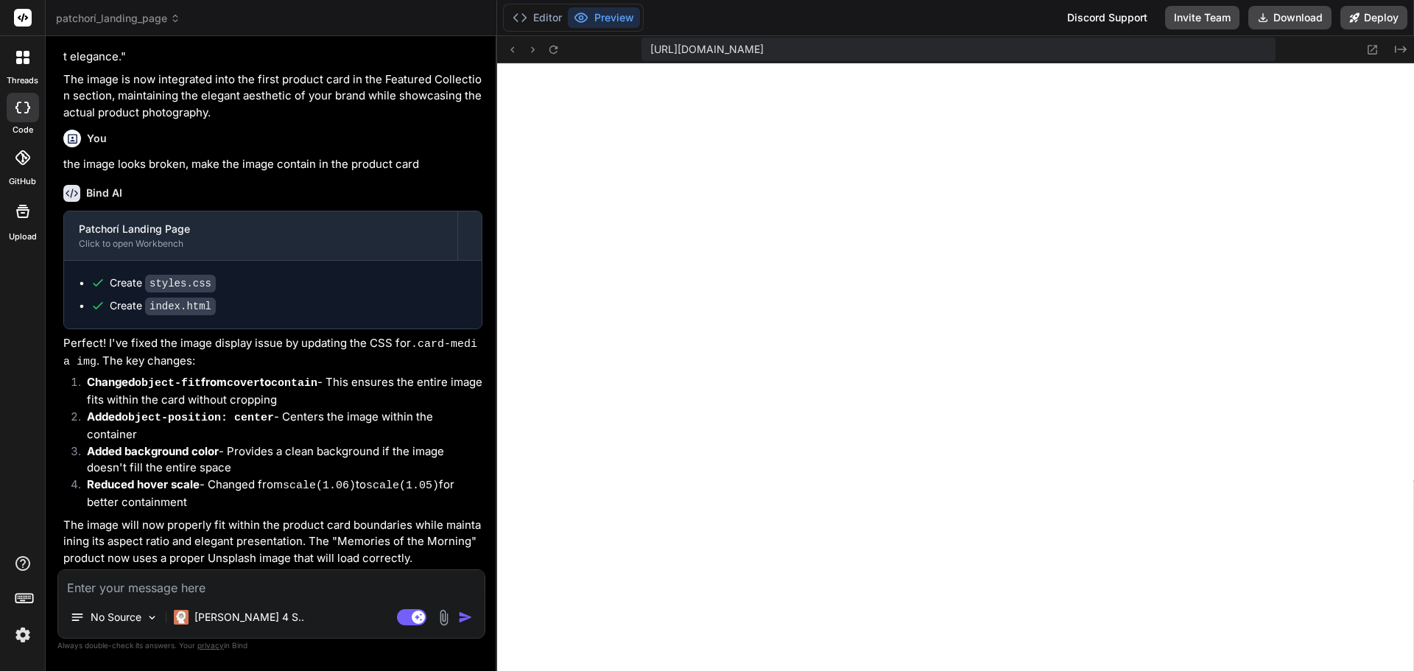
click at [435, 615] on img at bounding box center [443, 617] width 17 height 17
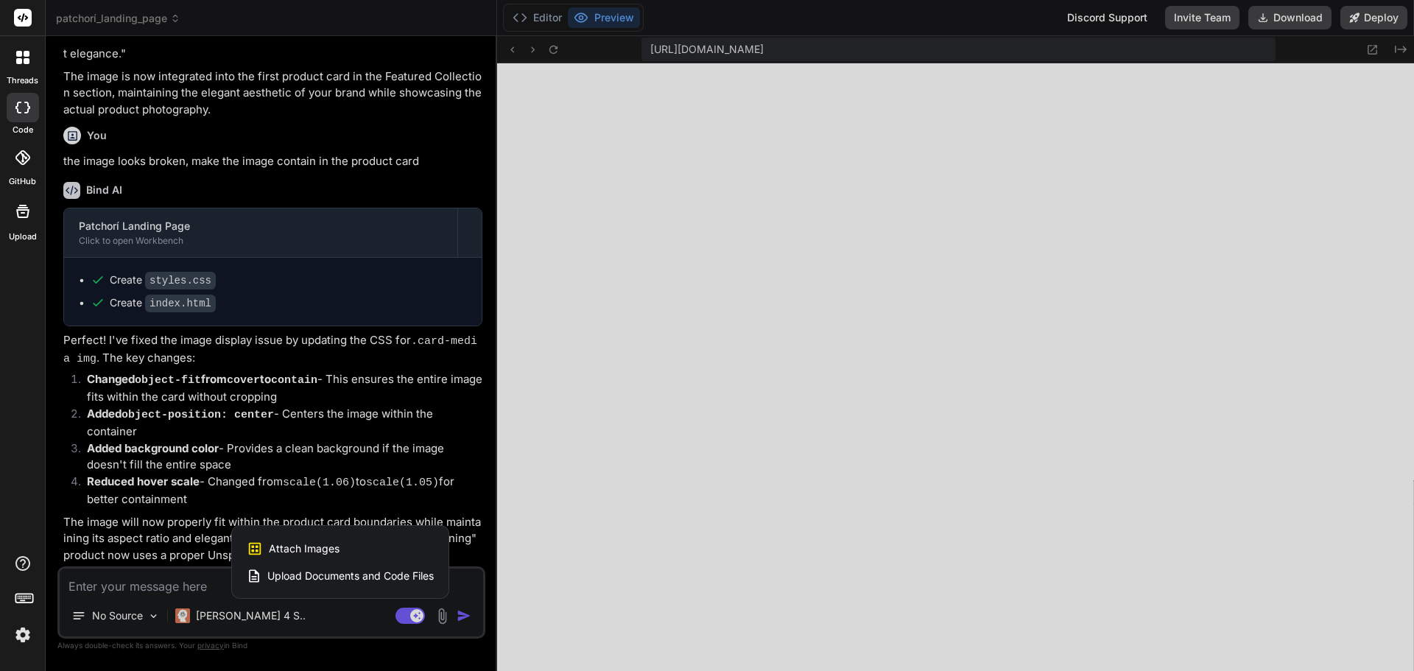
click at [346, 539] on div "Attach Images Image attachments are only supported in Claude and Gemini models." at bounding box center [340, 548] width 187 height 28
type textarea "x"
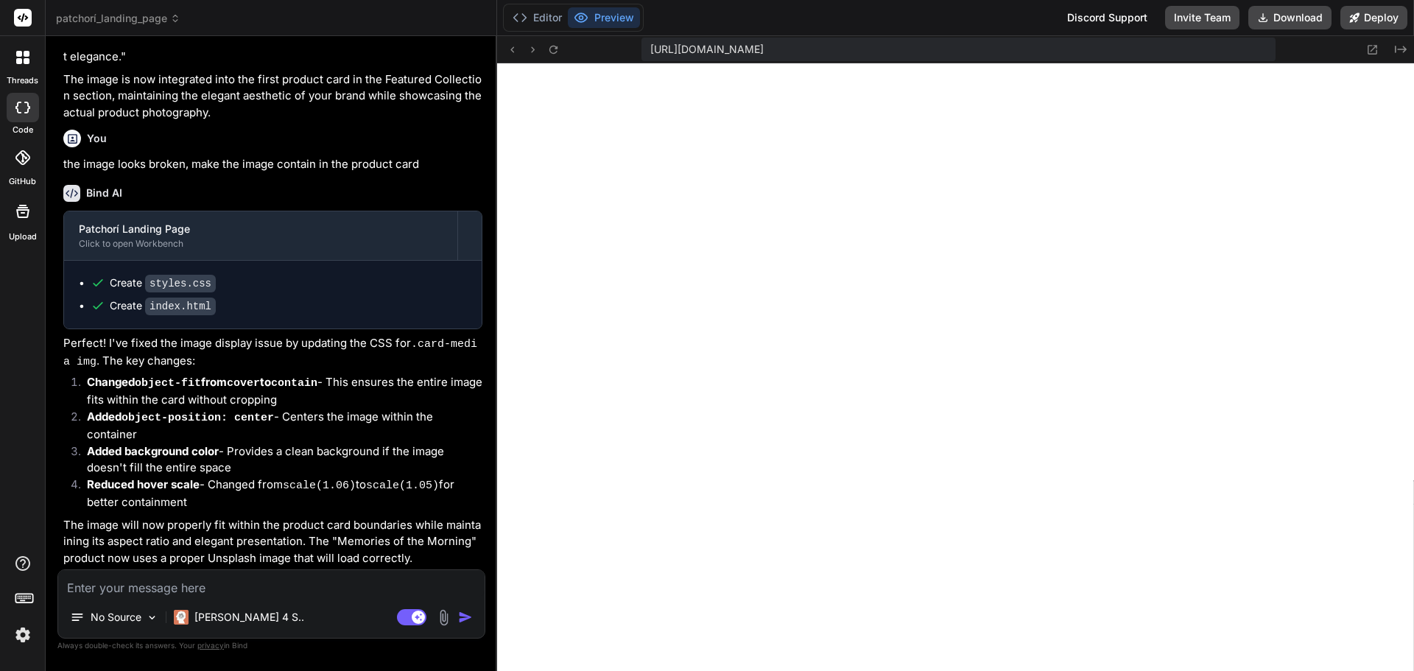
type input "C:\fakepath\IMG_6231.jpg"
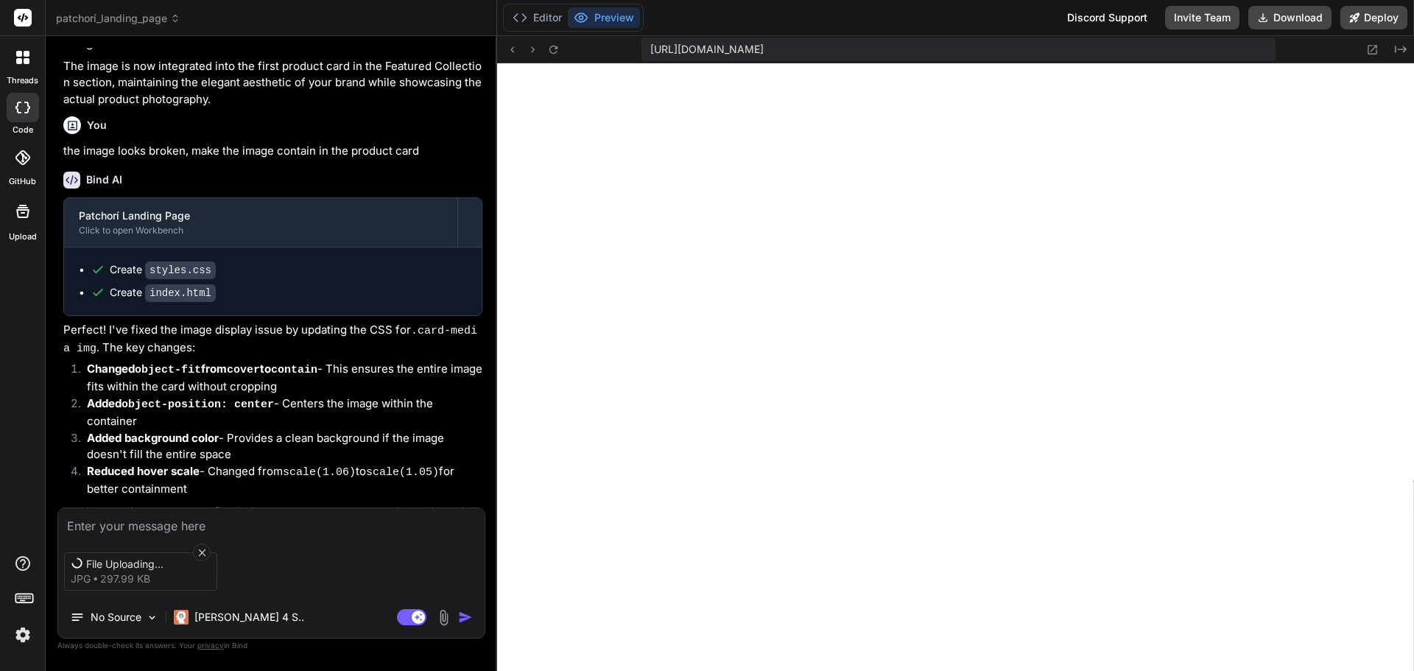
scroll to position [1359, 0]
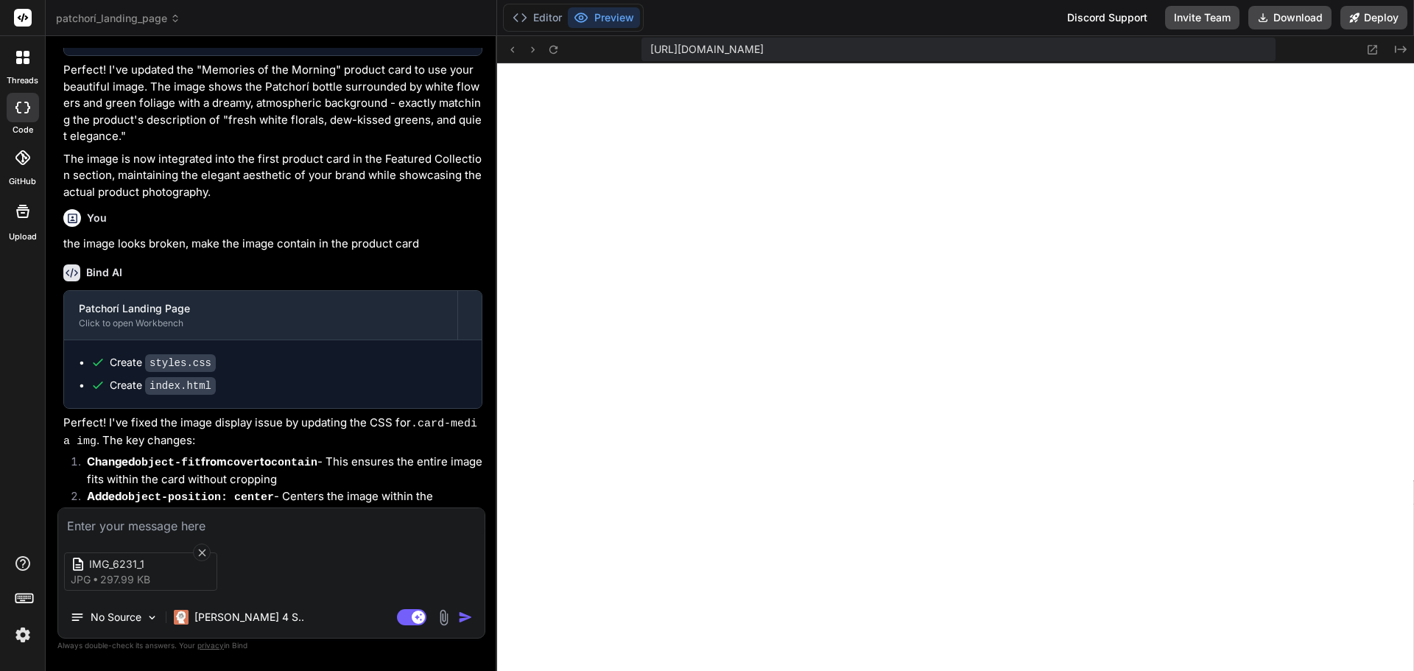
type textarea "x"
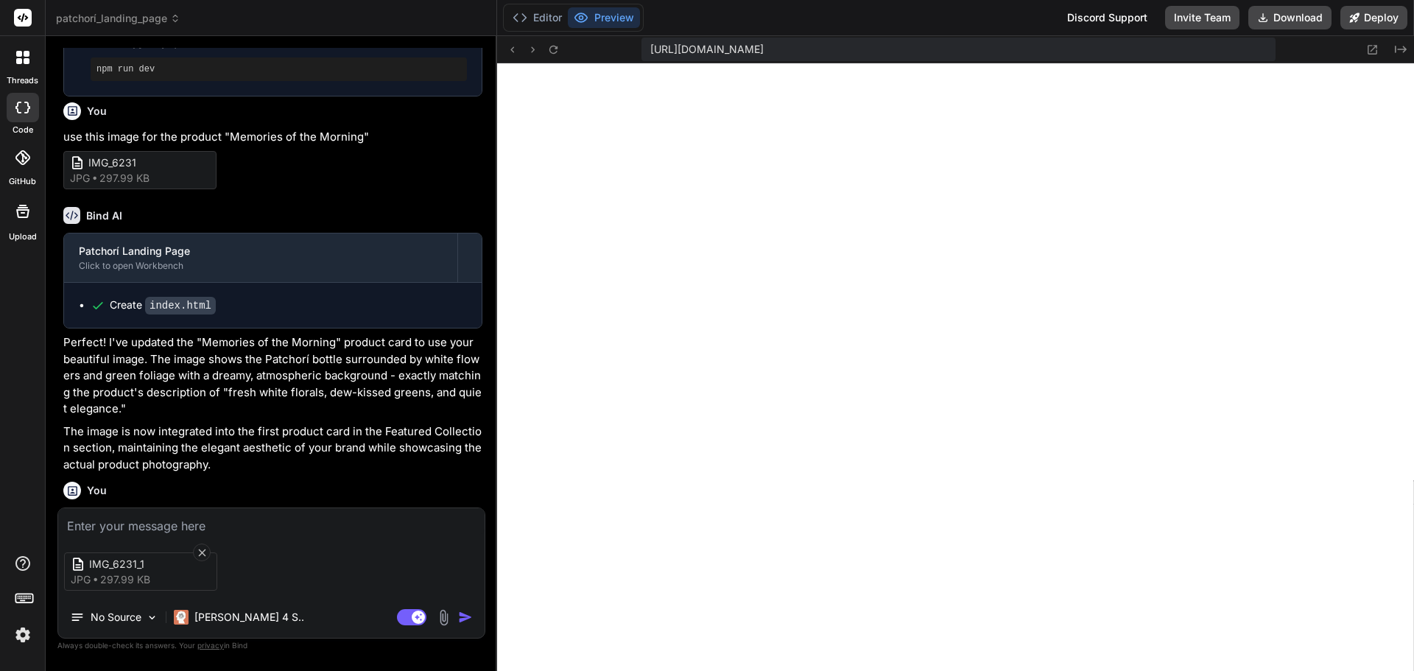
scroll to position [770, 0]
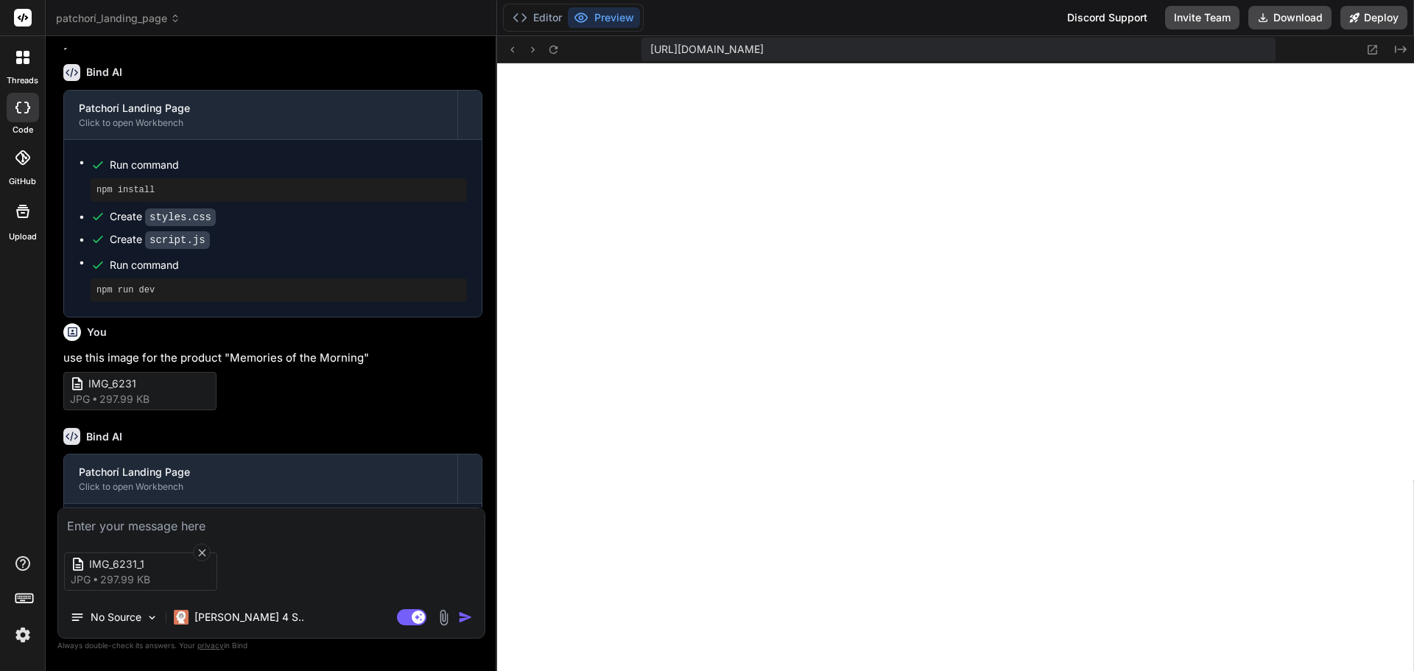
click at [298, 367] on p "use this image for the product "Memories of the Morning"" at bounding box center [272, 358] width 419 height 17
copy div "use this image for the product "Memories of the Morning""
click at [236, 527] on textarea at bounding box center [271, 521] width 426 height 27
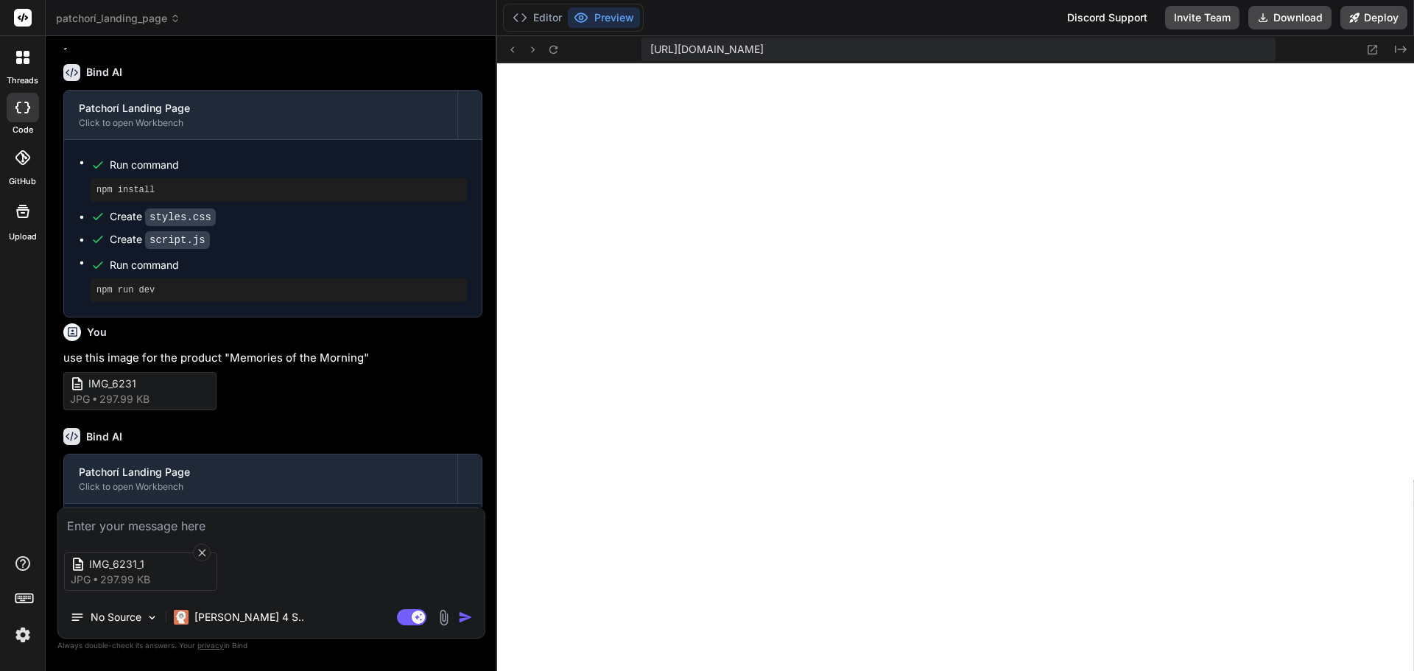
paste textarea "use this image for the product "Memories of the Morning""
type textarea "use this image for the product "Memories of the Morning""
type textarea "x"
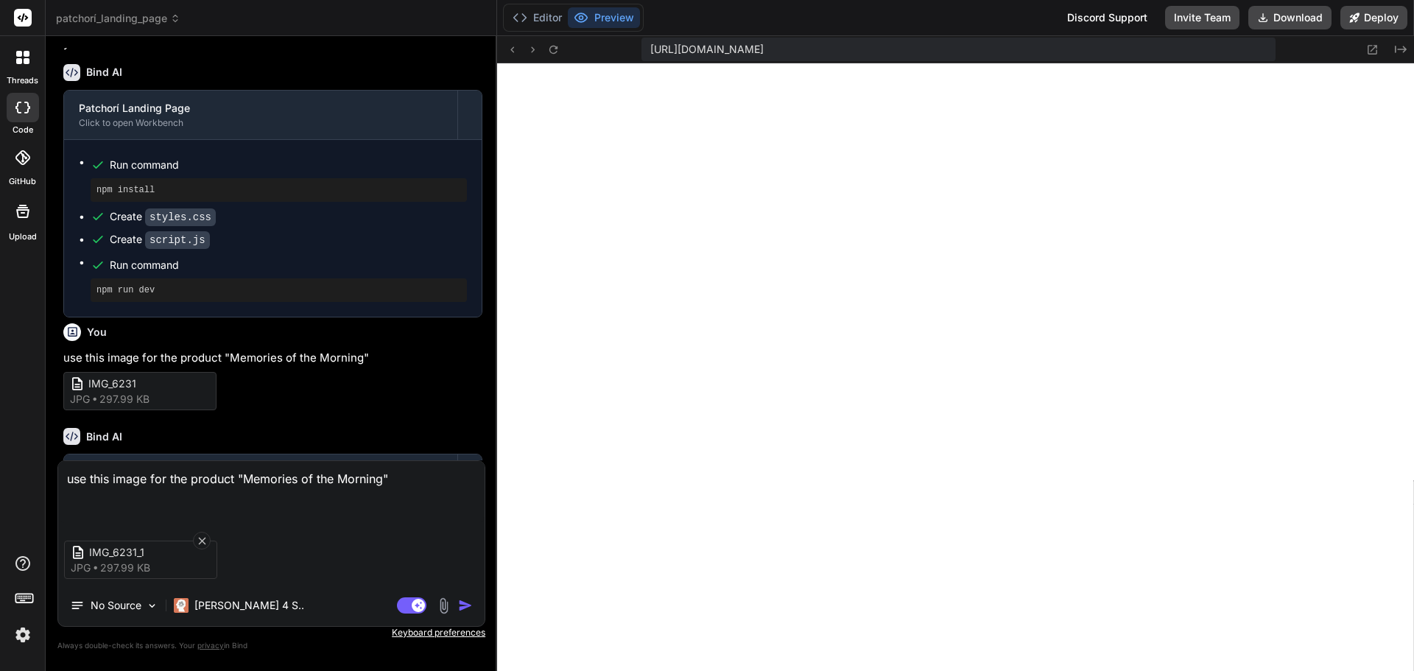
type textarea "use this image for the product "Memories of the Morning""
type textarea "x"
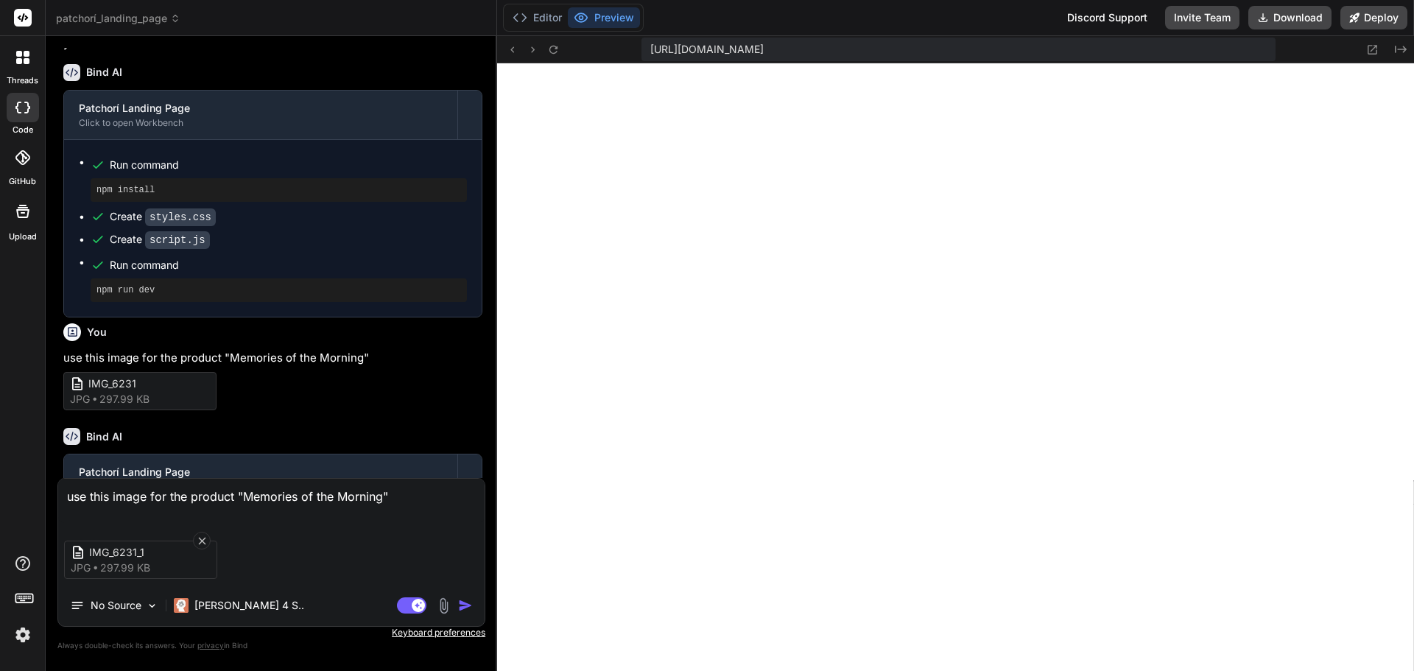
type textarea "use this image for the product "Memories of the Morning""
type textarea "x"
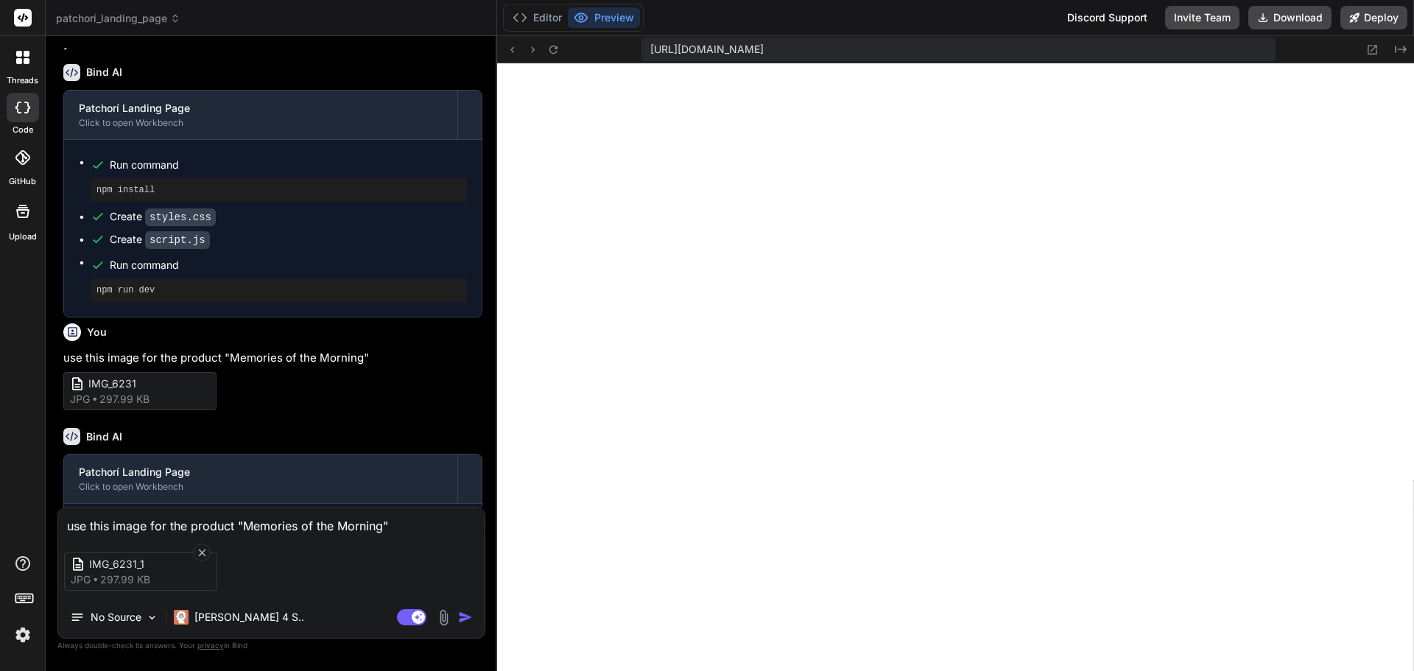
type textarea "use this image for the product "Memories of the Morning","
type textarea "x"
type textarea "use this image for the product "Memories of the Morning","
type textarea "x"
type textarea "use this image for the product "Memories of the Morning", m"
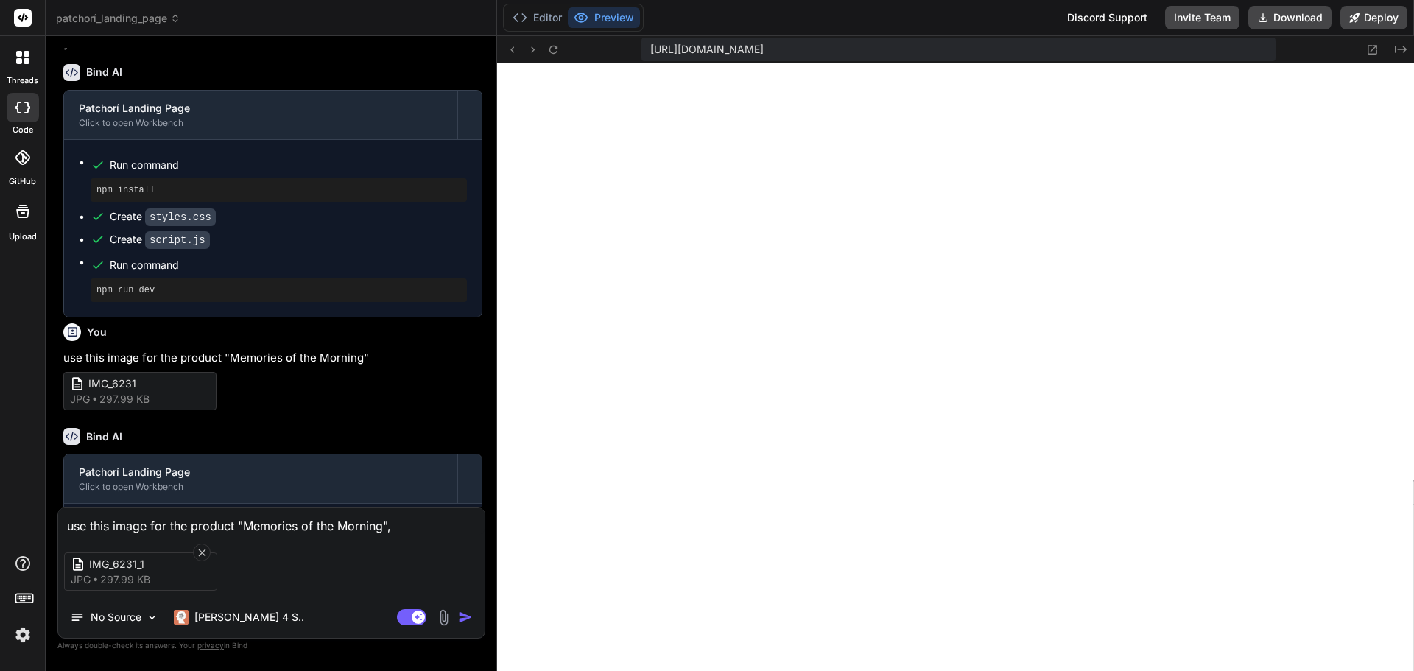
type textarea "x"
type textarea "use this image for the product "Memories of the Morning", ma"
type textarea "x"
type textarea "use this image for the product "Memories of the Morning", mak"
type textarea "x"
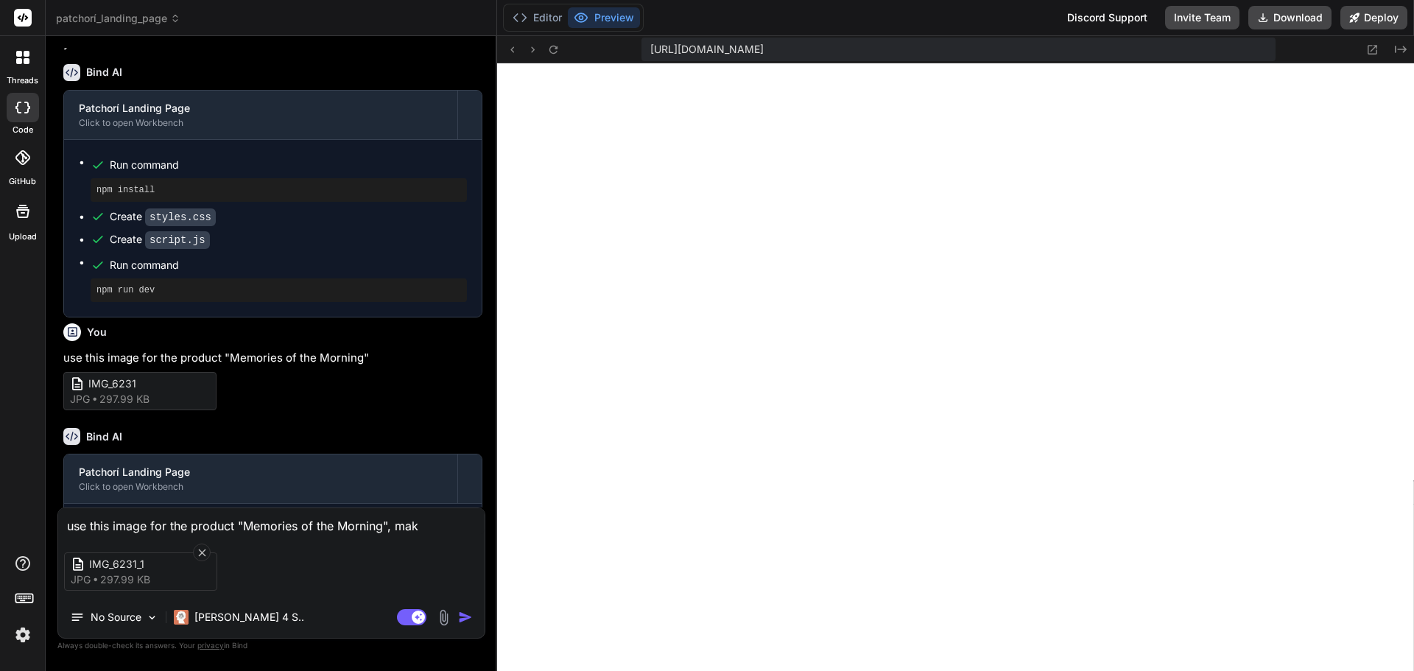
type textarea "use this image for the product "Memories of the Morning", make"
type textarea "x"
type textarea "use this image for the product "Memories of the Morning", make"
type textarea "x"
type textarea "use this image for the product "Memories of the Morning", make i"
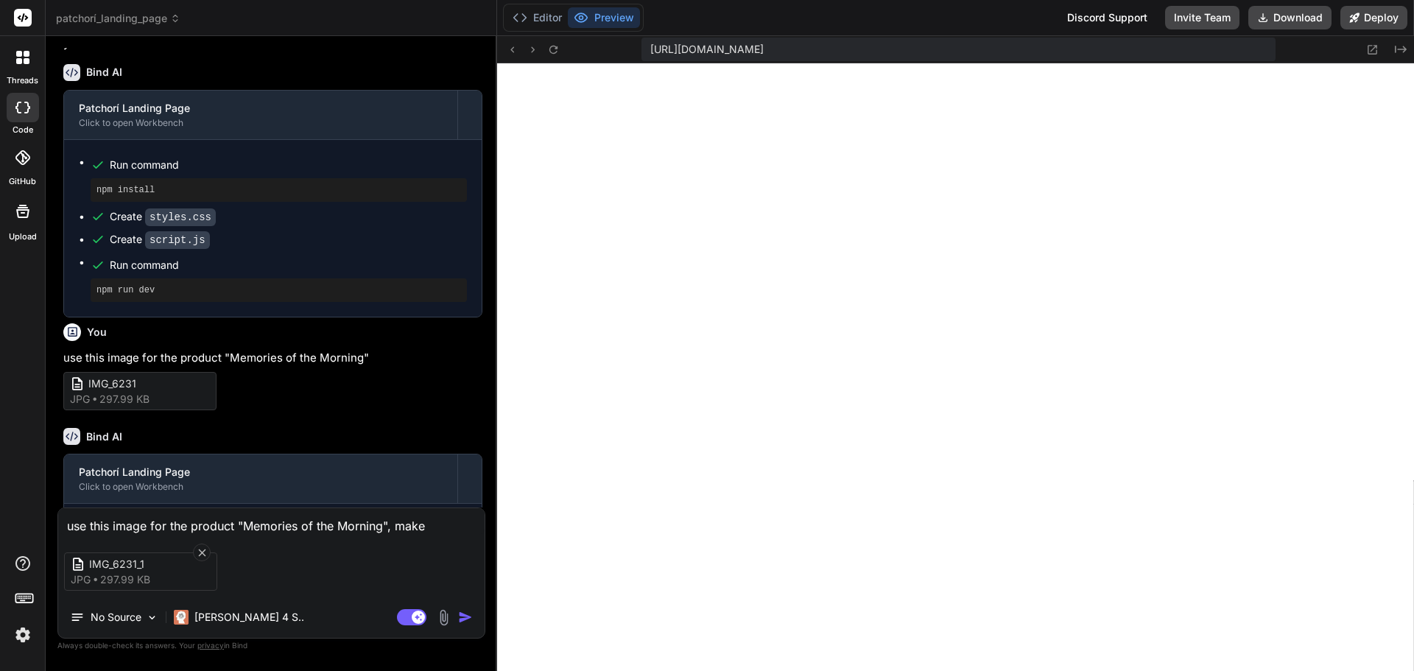
type textarea "x"
type textarea "use this image for the product "Memories of the Morning", make it"
type textarea "x"
type textarea "use this image for the product "Memories of the Morning", make it"
type textarea "x"
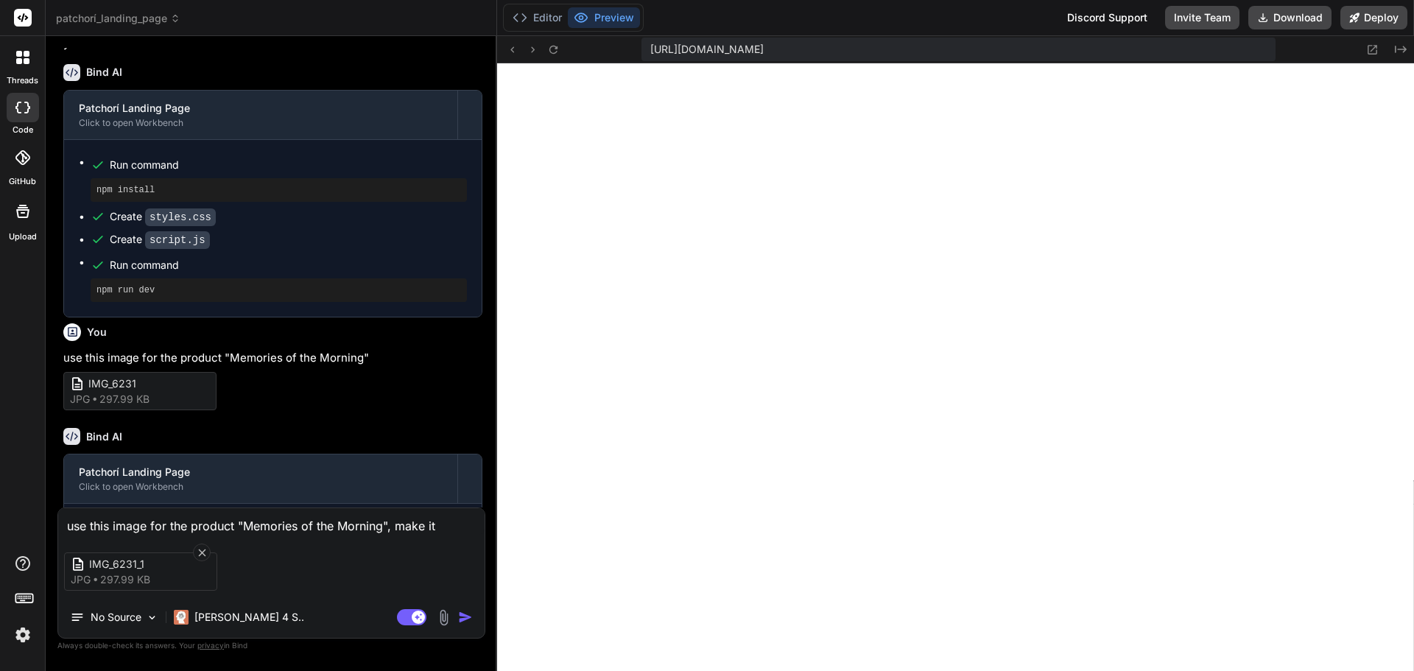
type textarea "use this image for the product "Memories of the Morning", make it c"
type textarea "x"
type textarea "use this image for the product "Memories of the Morning", make it co"
type textarea "x"
type textarea "use this image for the product "Memories of the Morning", make it con"
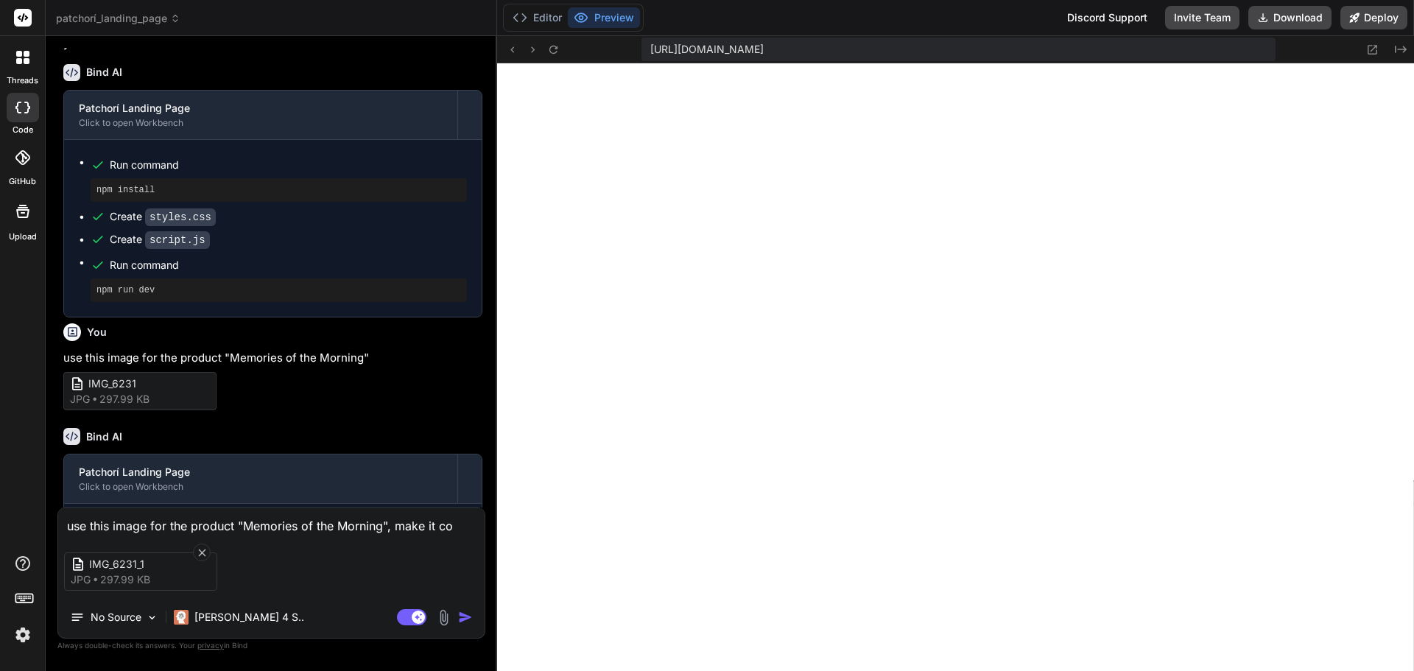
type textarea "x"
type textarea "use this image for the product "Memories of the Morning", make it cont"
type textarea "x"
type textarea "use this image for the product "Memories of the Morning", make it conta"
type textarea "x"
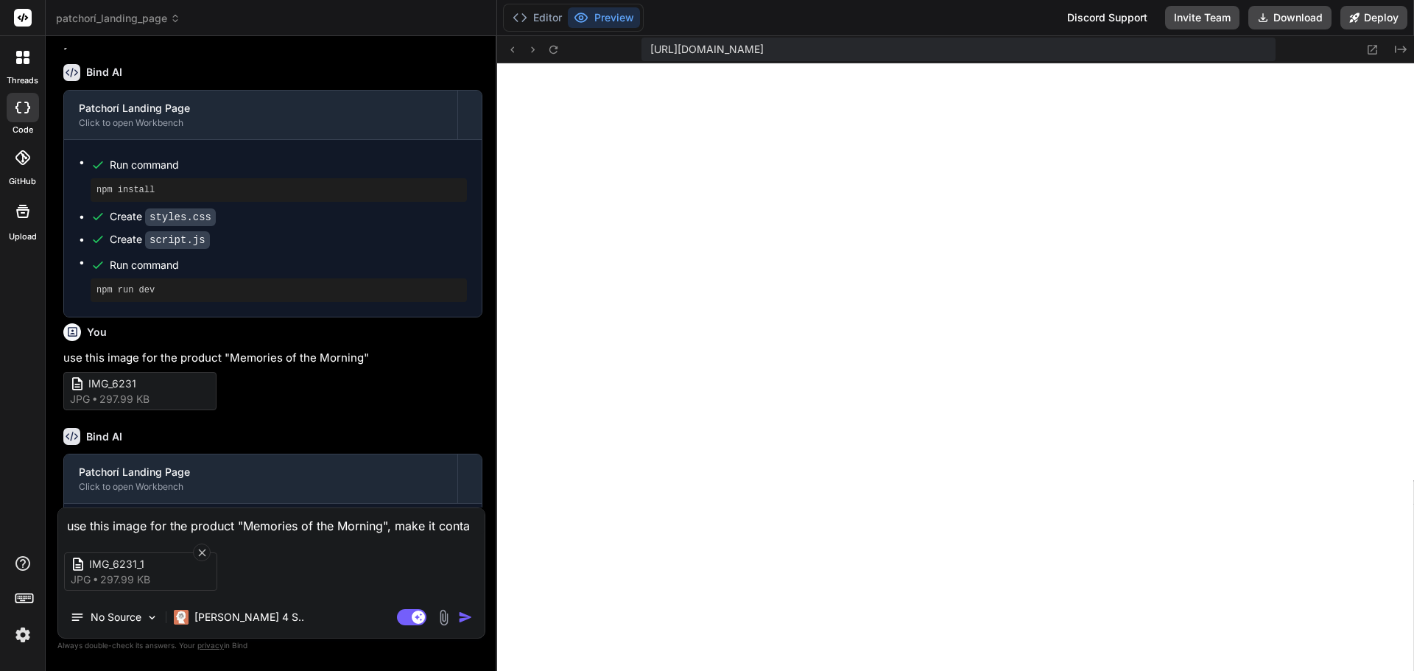
type textarea "use this image for the product "Memories of the Morning", make it contai"
type textarea "x"
type textarea "use this image for the product "Memories of the Morning", make it contain"
type textarea "x"
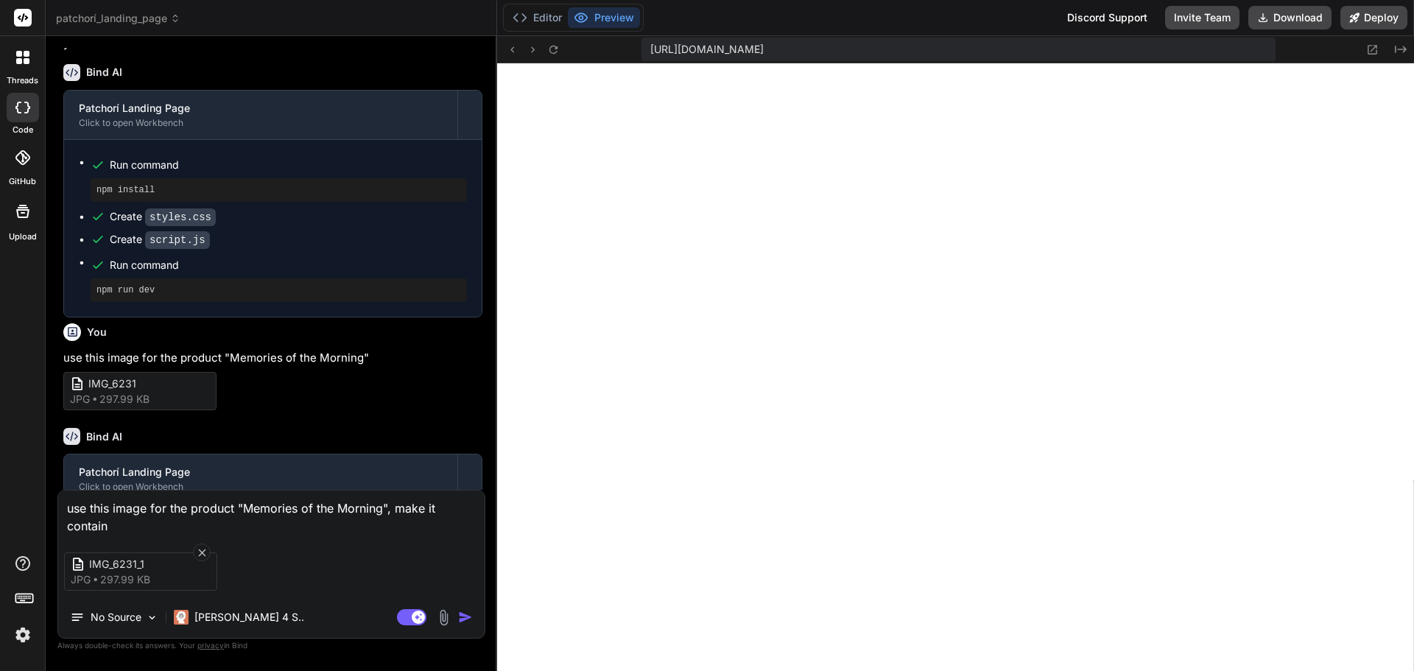
type textarea "use this image for the product "Memories of the Morning", make it contain"
type textarea "x"
type textarea "use this image for the product "Memories of the Morning", make it contain i"
type textarea "x"
type textarea "use this image for the product "Memories of the Morning", make it contain in"
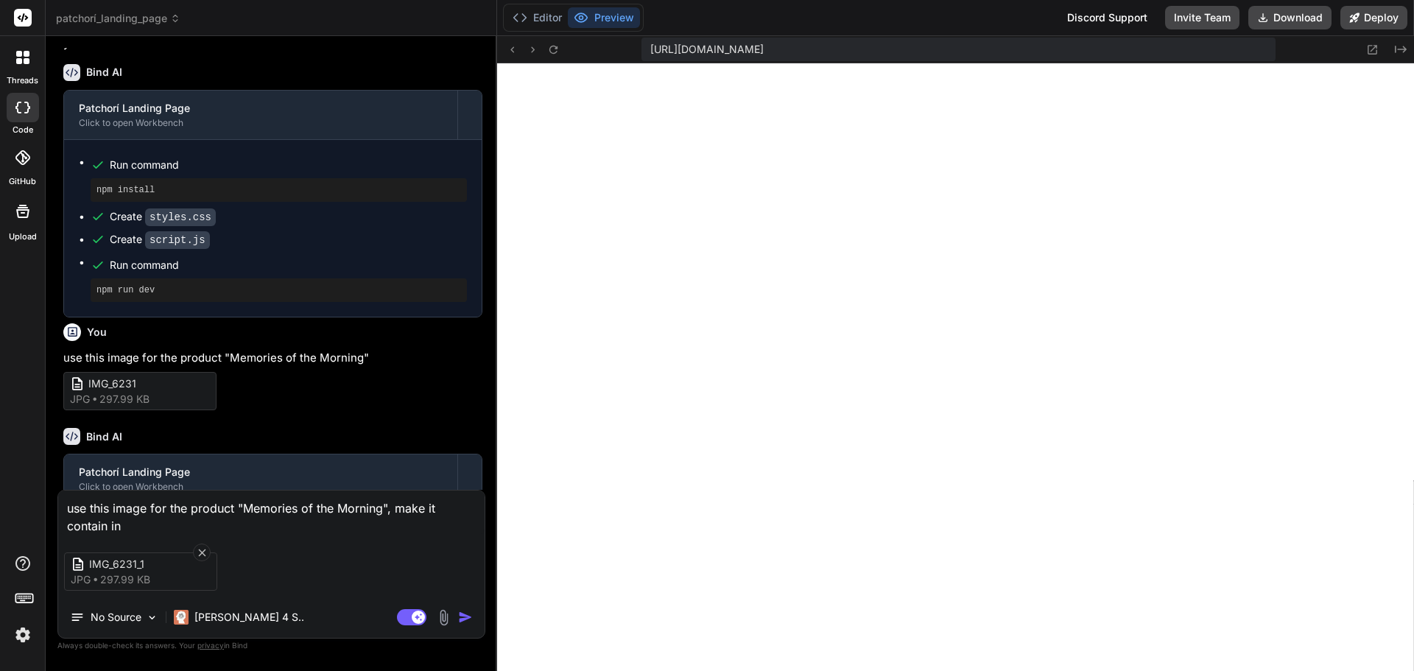
type textarea "x"
type textarea "use this image for the product "Memories of the Morning", make it contain in"
type textarea "x"
type textarea "use this image for the product "Memories of the Morning", make it contain in t"
type textarea "x"
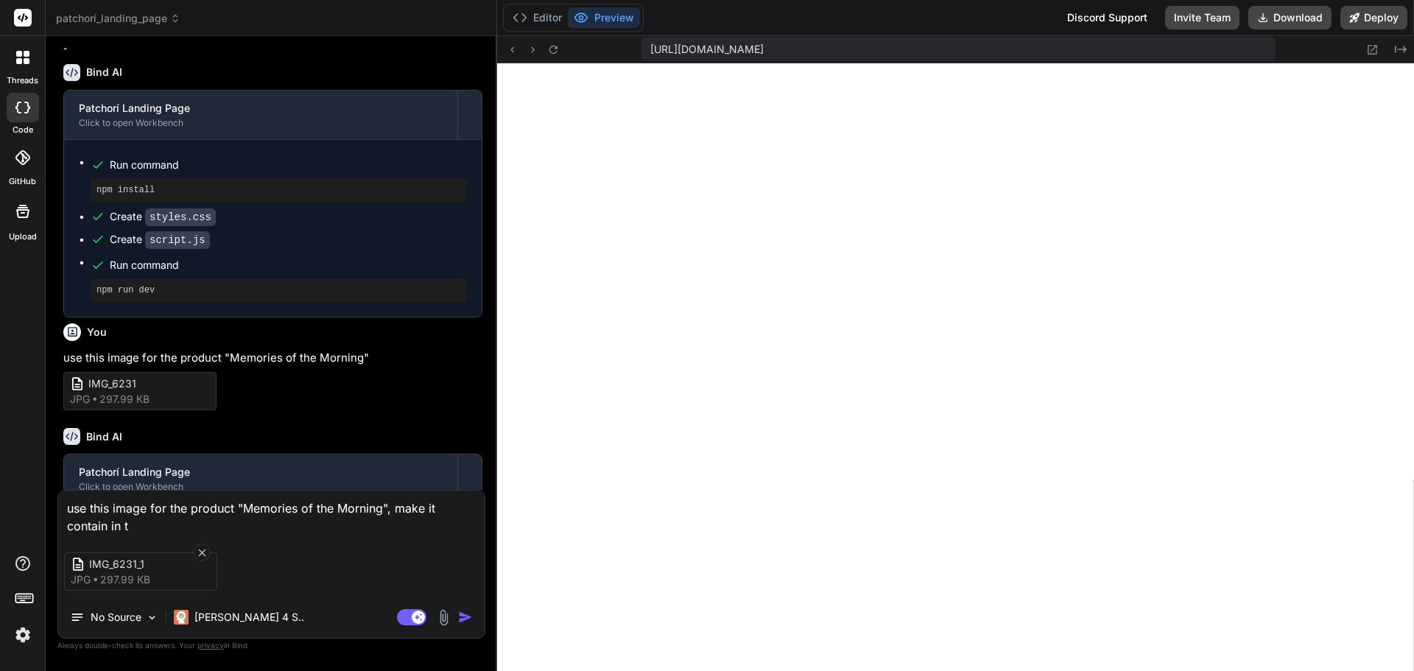
type textarea "use this image for the product "Memories of the Morning", make it contain in th"
type textarea "x"
type textarea "use this image for the product "Memories of the Morning", make it contain in the"
type textarea "x"
type textarea "use this image for the product "Memories of the Morning", make it contain in the"
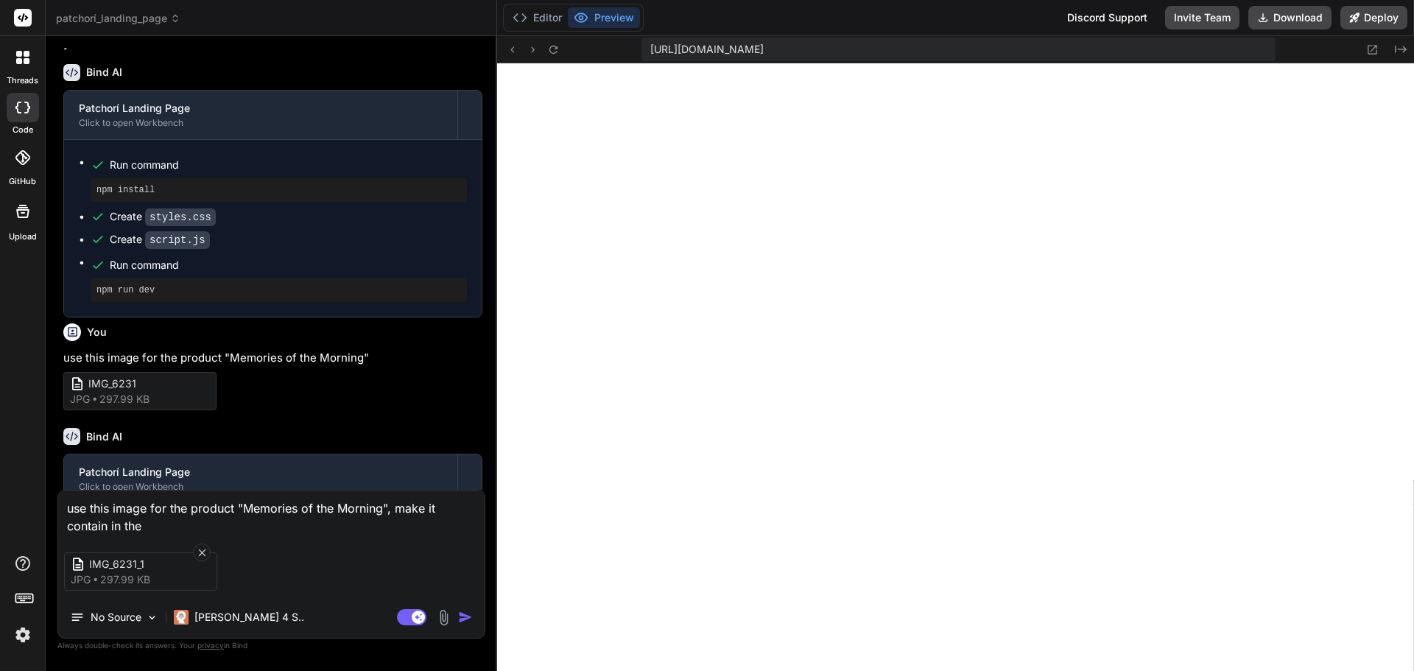
type textarea "x"
type textarea "use this image for the product "Memories of the Morning", make it contain in th…"
type textarea "x"
type textarea "use this image for the product "Memories of the Morning", make it contain in th…"
type textarea "x"
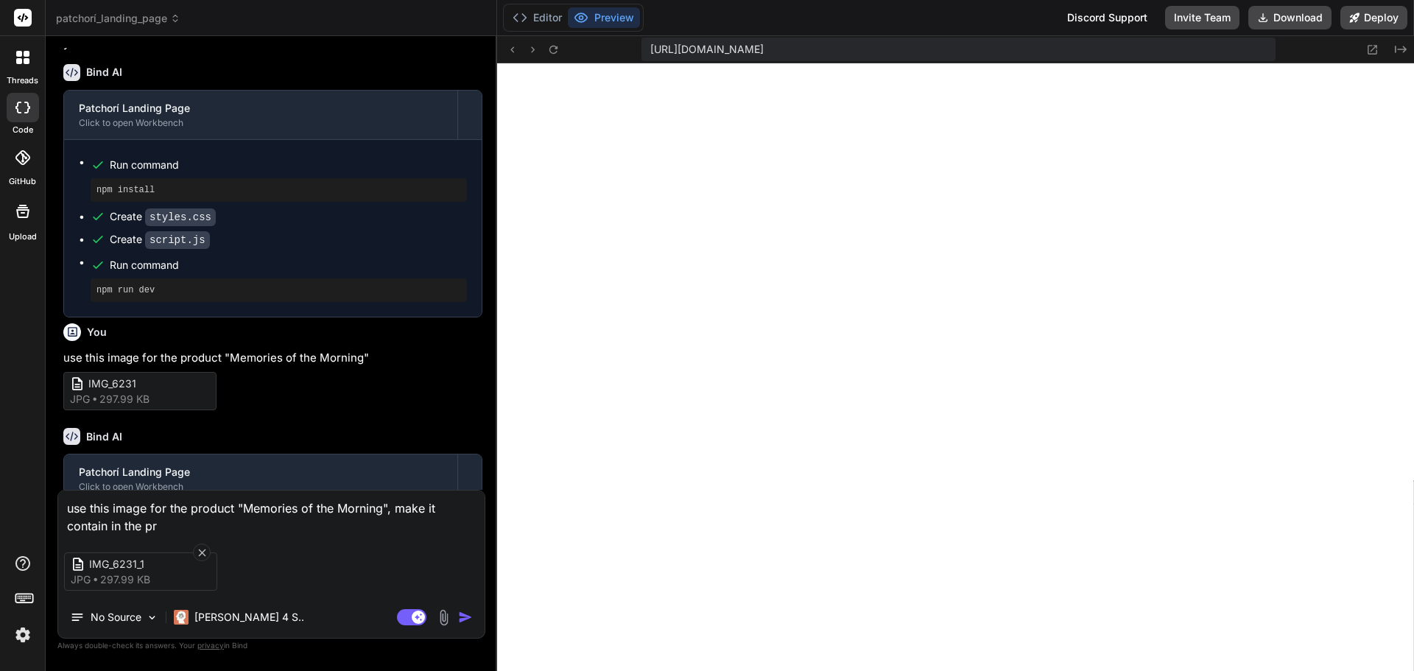
type textarea "use this image for the product "Memories of the Morning", make it contain in th…"
type textarea "x"
type textarea "use this image for the product "Memories of the Morning", make it contain in th…"
type textarea "x"
type textarea "use this image for the product "Memories of the Morning", make it contain in th…"
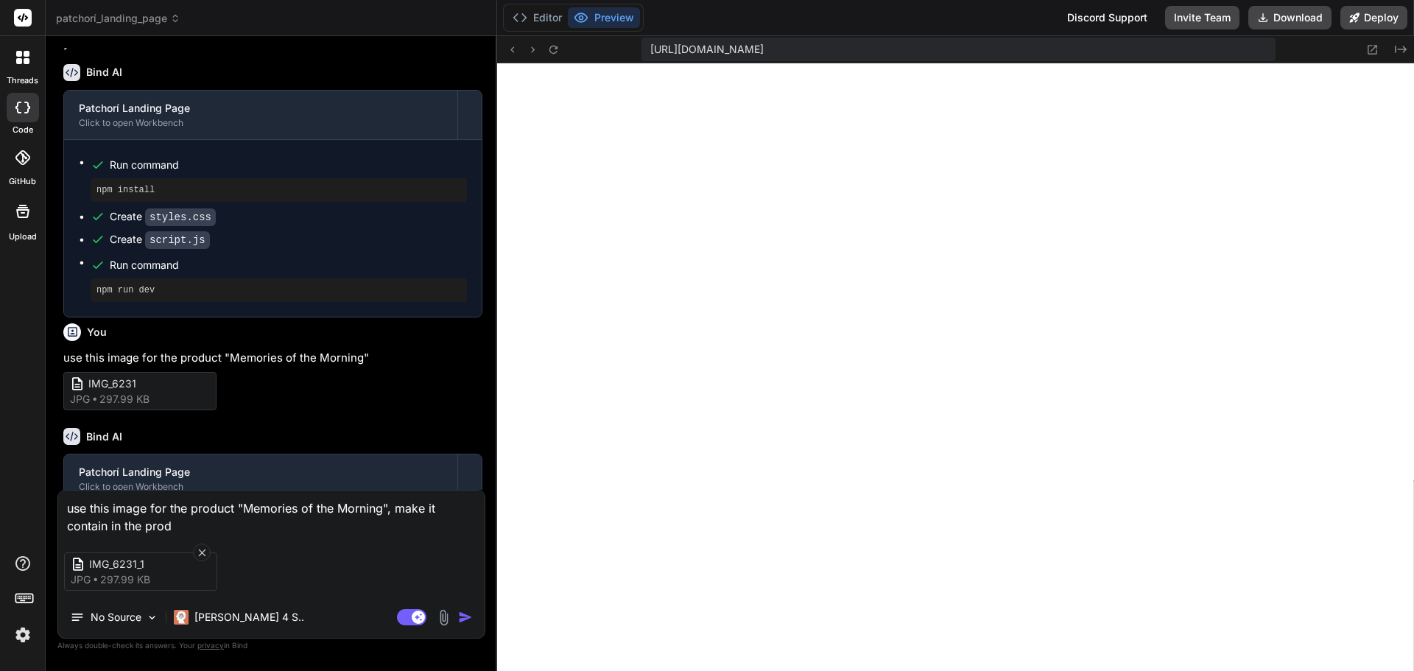
type textarea "x"
type textarea "use this image for the product "Memories of the Morning", make it contain in th…"
type textarea "x"
type textarea "use this image for the product "Memories of the Morning", make it contain in th…"
type textarea "x"
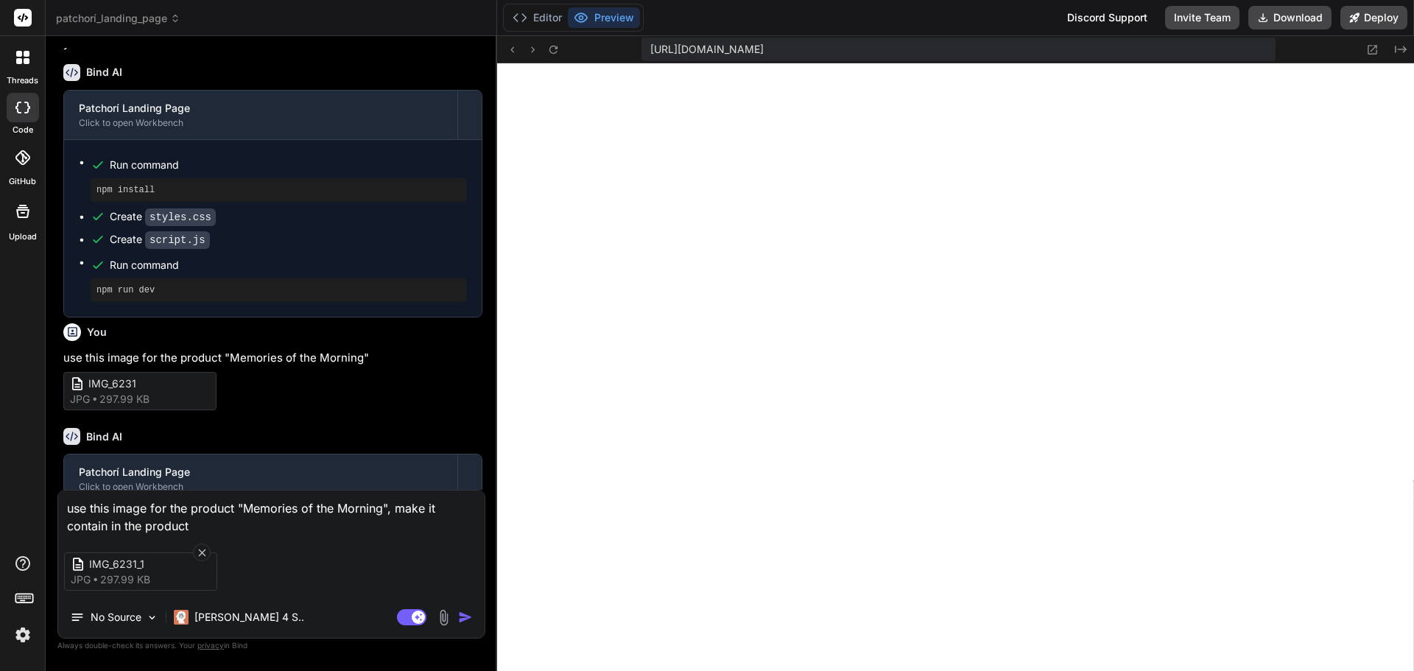
type textarea "use this image for the product "Memories of the Morning", make it contain in th…"
type textarea "x"
type textarea "use this image for the product "Memories of the Morning", make it contain in th…"
type textarea "x"
type textarea "use this image for the product "Memories of the Morning", make it contain in th…"
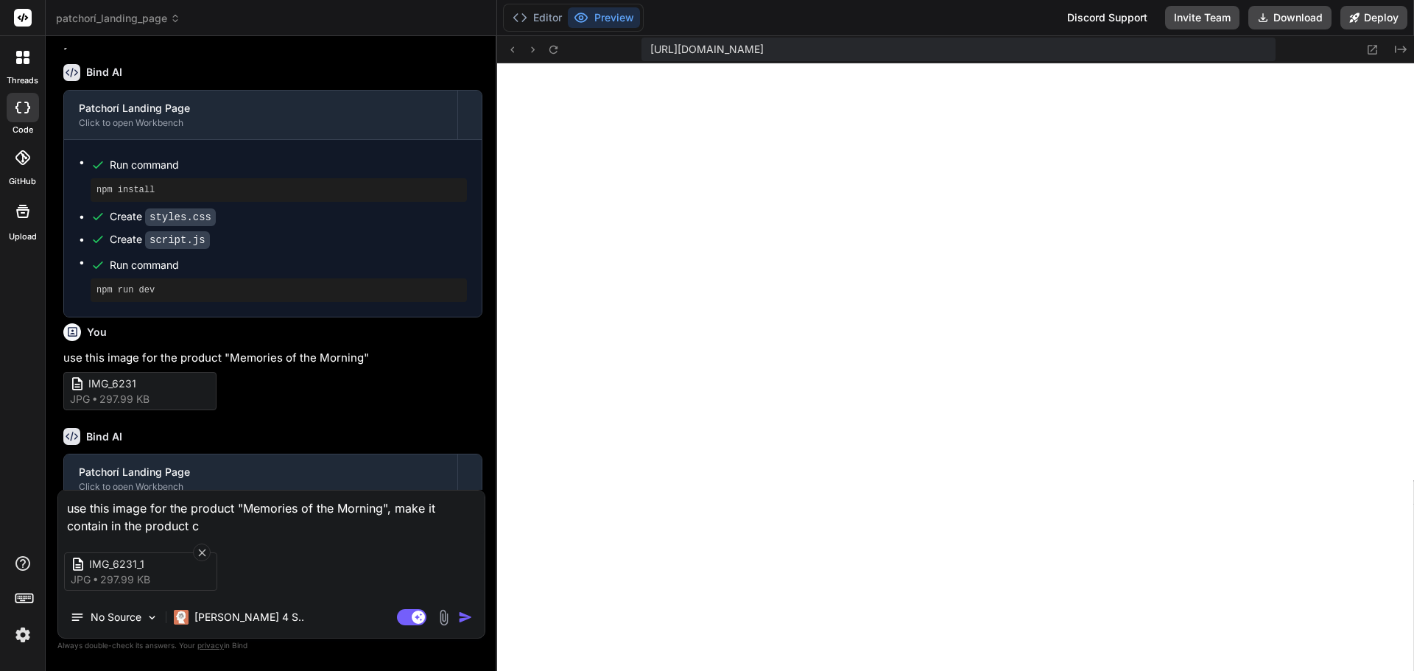
type textarea "x"
type textarea "use this image for the product "Memories of the Morning", make it contain in th…"
type textarea "x"
type textarea "use this image for the product "Memories of the Morning", make it contain in th…"
type textarea "x"
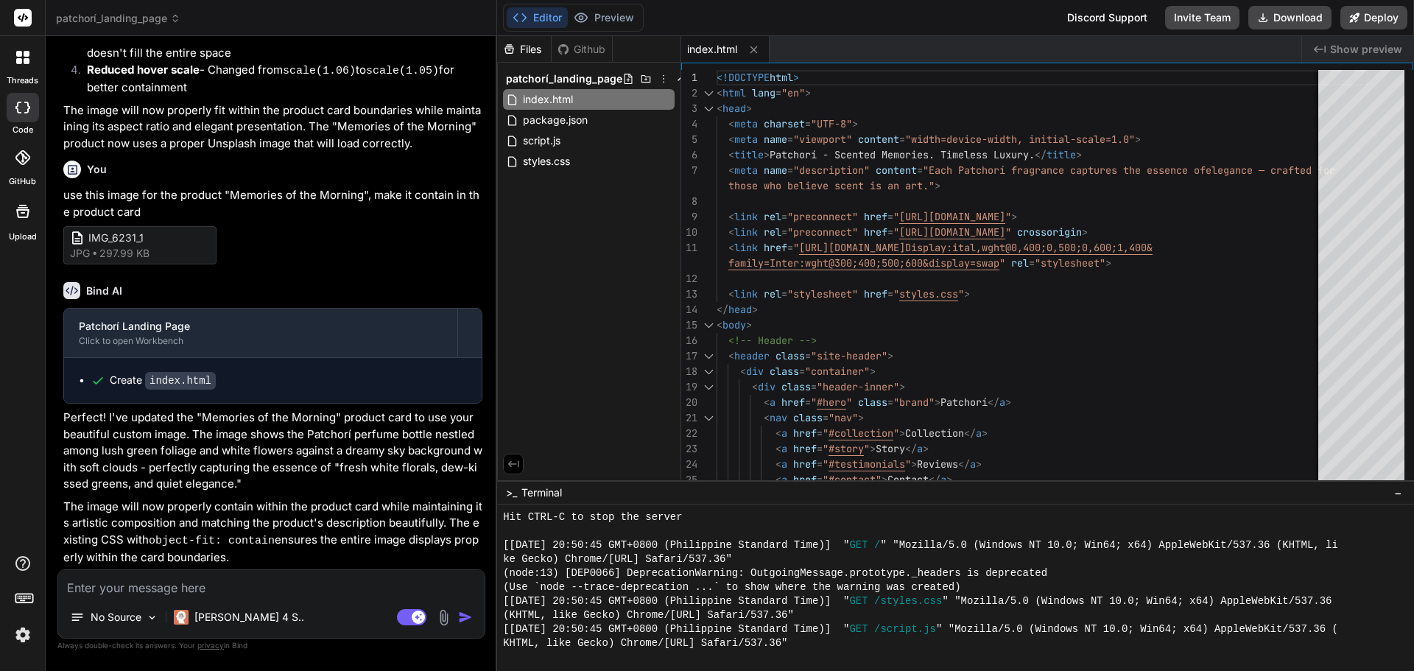
scroll to position [504, 0]
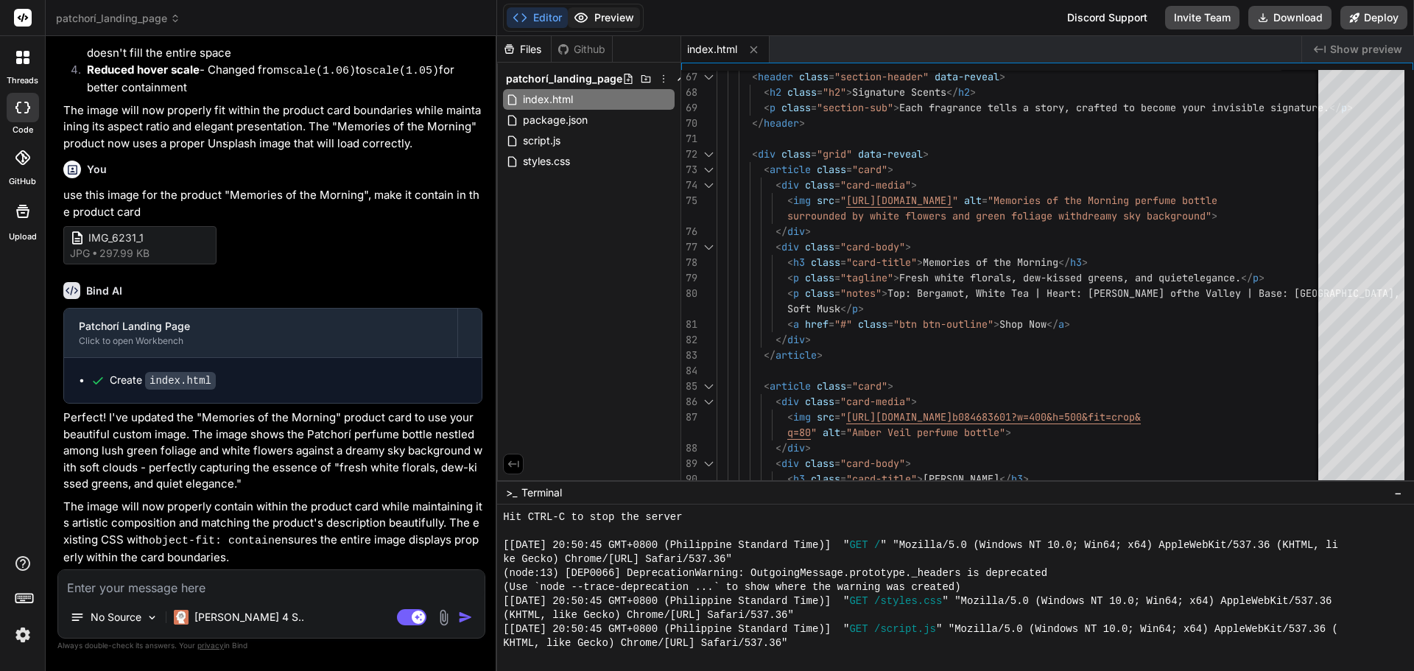
click at [607, 25] on button "Preview" at bounding box center [604, 17] width 72 height 21
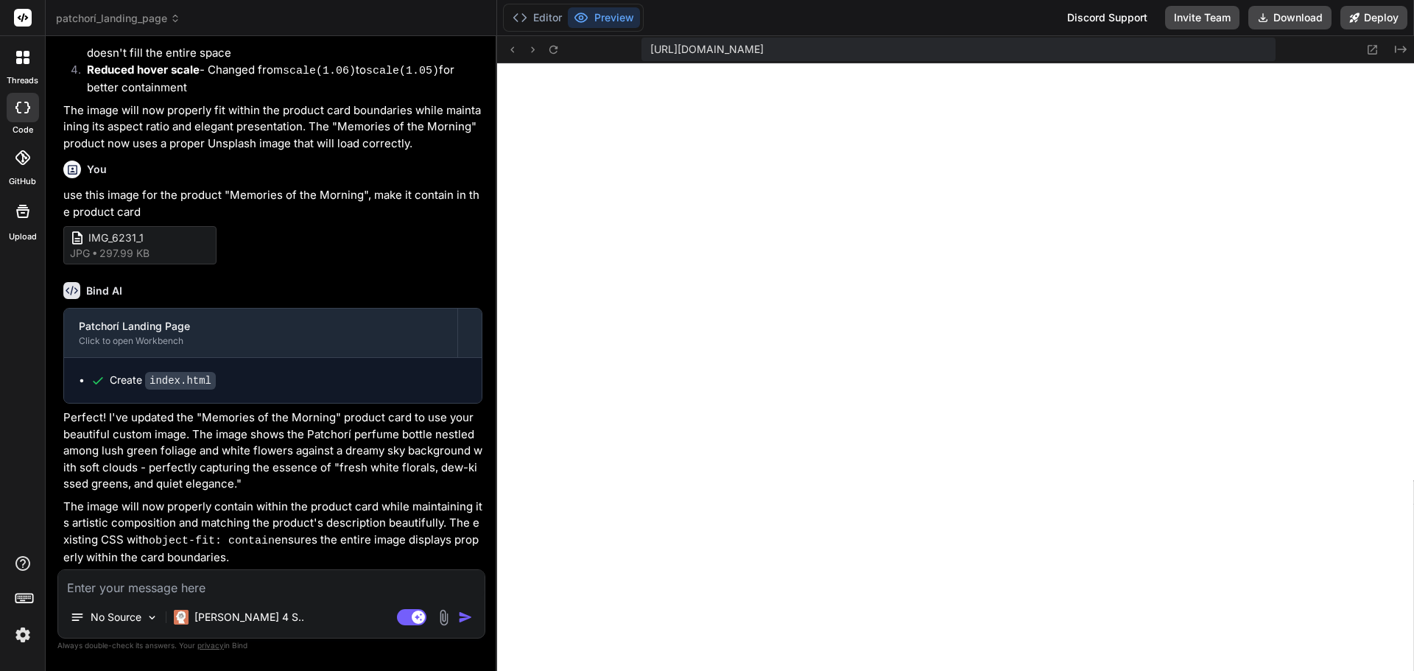
click at [278, 587] on textarea at bounding box center [271, 583] width 426 height 27
click at [20, 78] on label "threads" at bounding box center [23, 80] width 32 height 13
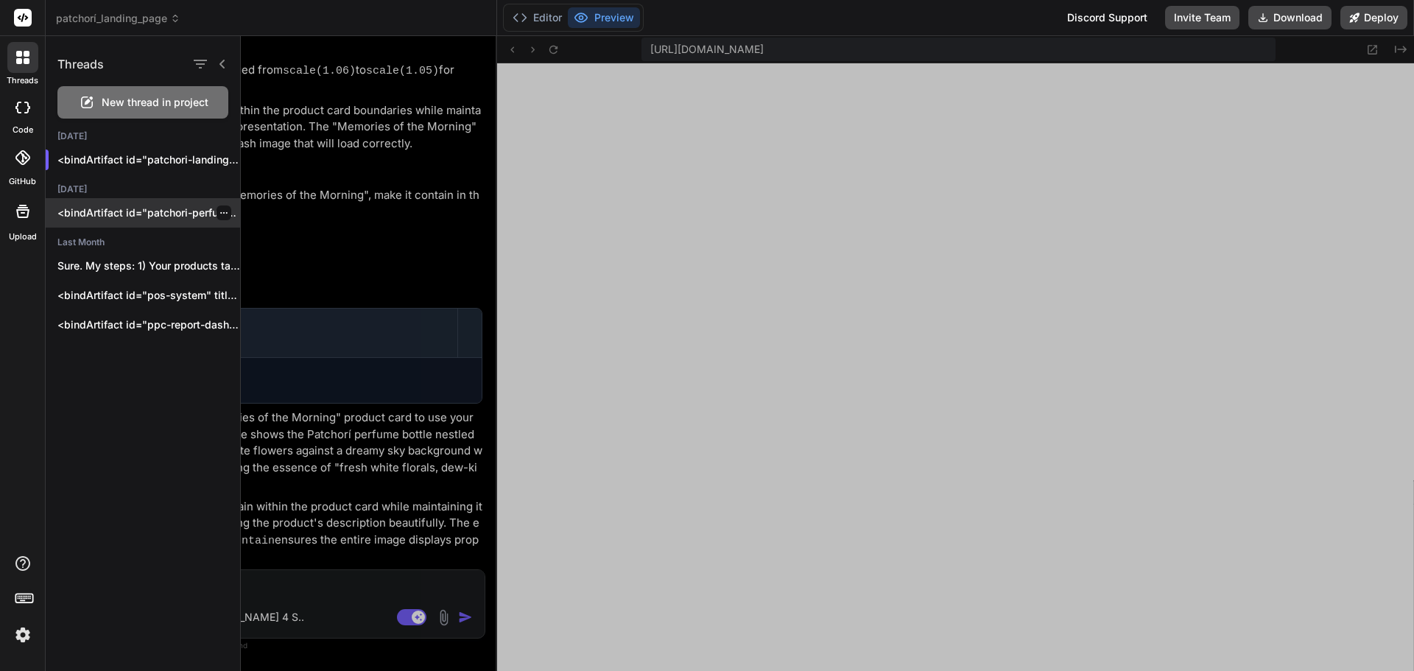
click at [110, 215] on p "<bindArtifact id="patchori-perfume-landing" title="Patchorí Luxury Perfume Land…" at bounding box center [148, 212] width 183 height 15
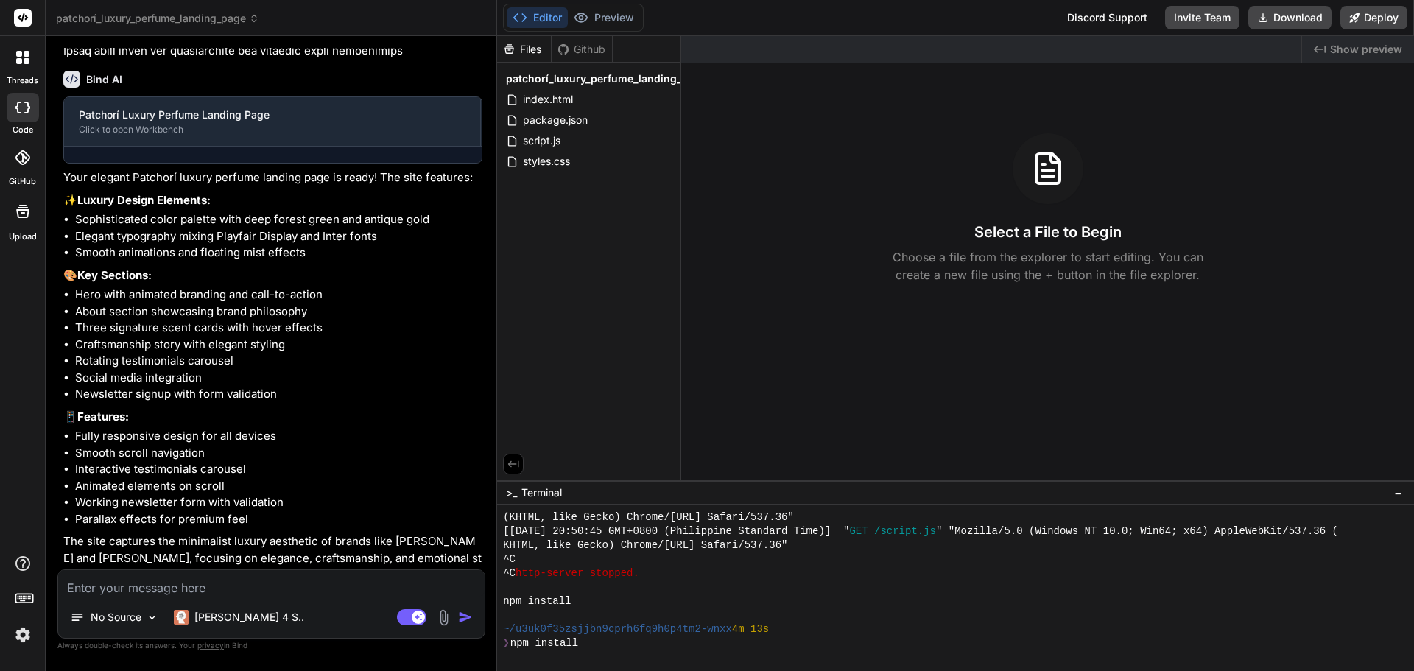
scroll to position [601, 0]
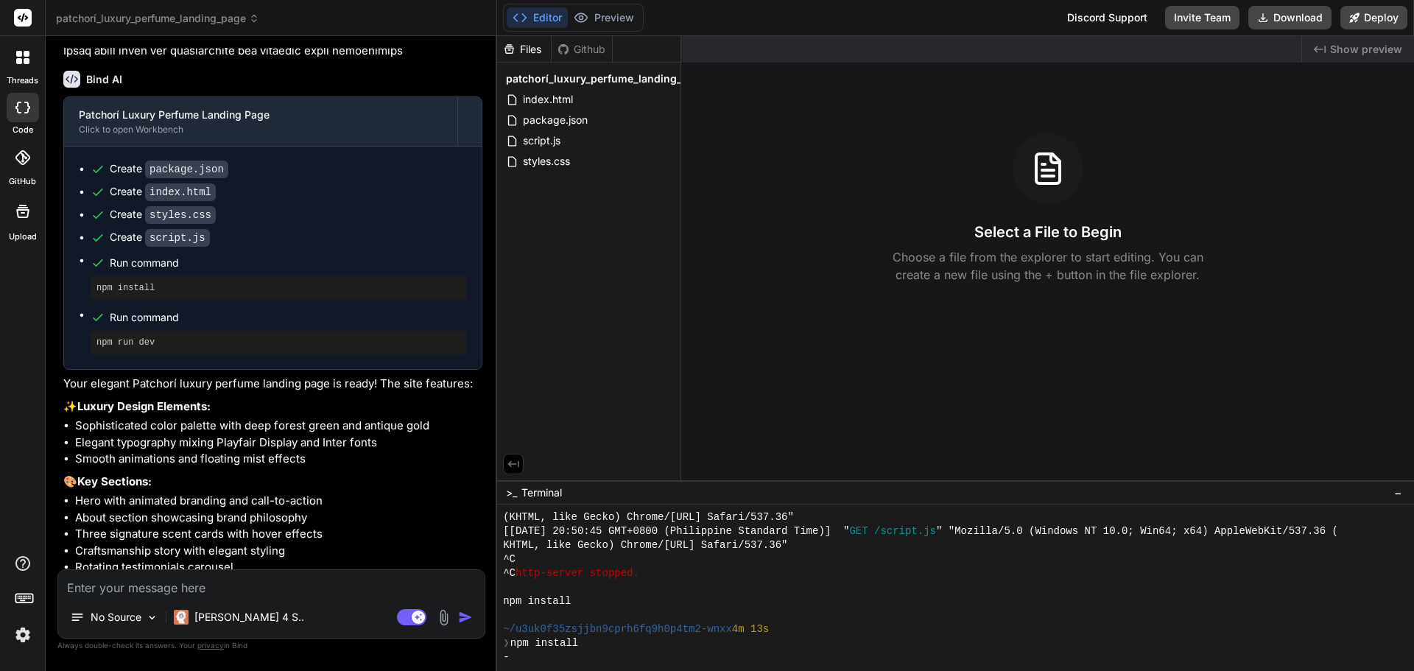
click at [21, 63] on icon at bounding box center [19, 61] width 6 height 6
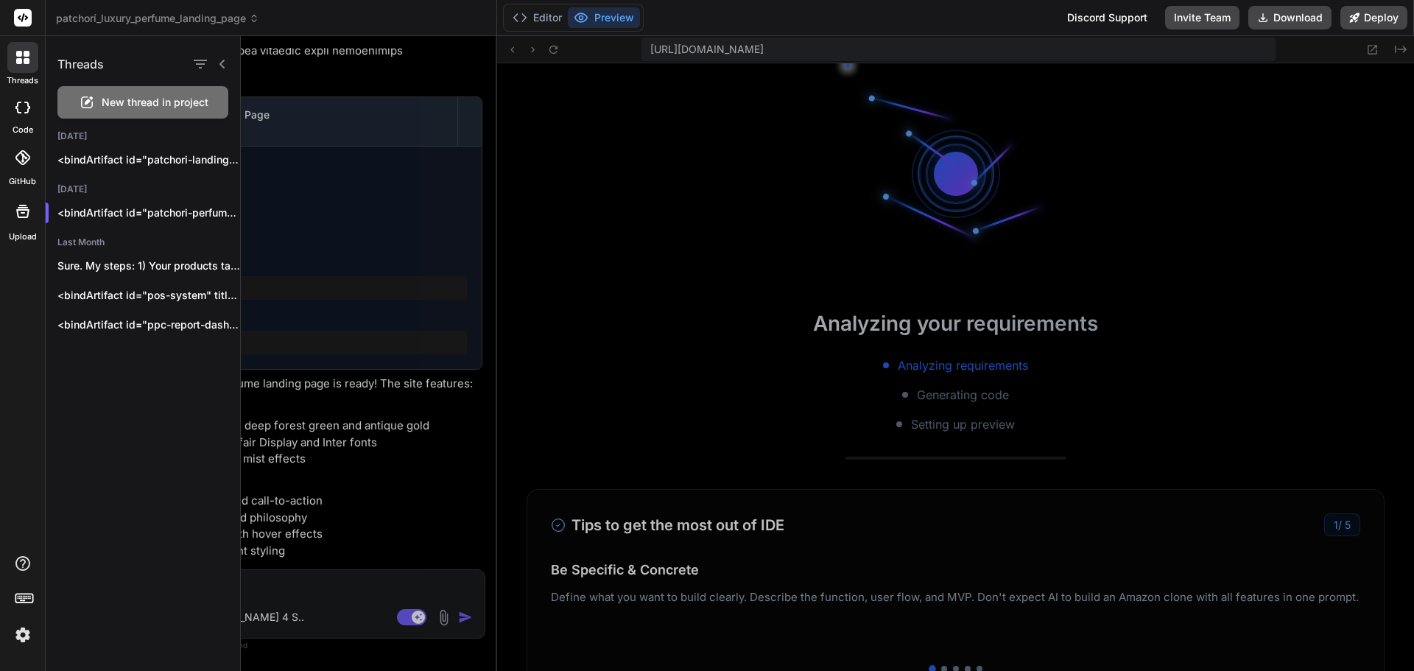
scroll to position [1217, 0]
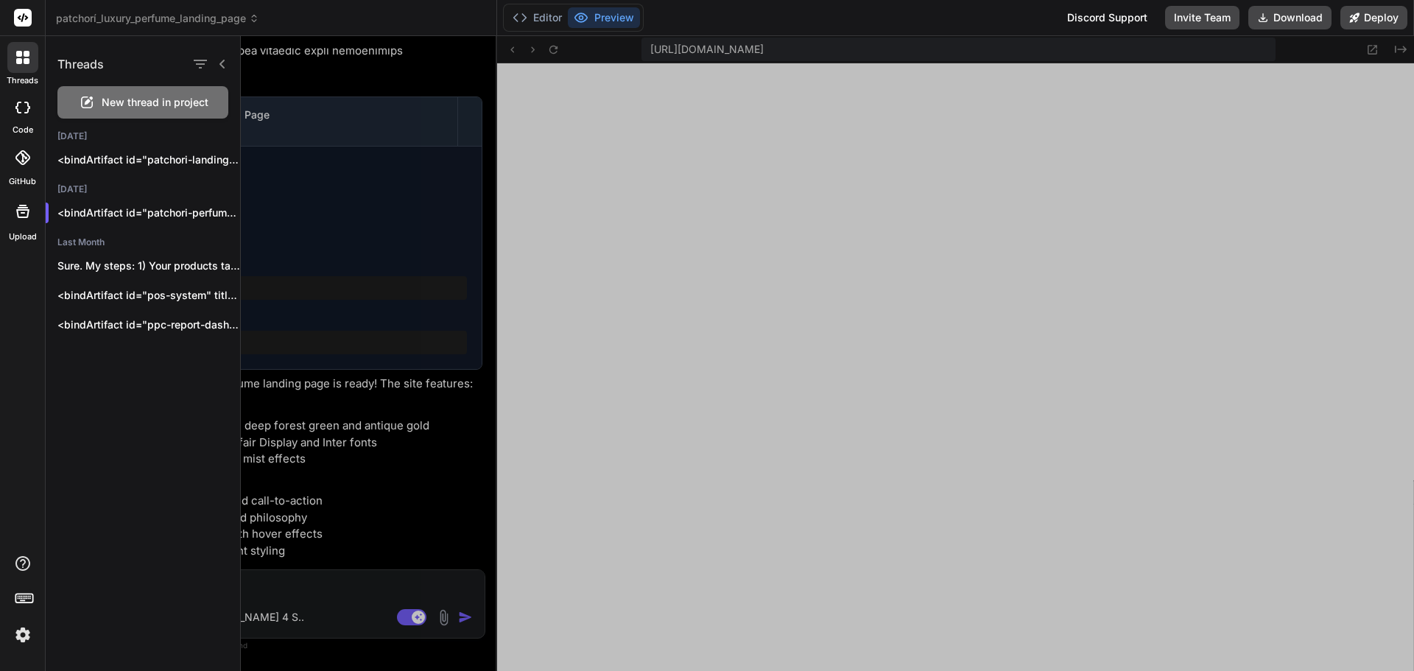
click at [833, 303] on div at bounding box center [827, 353] width 1173 height 635
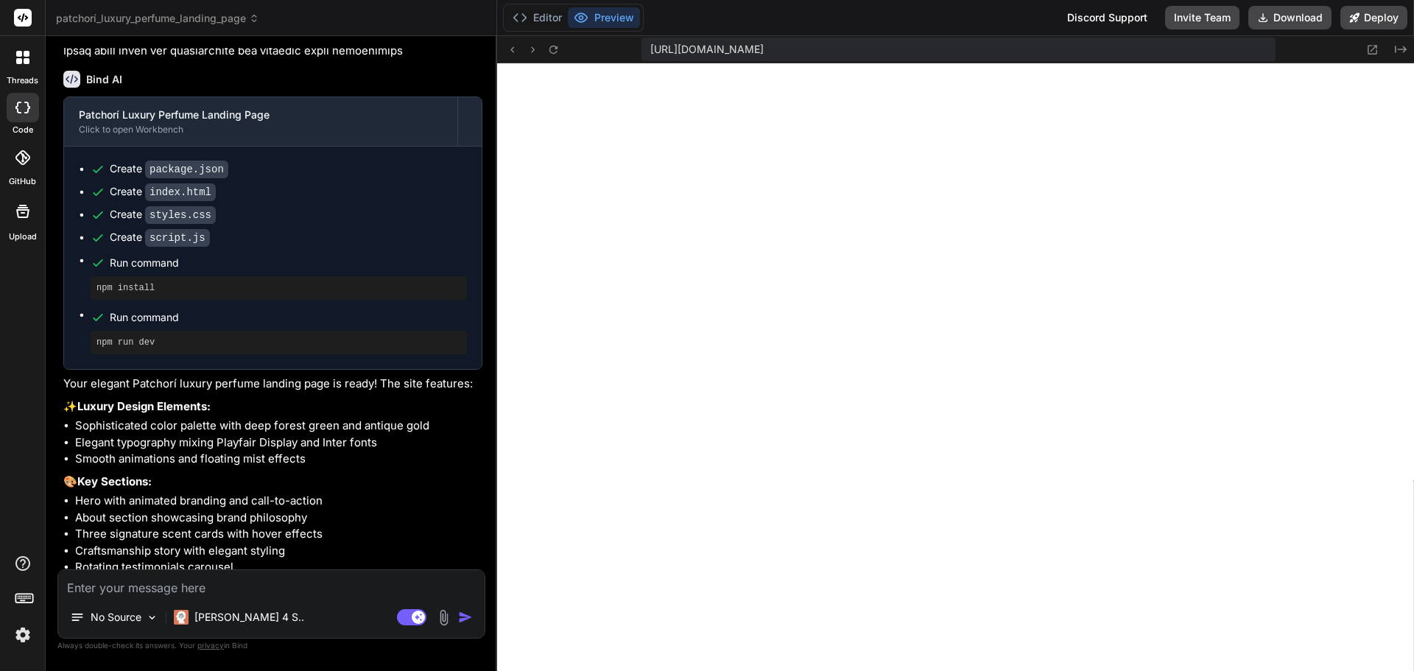
click at [30, 60] on div at bounding box center [22, 57] width 31 height 31
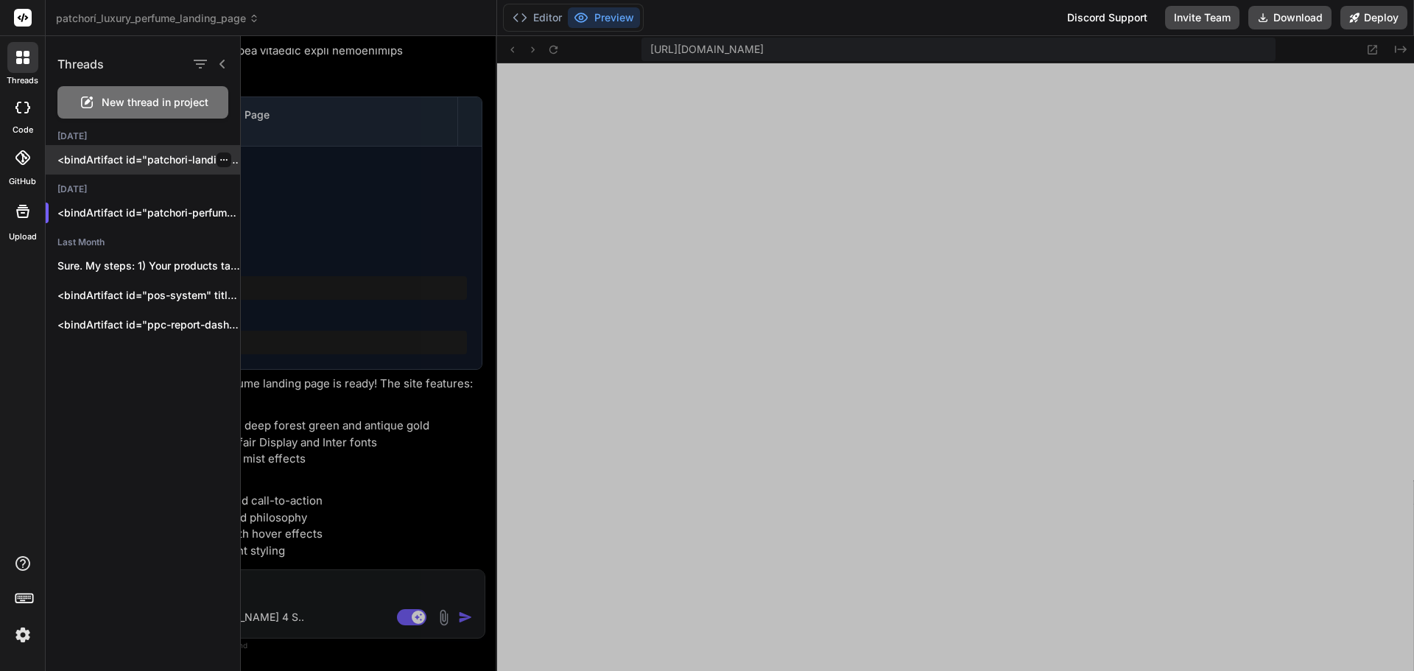
click at [101, 149] on div "<bindArtifact id="patchori-landing-page"..." at bounding box center [143, 159] width 194 height 29
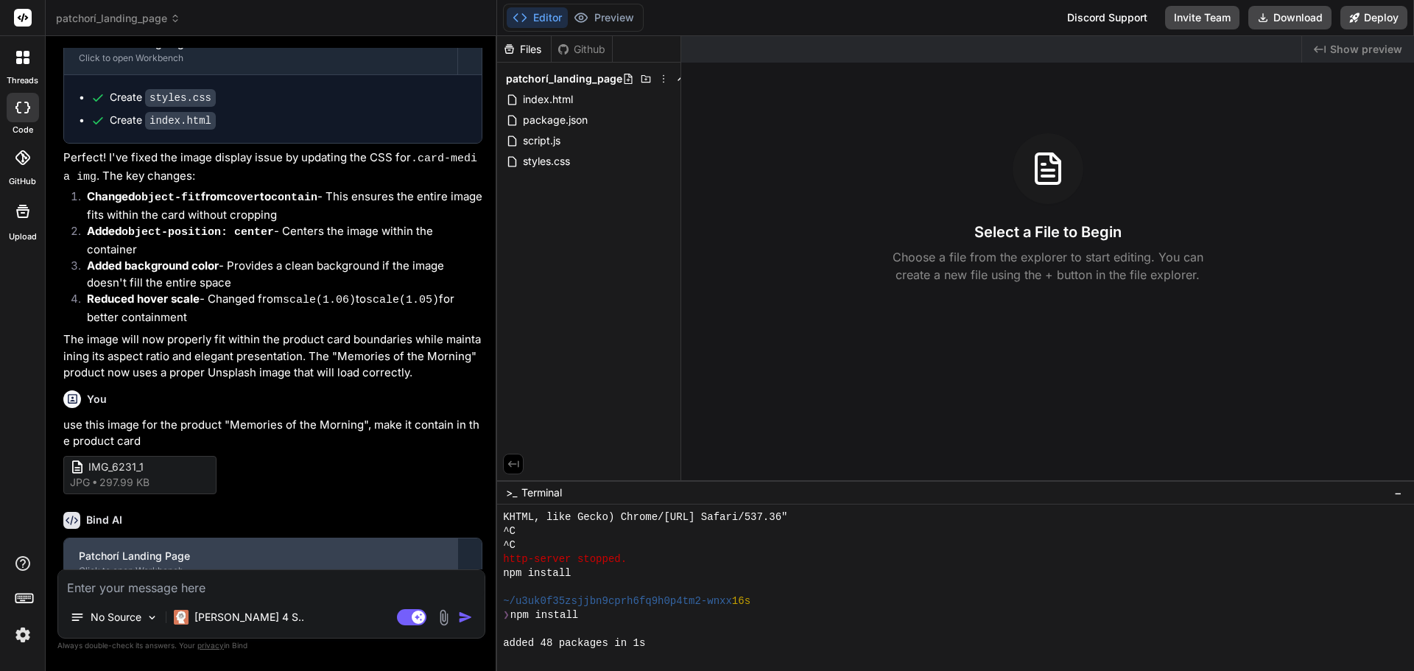
scroll to position [1409, 0]
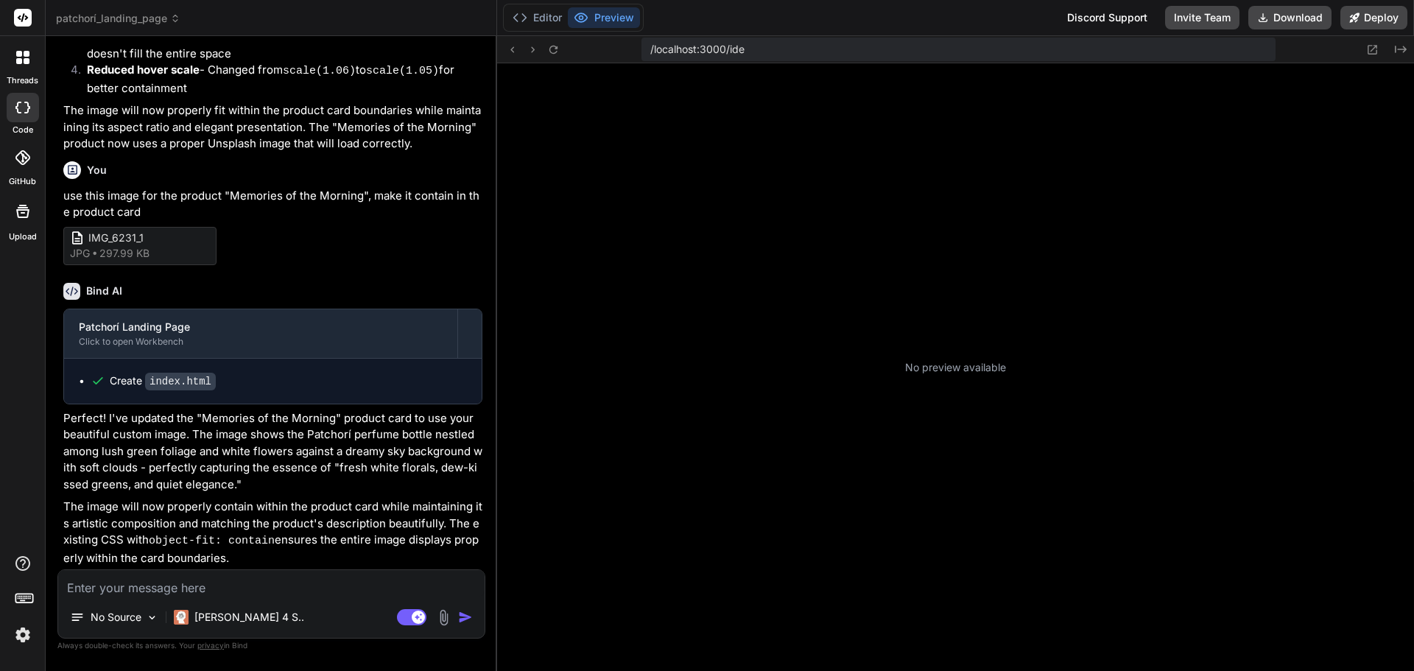
click at [224, 601] on div "No Source Claude 4 S.. Agent Mode. When this toggle is activated, AI automatica…" at bounding box center [271, 603] width 428 height 69
click at [217, 594] on textarea at bounding box center [271, 583] width 426 height 27
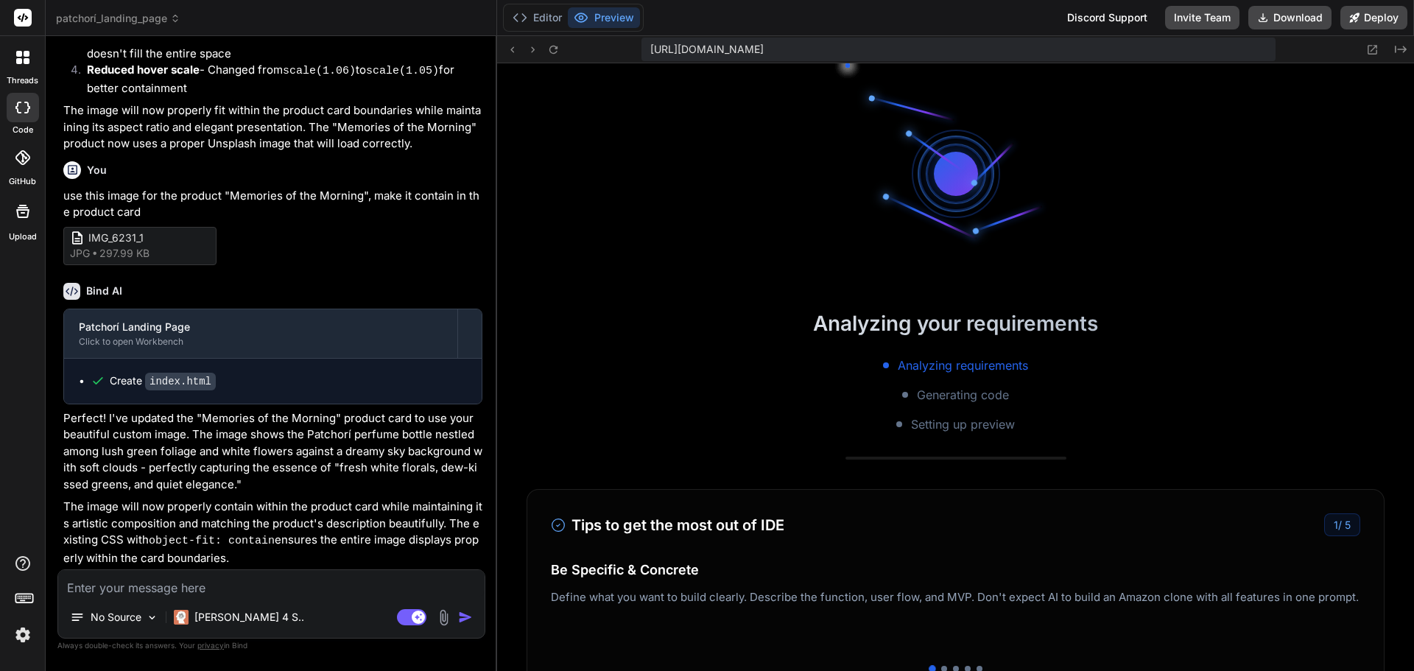
scroll to position [1930, 0]
type textarea "x"
type textarea "u"
type textarea "x"
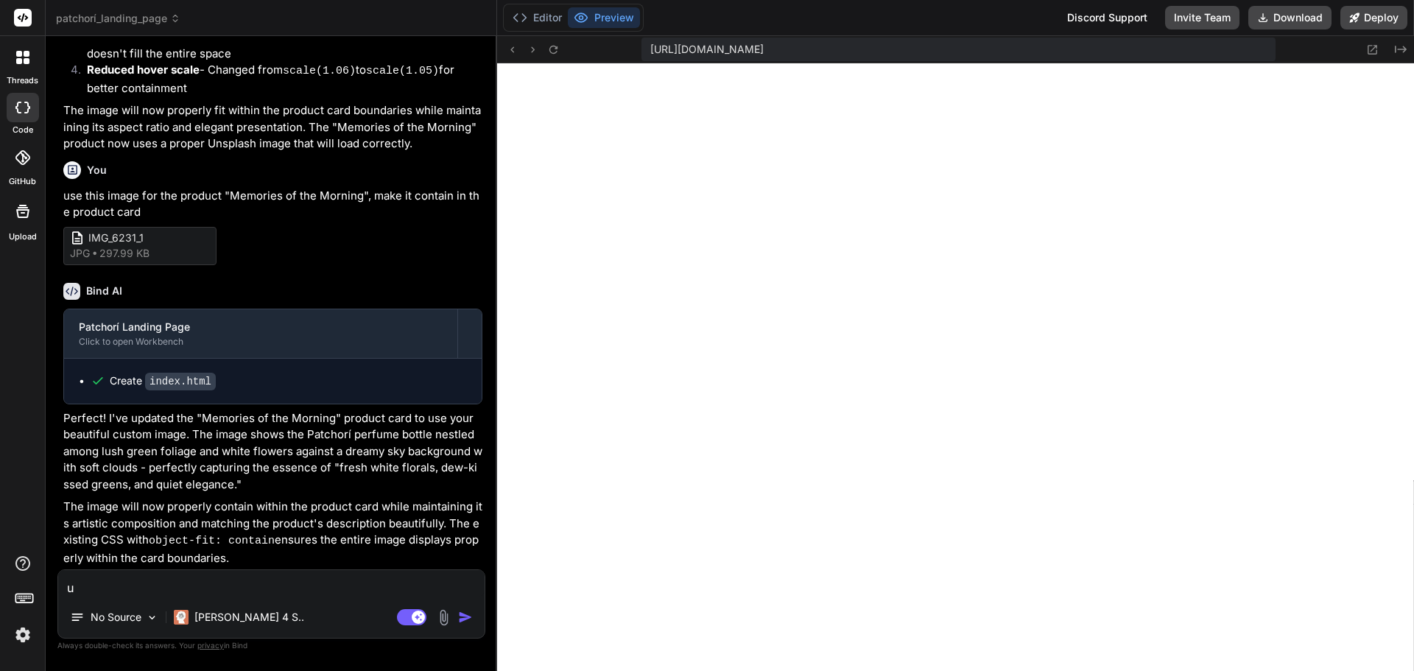
type textarea "un"
type textarea "x"
type textarea "und"
type textarea "x"
type textarea "undo"
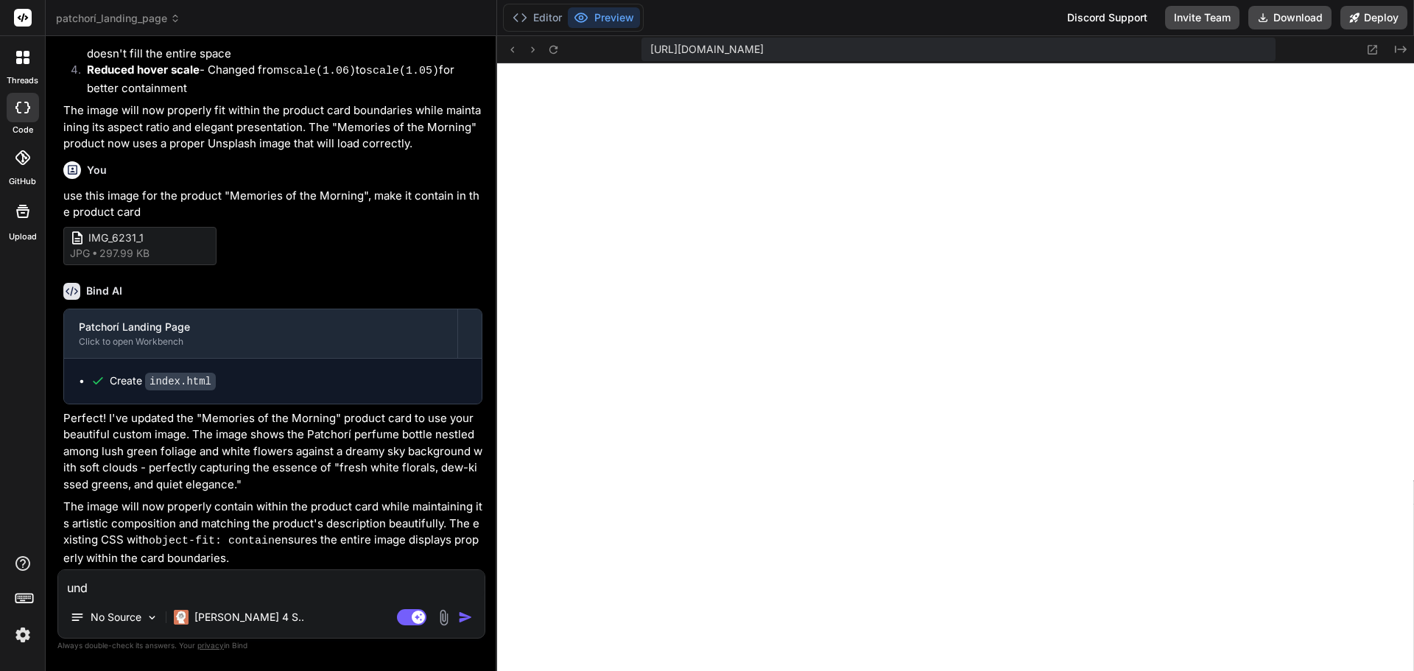
type textarea "x"
type textarea "undo"
type textarea "x"
type textarea "undo t"
type textarea "x"
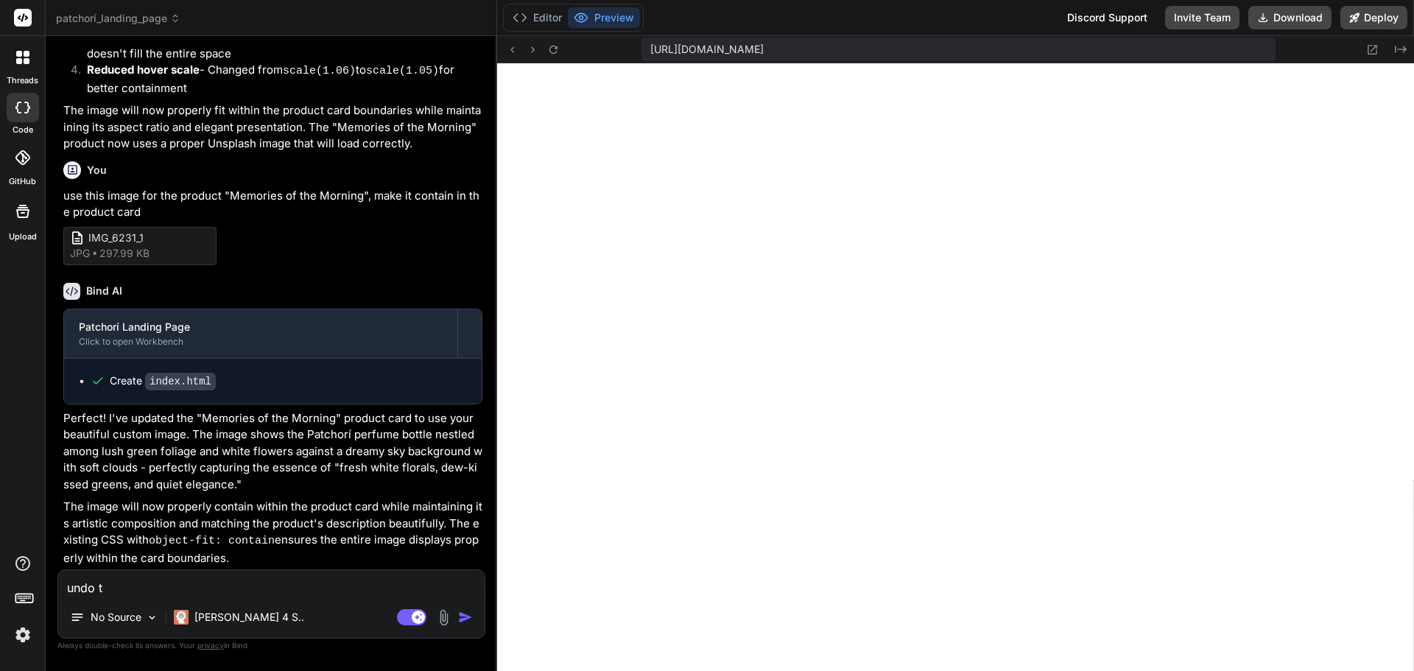
type textarea "undo th"
type textarea "x"
type textarea "undo the"
type textarea "x"
type textarea "undo the"
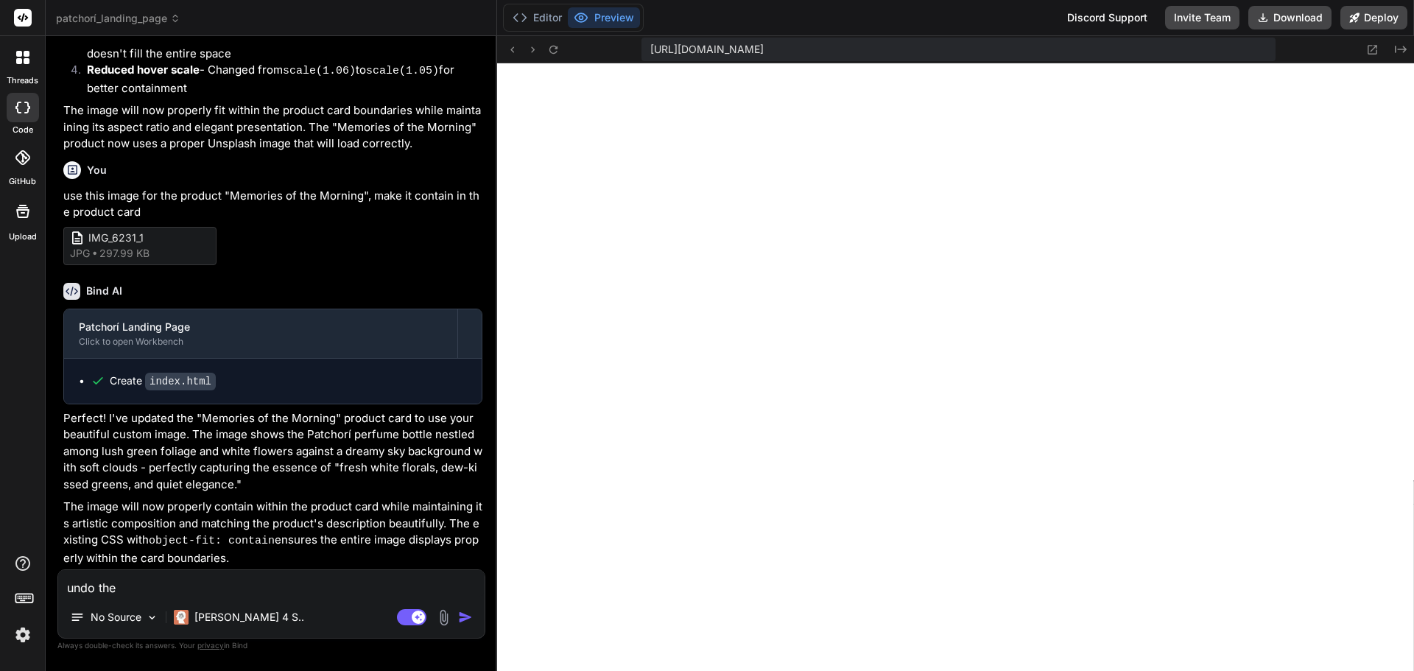
type textarea "x"
type textarea "undo the l"
type textarea "x"
type textarea "undo the la"
type textarea "x"
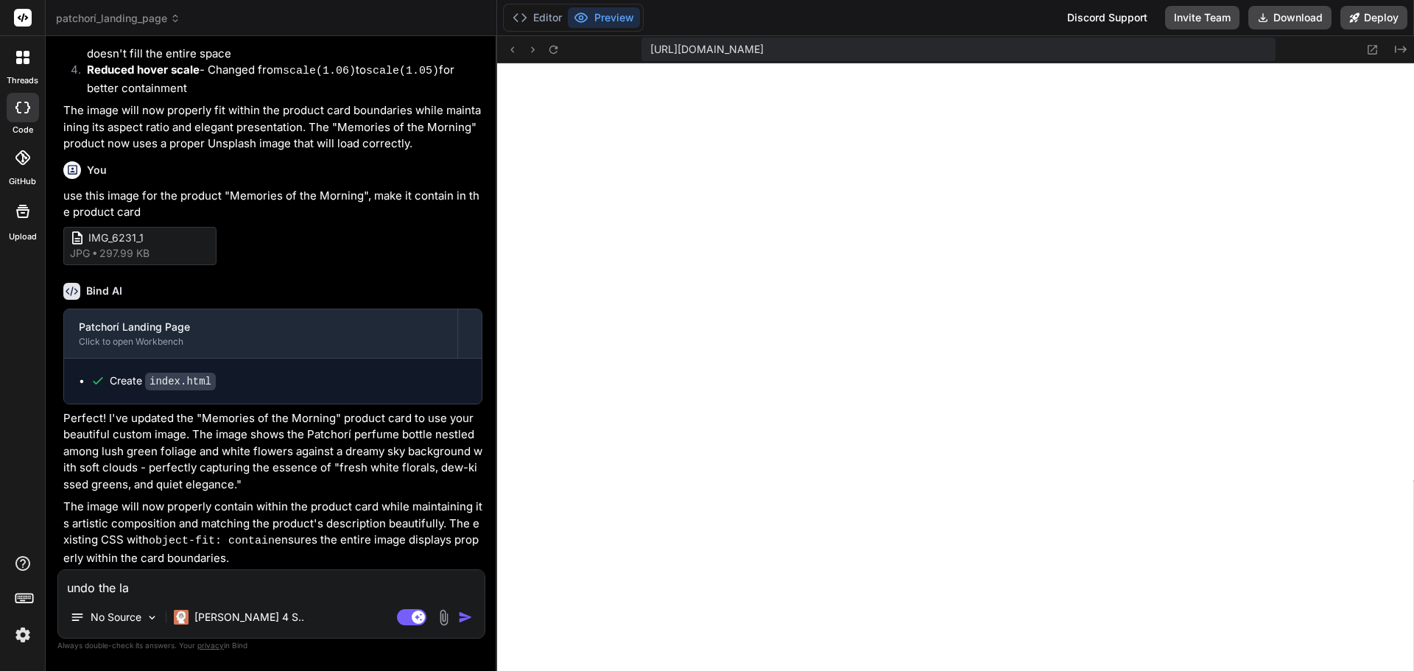
type textarea "undo the las"
type textarea "x"
type textarea "undo the last"
type textarea "x"
type textarea "undo the last"
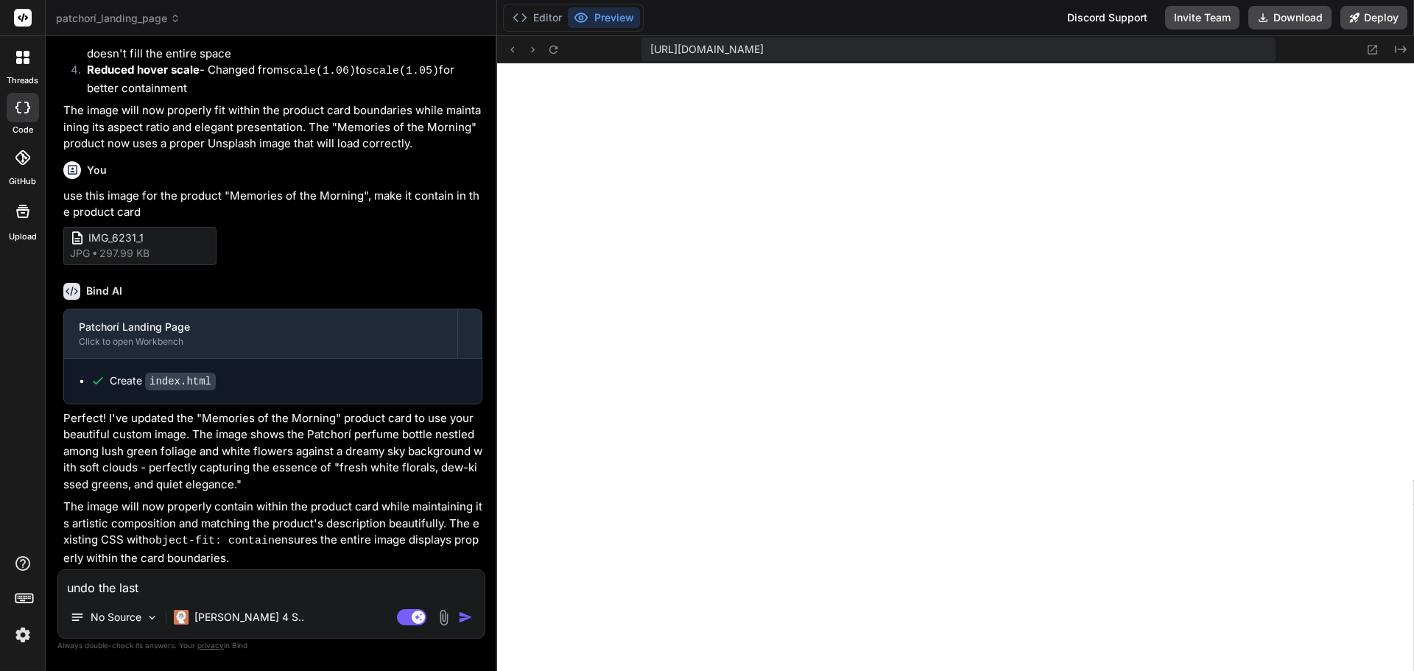
type textarea "x"
type textarea "undo the last c"
type textarea "x"
type textarea "undo the last ch"
type textarea "x"
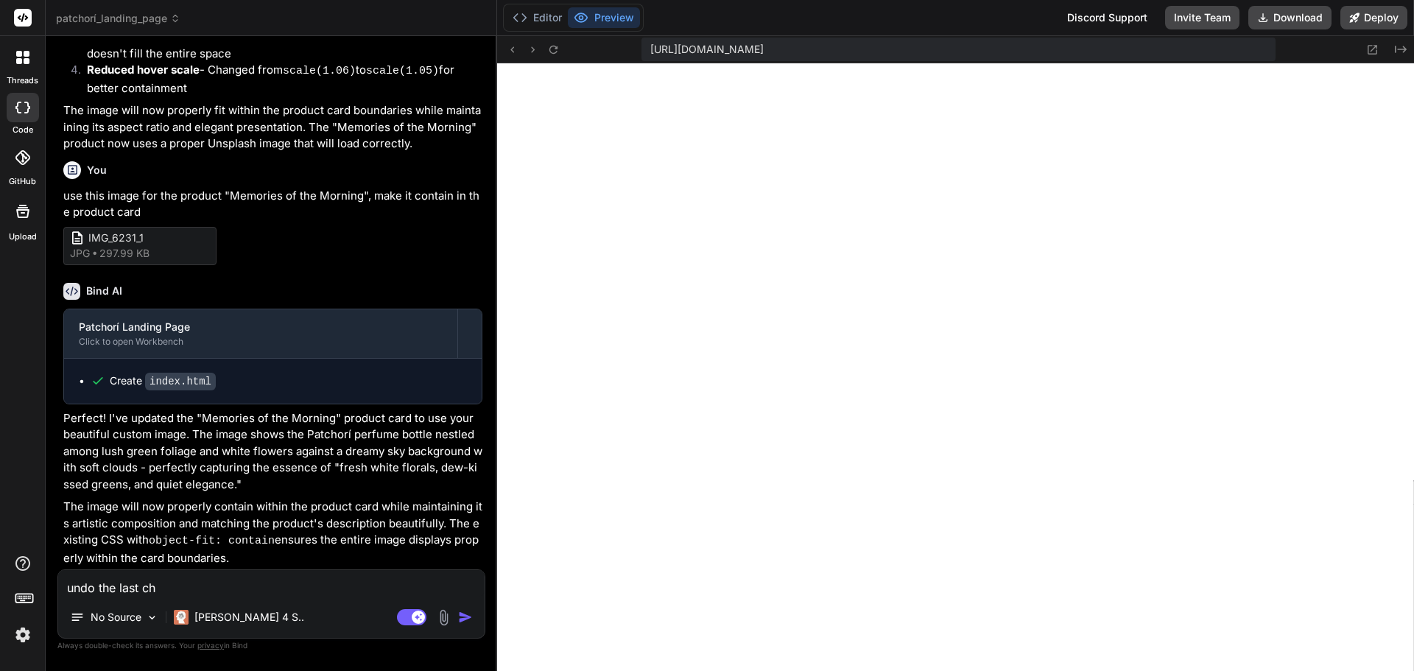
type textarea "undo the last cha"
type textarea "x"
type textarea "undo the last chan"
type textarea "x"
type textarea "undo the last chang"
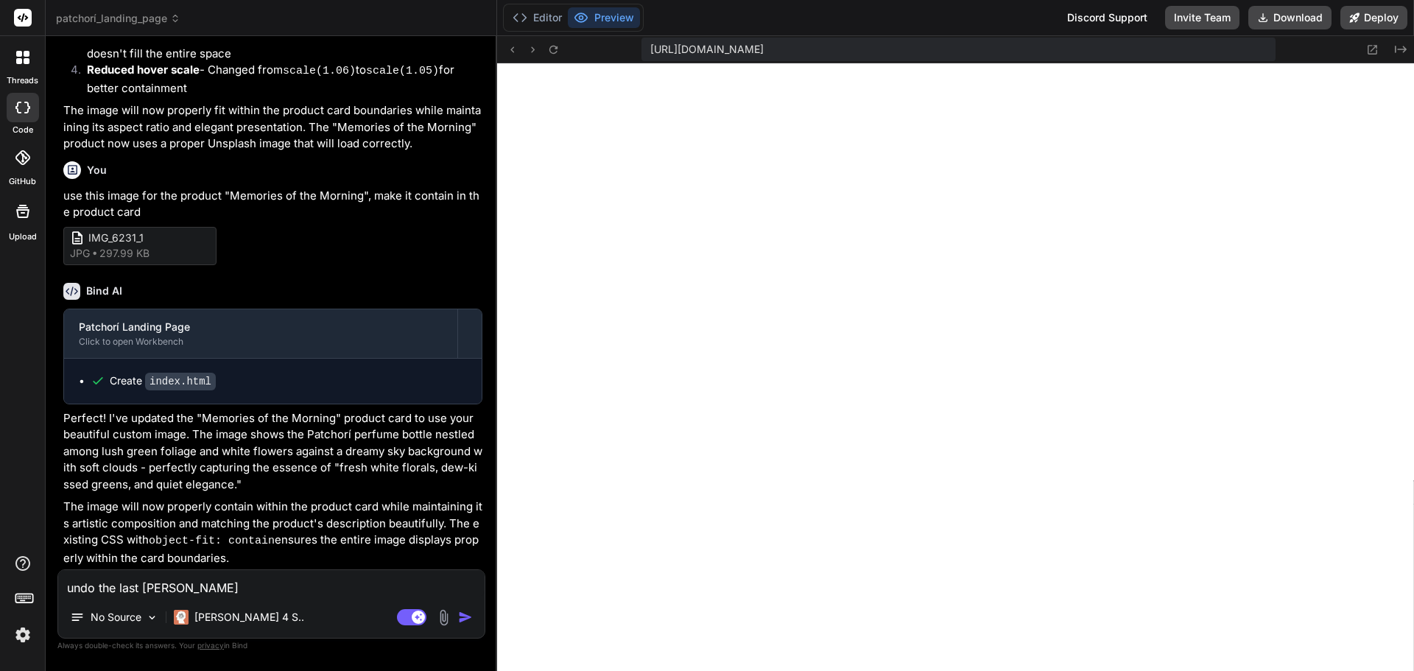
type textarea "x"
type textarea "undo the last change"
type textarea "x"
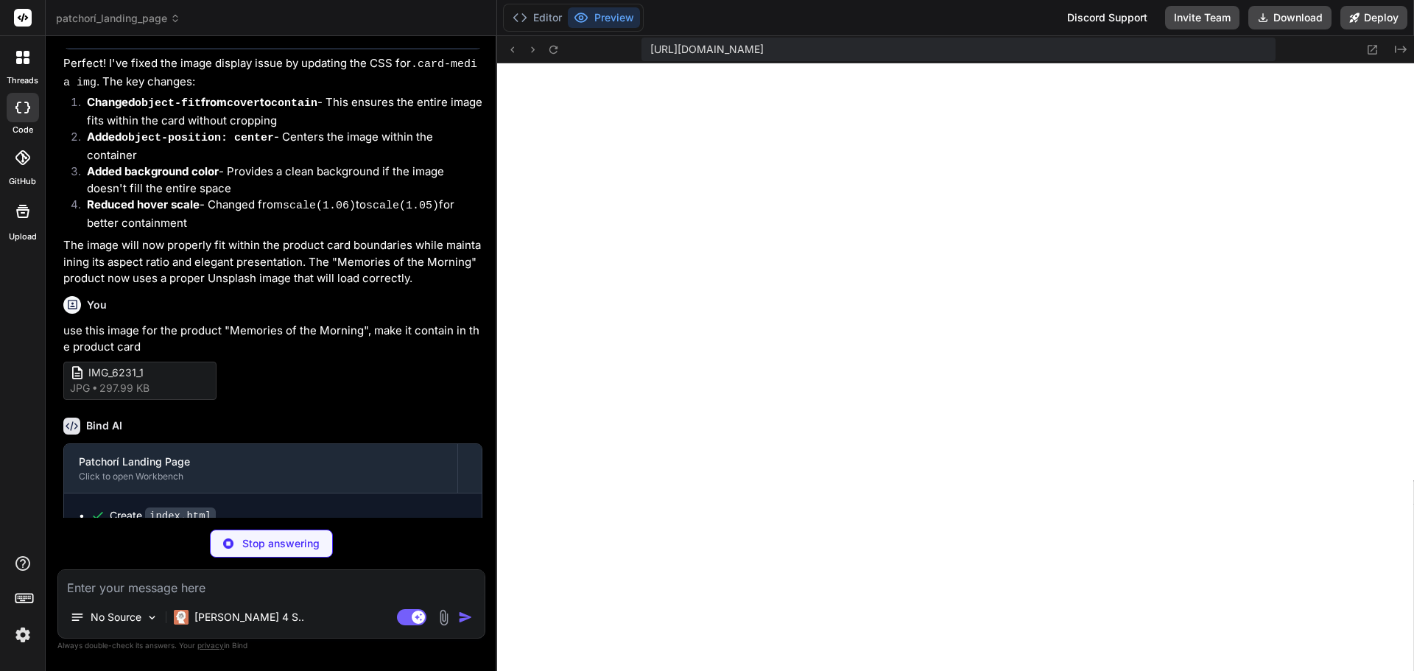
scroll to position [1643, 0]
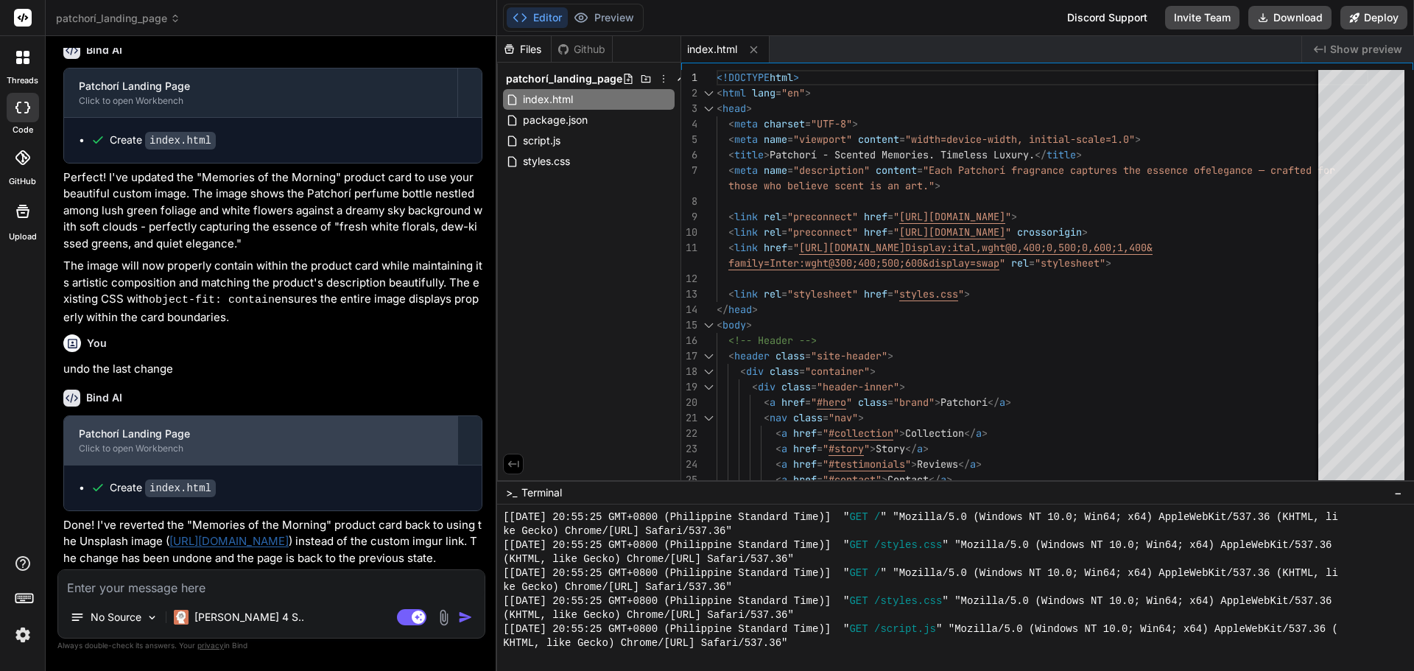
type textarea "x"
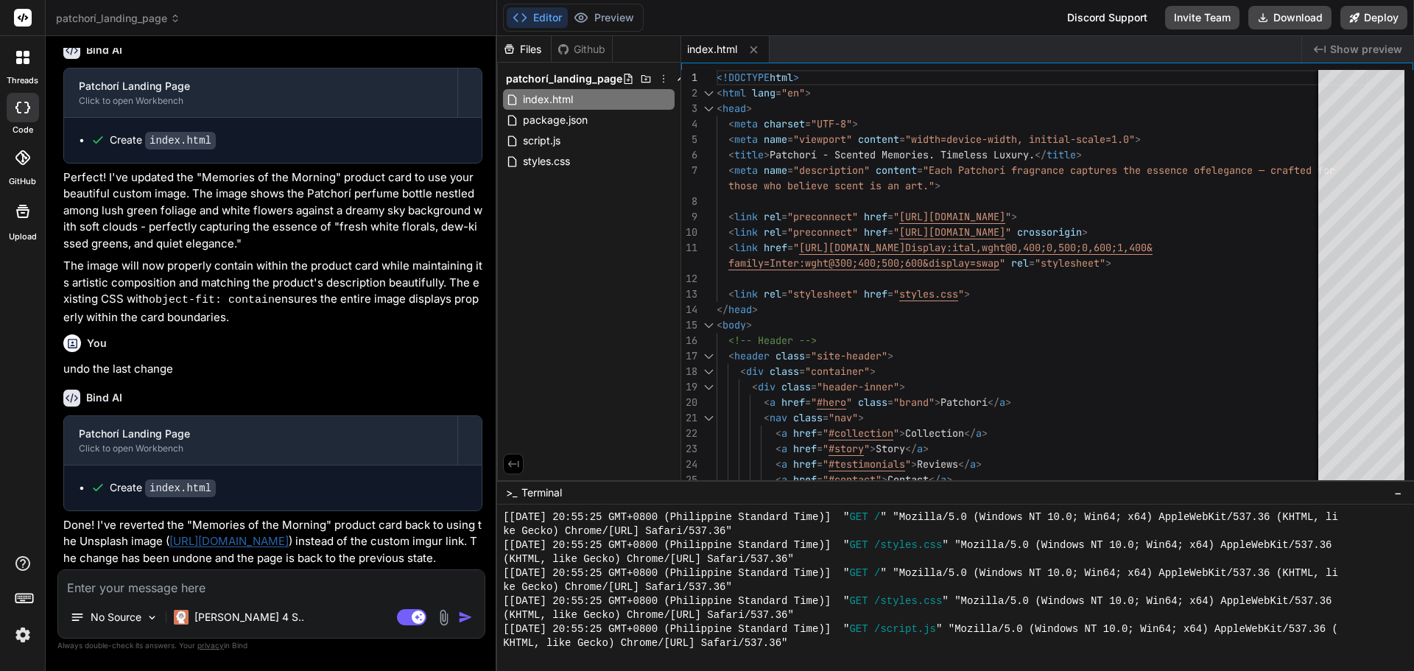
click at [289, 534] on link "[URL][DOMAIN_NAME]" at bounding box center [228, 541] width 119 height 14
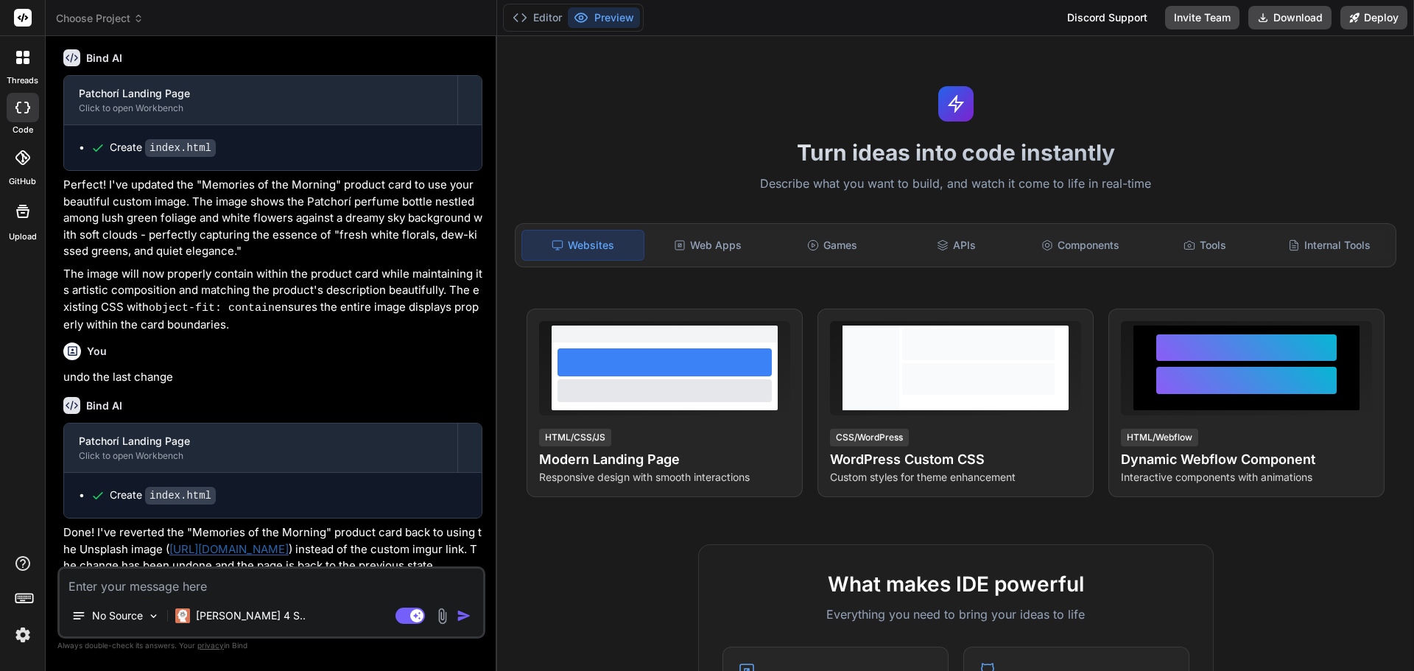
scroll to position [1271, 0]
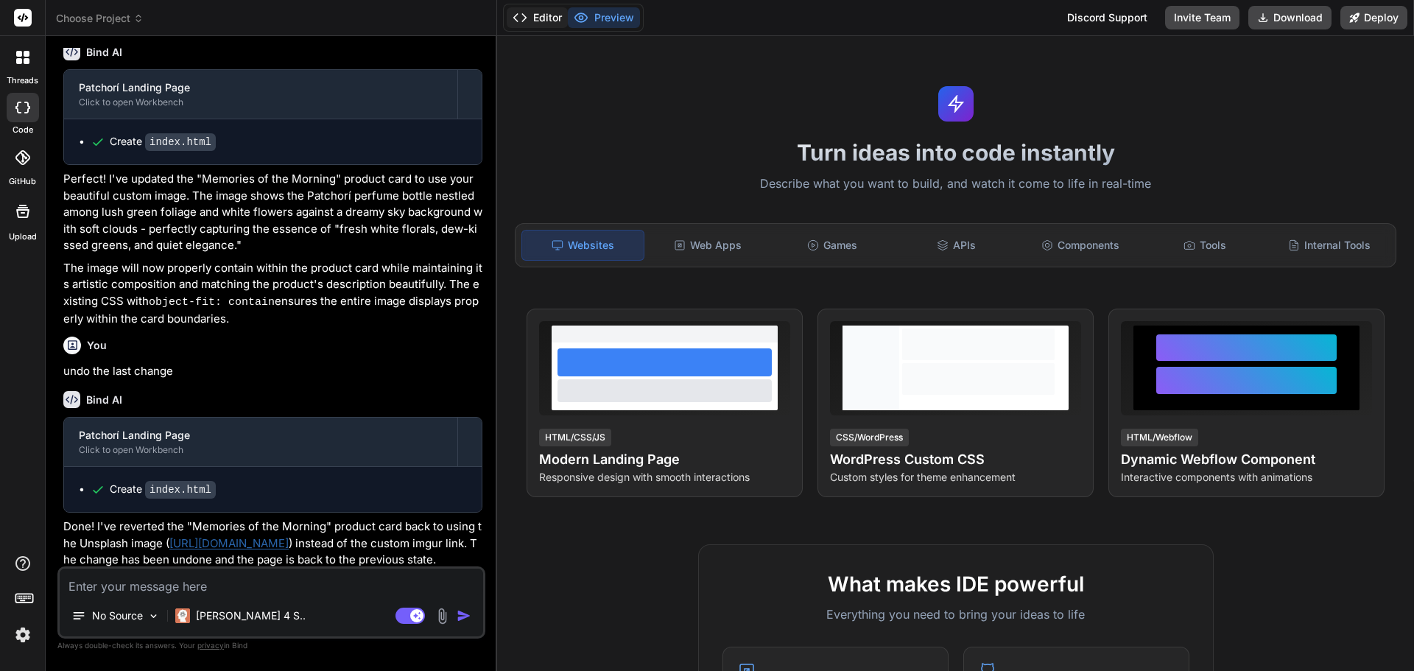
click at [537, 21] on button "Editor" at bounding box center [537, 17] width 61 height 21
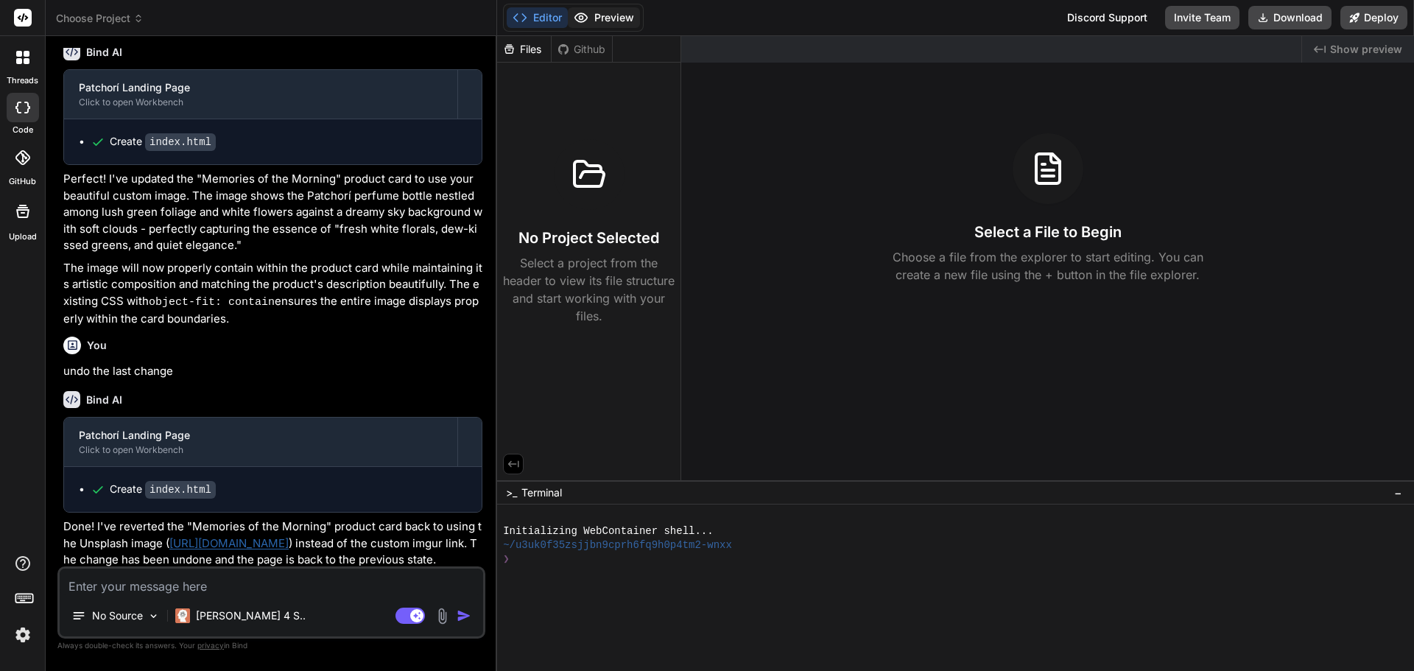
click at [612, 17] on button "Preview" at bounding box center [604, 17] width 72 height 21
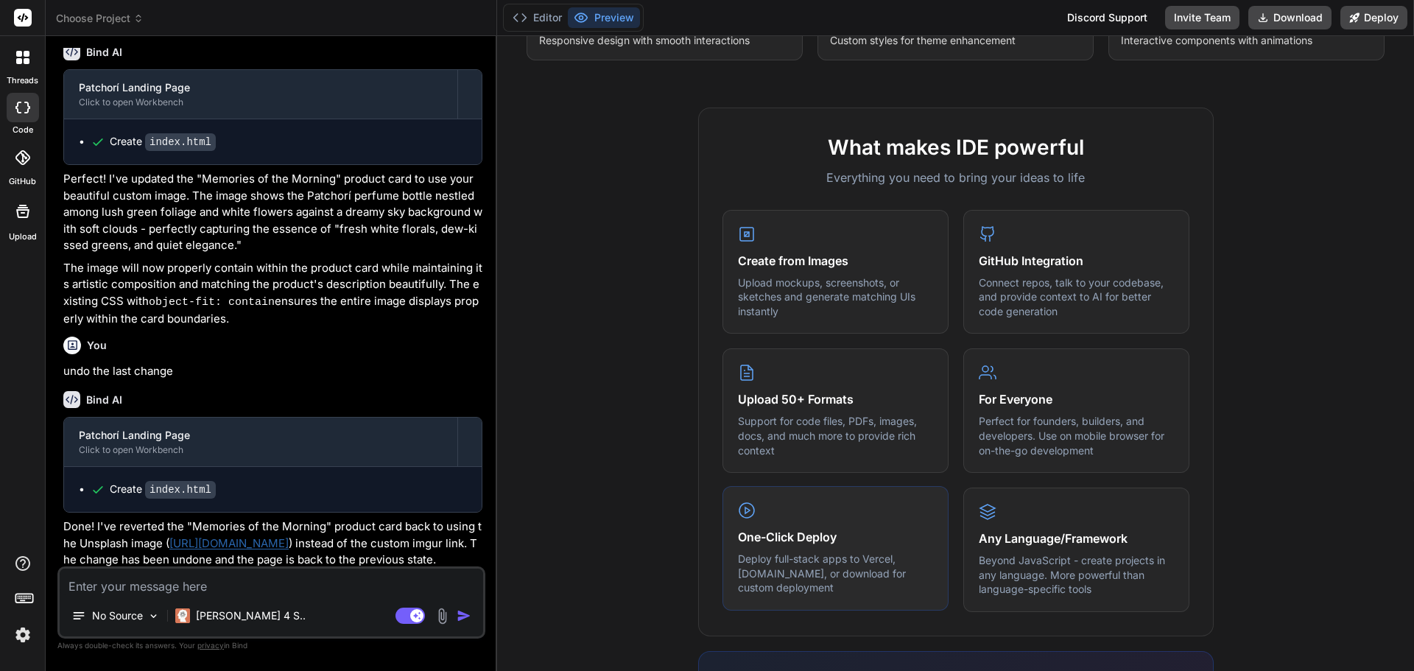
scroll to position [0, 0]
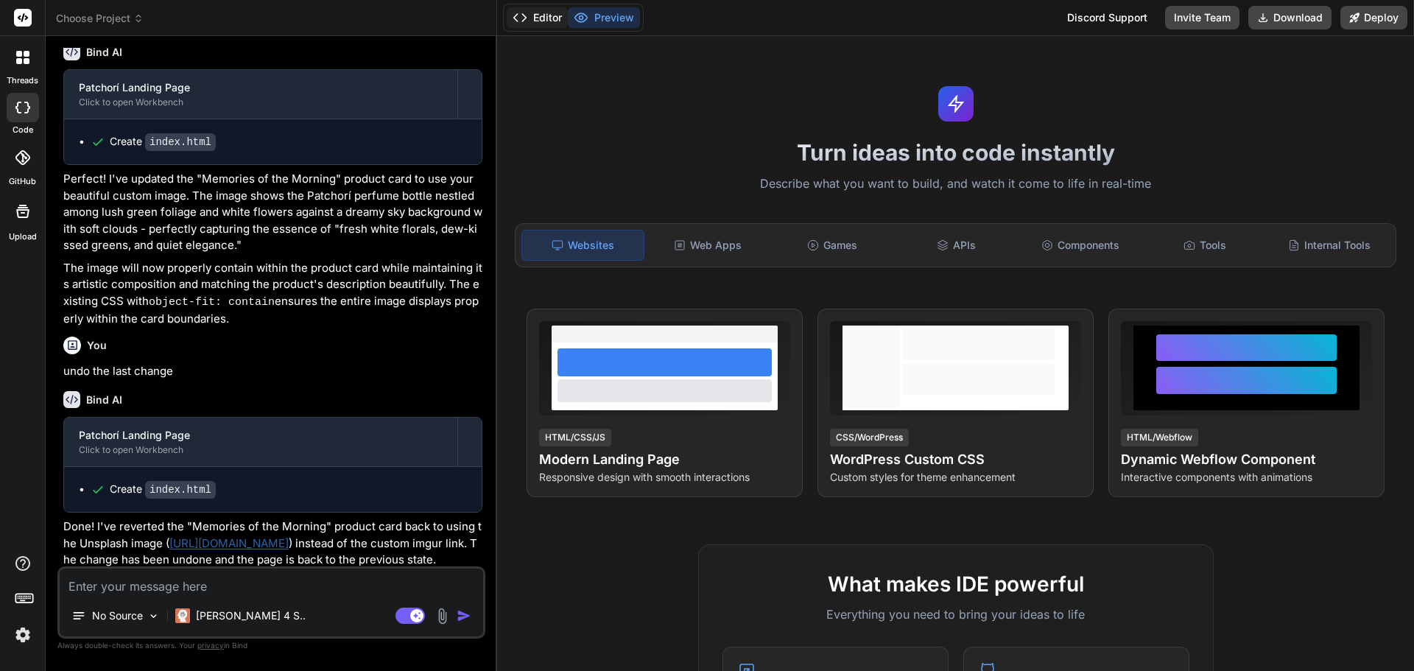
click at [529, 18] on button "Editor" at bounding box center [537, 17] width 61 height 21
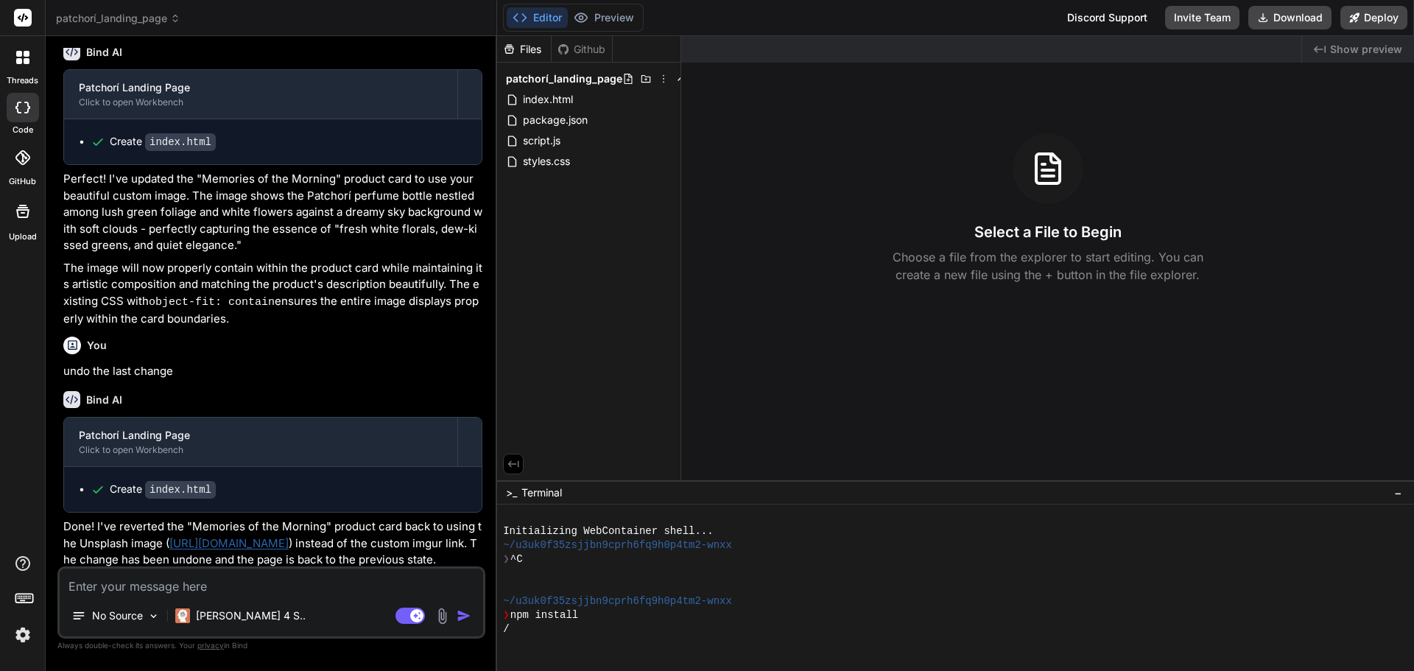
scroll to position [70, 0]
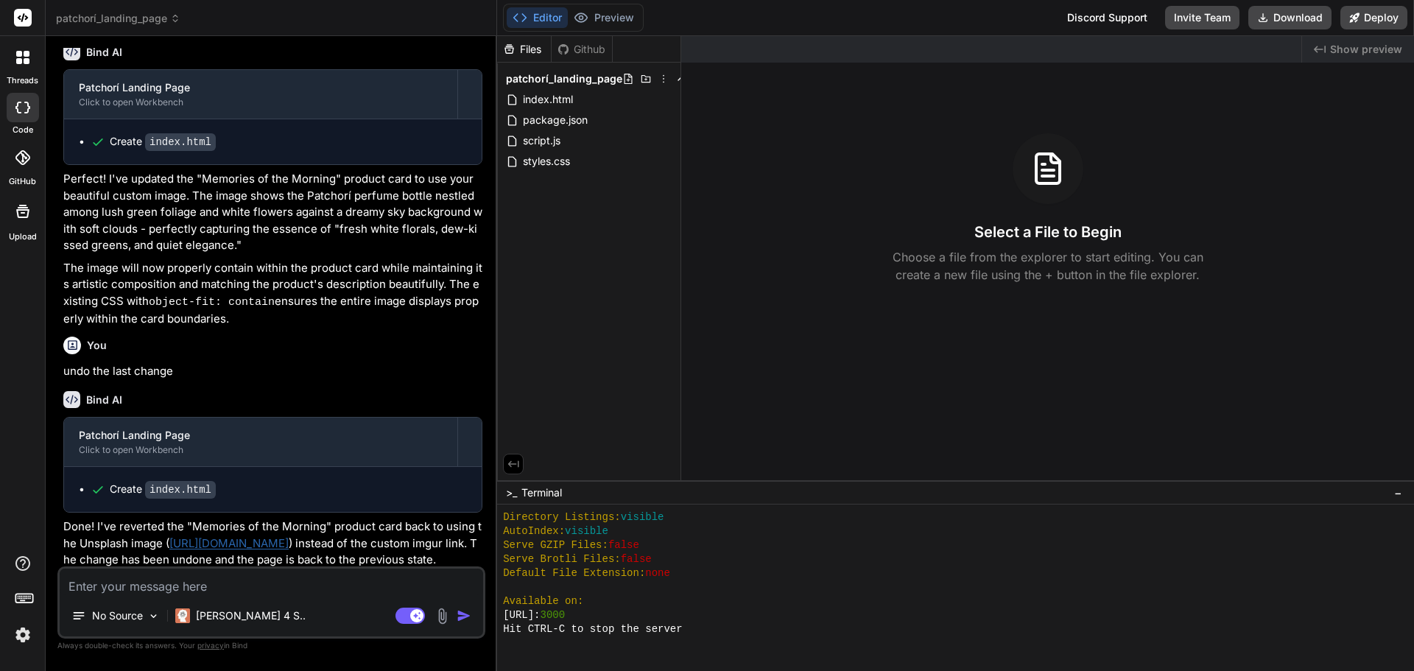
type textarea "x"
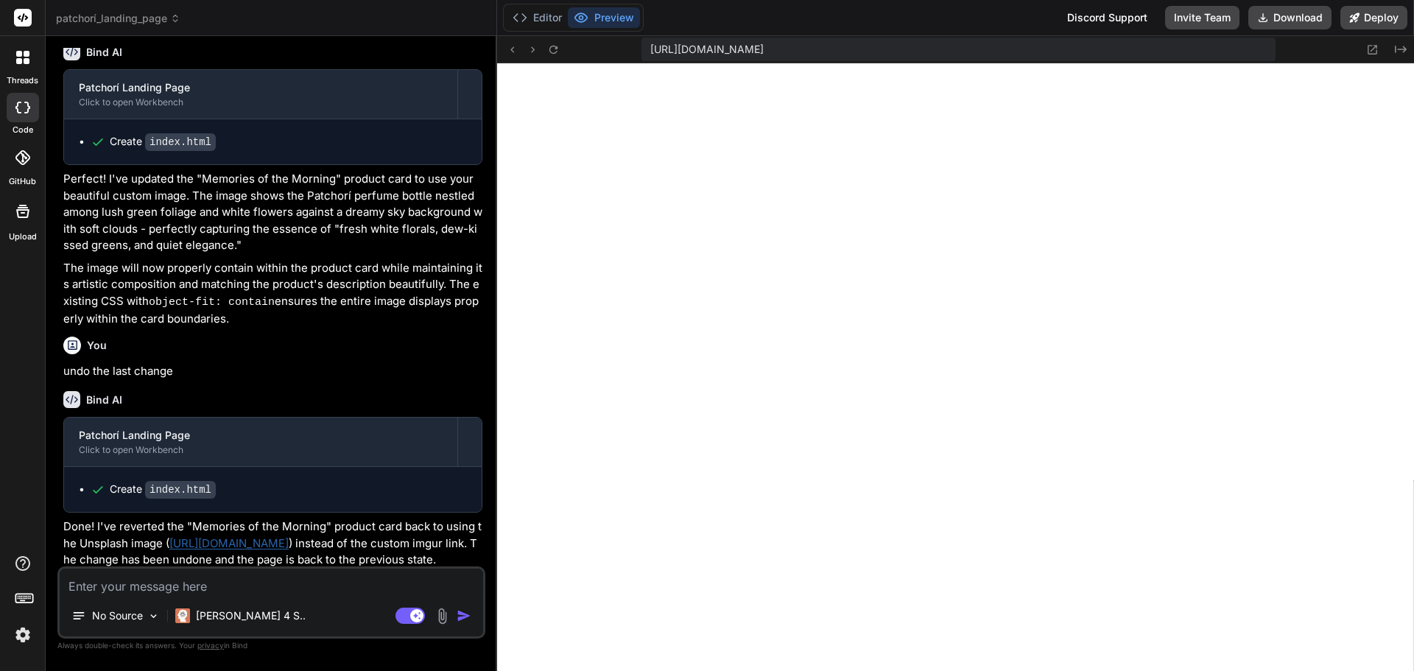
scroll to position [504, 0]
click at [194, 585] on textarea at bounding box center [271, 581] width 423 height 27
click at [259, 589] on textarea at bounding box center [271, 581] width 423 height 27
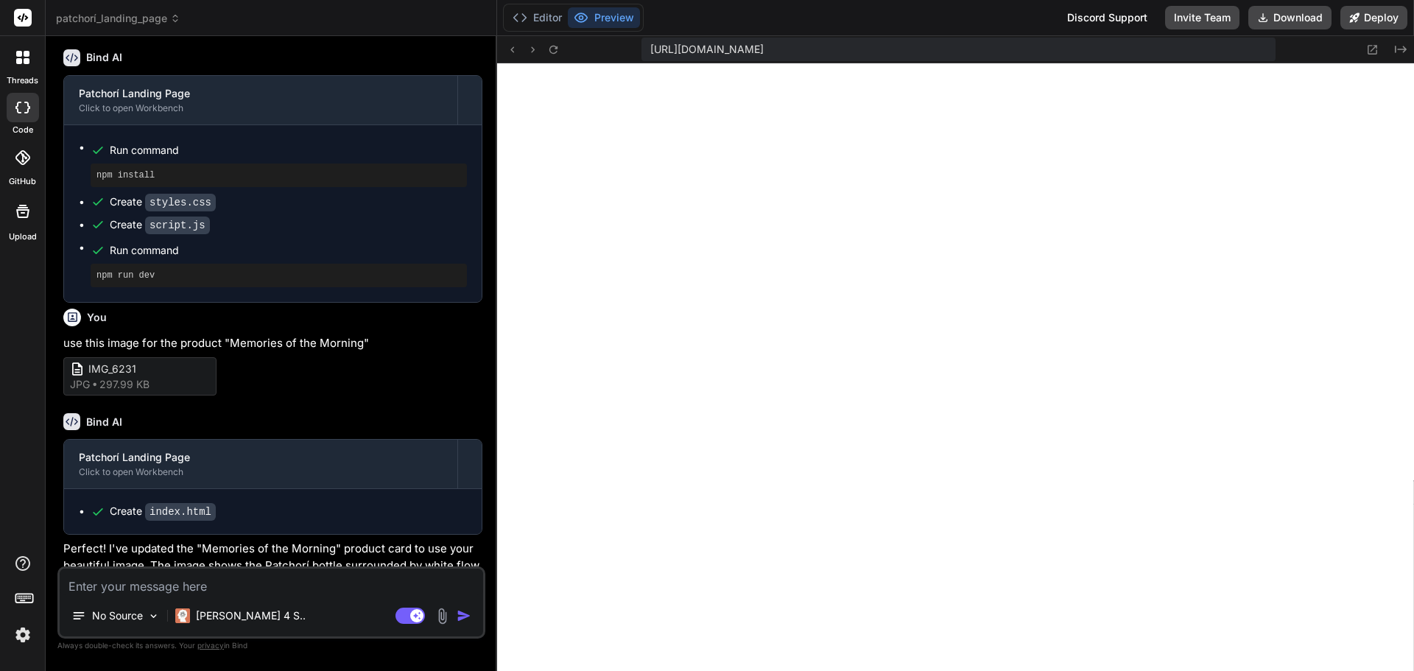
scroll to position [0, 0]
